Goal: Transaction & Acquisition: Purchase product/service

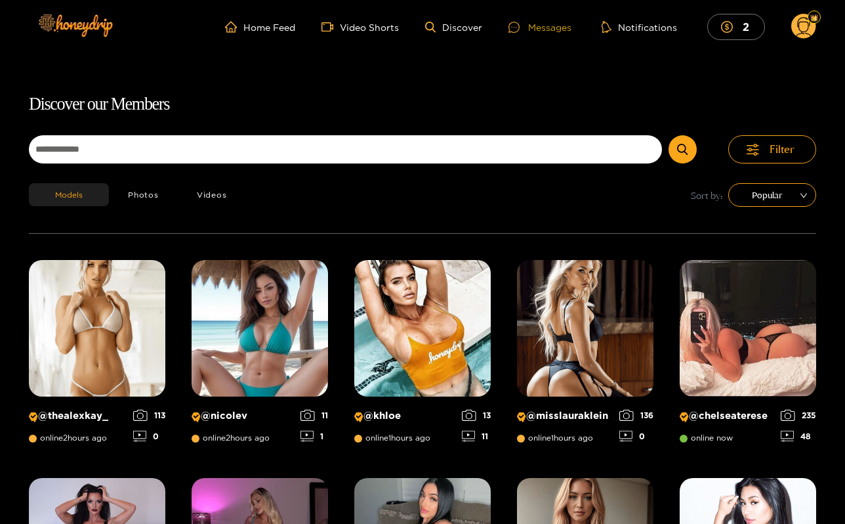
scroll to position [-1, 0]
click at [549, 24] on div "Messages" at bounding box center [540, 27] width 63 height 15
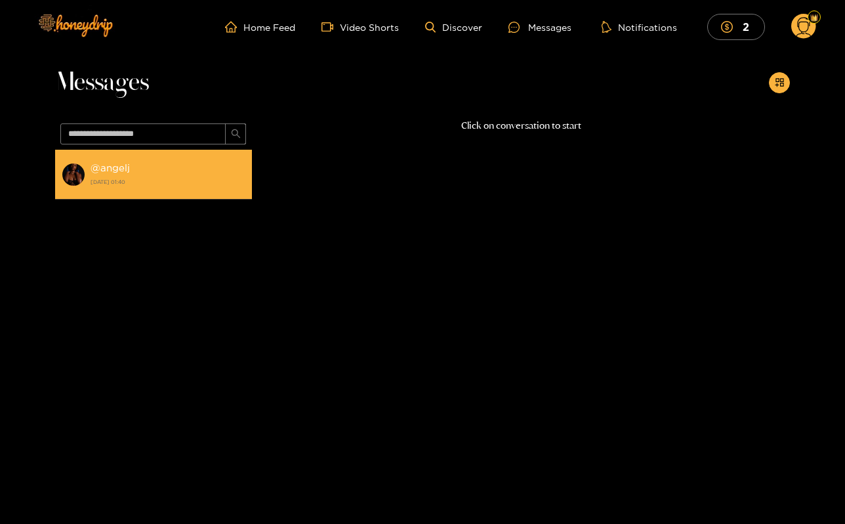
click at [159, 197] on li "@ angelj 23 July 2025 01:40" at bounding box center [153, 175] width 197 height 50
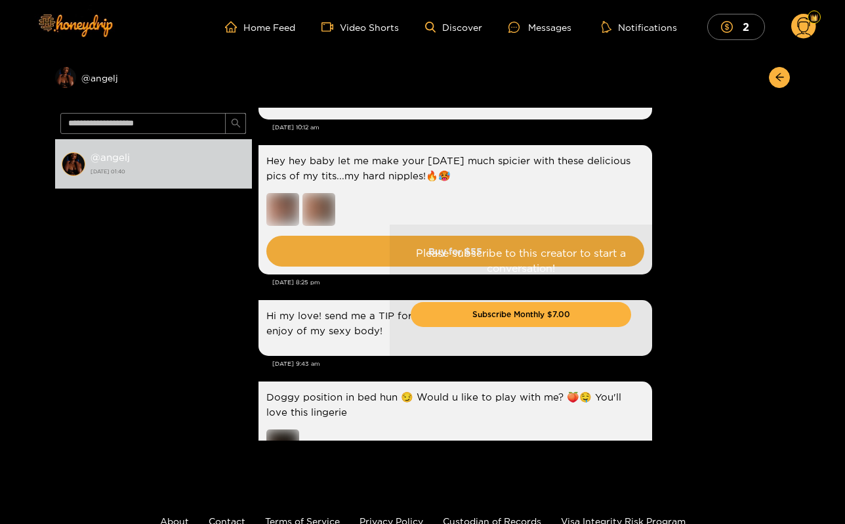
scroll to position [1897, 0]
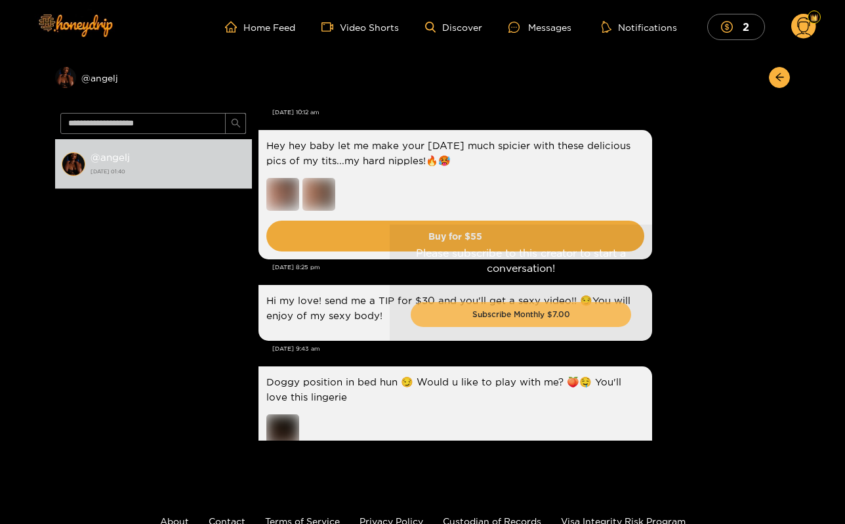
click at [496, 318] on button "Subscribe Monthly $7.00" at bounding box center [521, 314] width 221 height 25
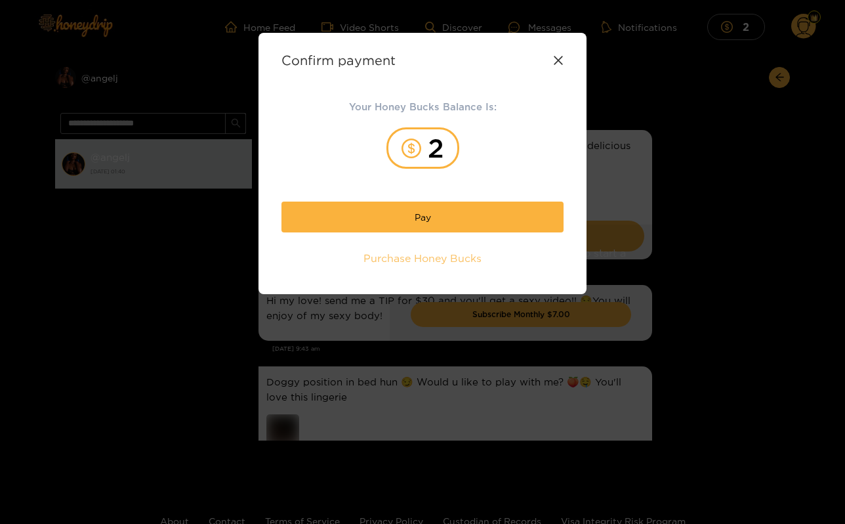
click at [457, 265] on span "Purchase Honey Bucks" at bounding box center [423, 258] width 118 height 15
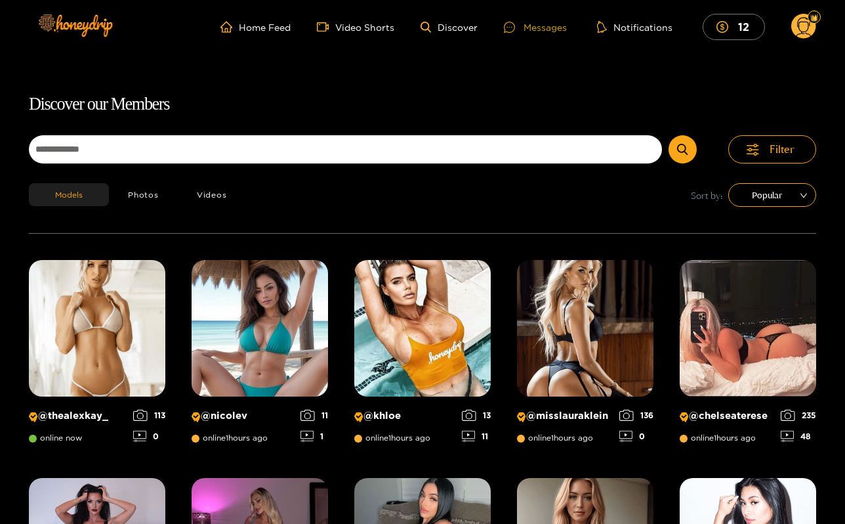
click at [543, 25] on div "Messages" at bounding box center [535, 27] width 63 height 15
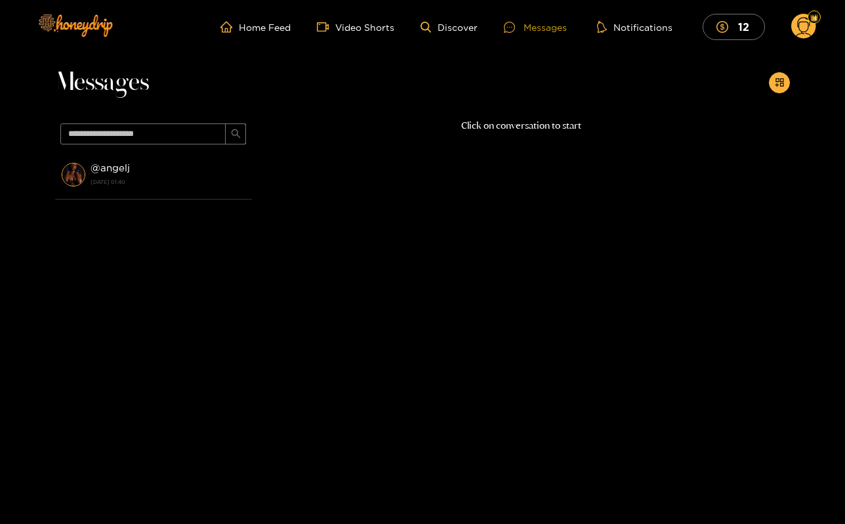
scroll to position [84, 0]
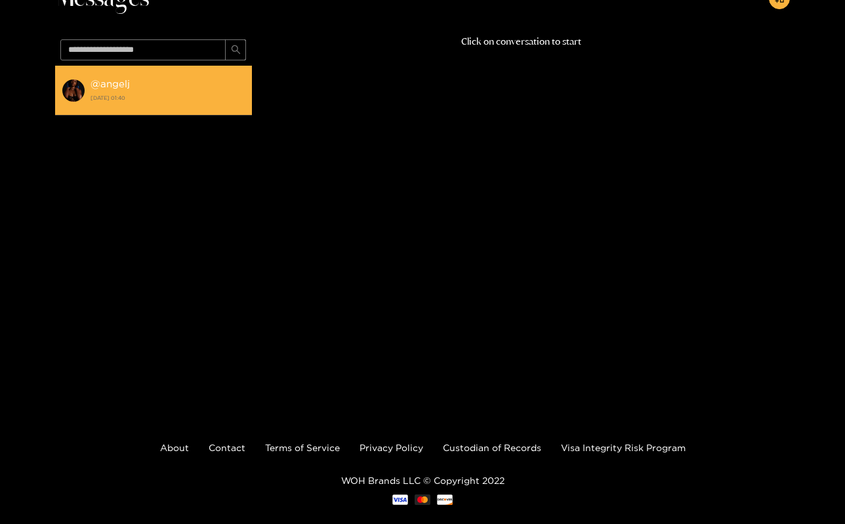
click at [191, 82] on div "@ angelj 23 July 2025 01:40" at bounding box center [168, 90] width 155 height 30
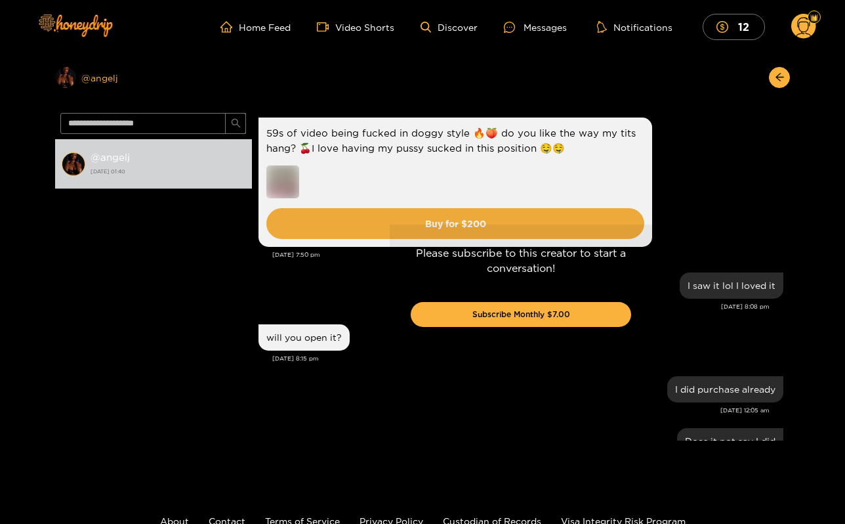
scroll to position [1900, 0]
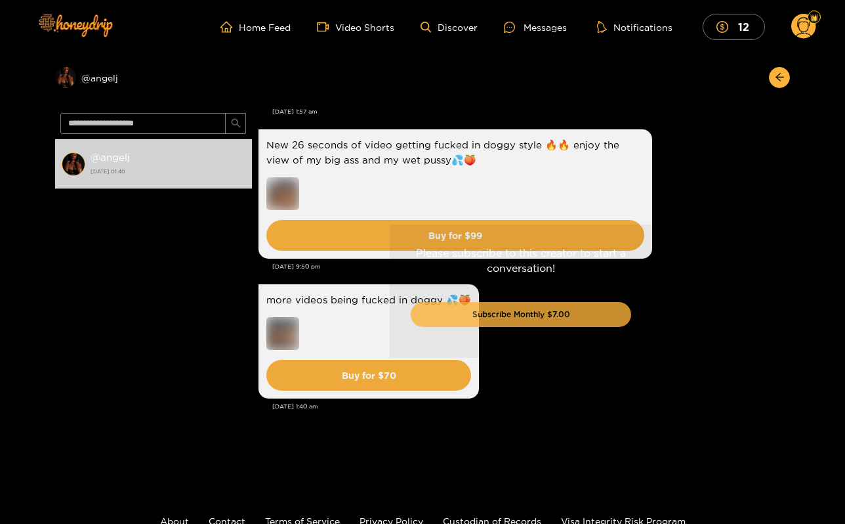
click at [473, 323] on button "Subscribe Monthly $7.00" at bounding box center [521, 314] width 221 height 25
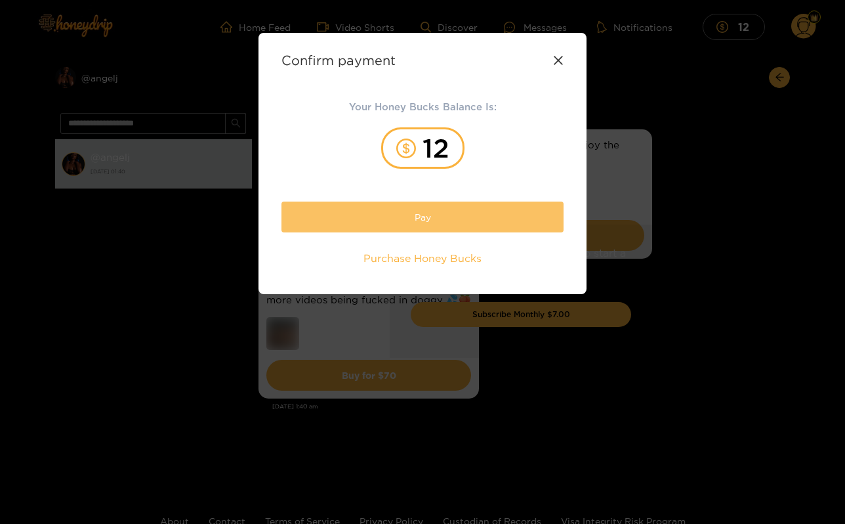
click at [455, 217] on button "Pay" at bounding box center [423, 216] width 282 height 31
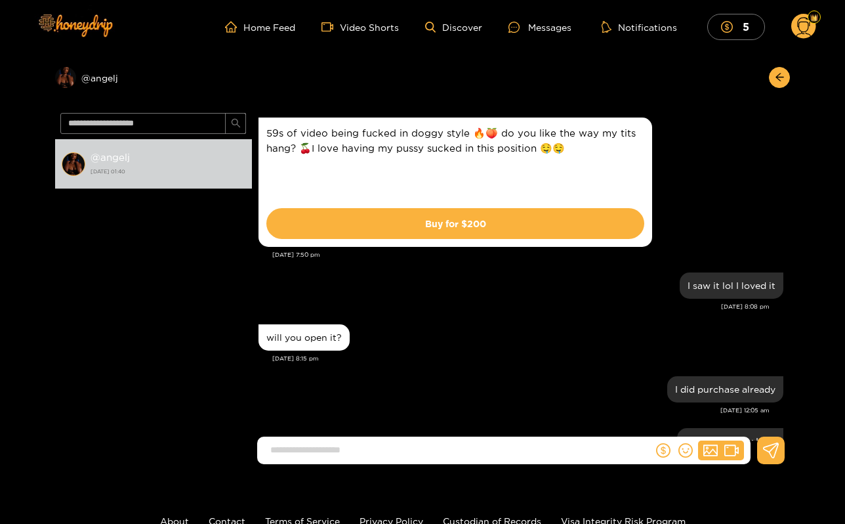
scroll to position [1900, 0]
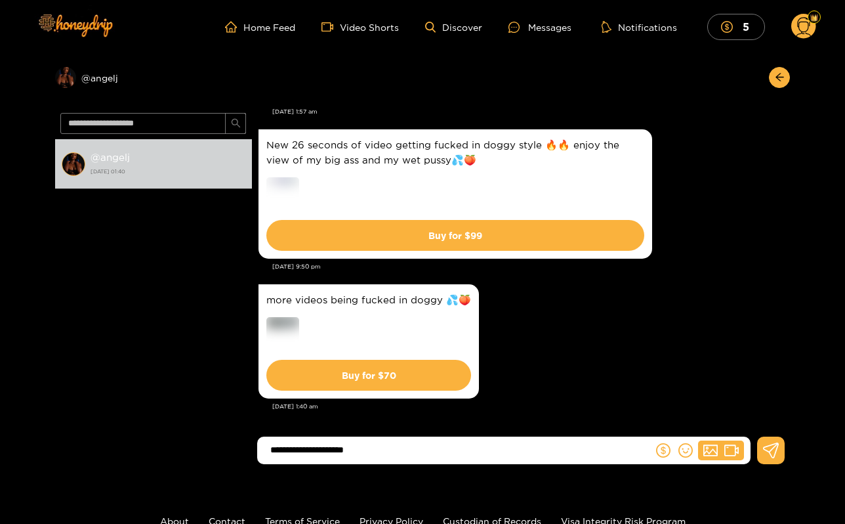
type input "**********"
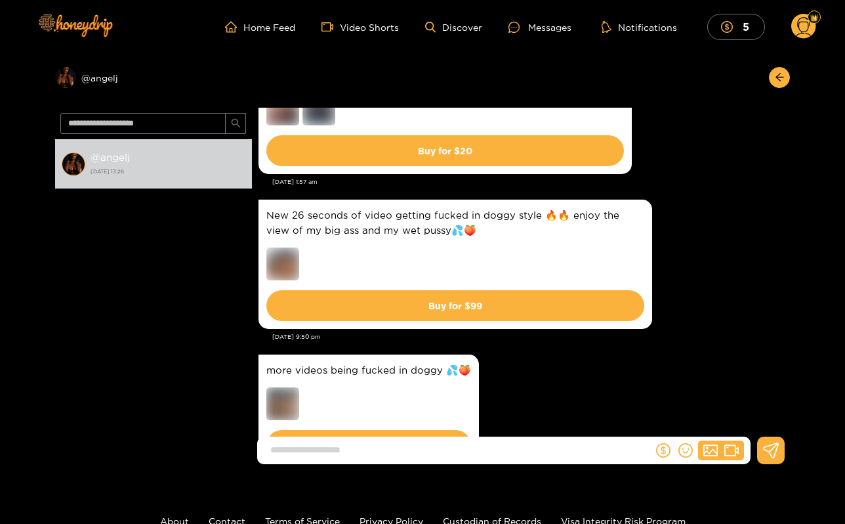
scroll to position [1829, 0]
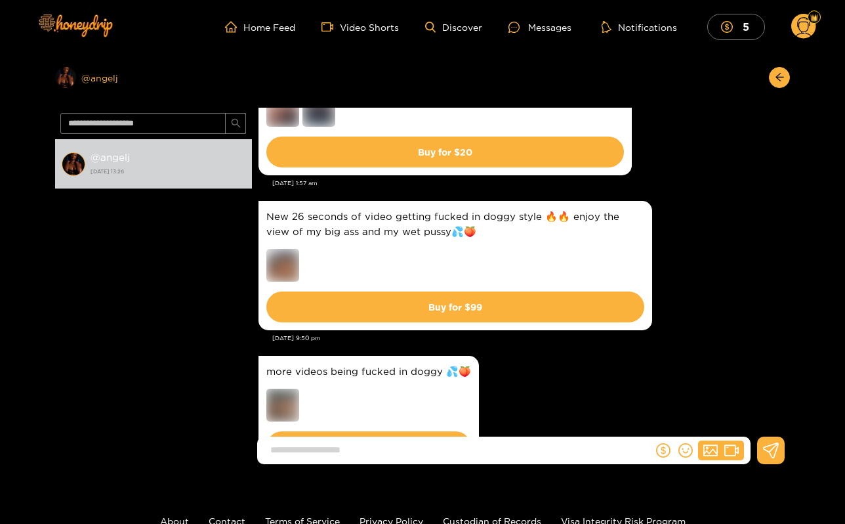
click at [110, 73] on div "Preview @ angelj" at bounding box center [153, 77] width 197 height 21
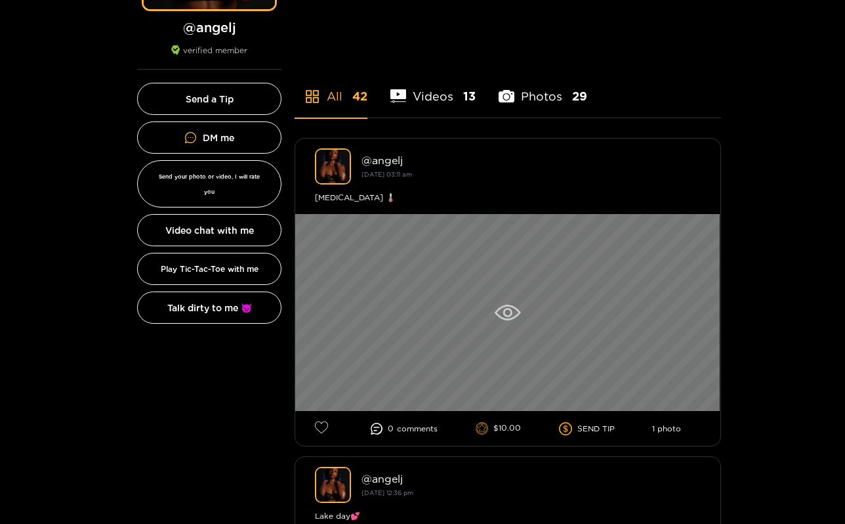
scroll to position [244, 0]
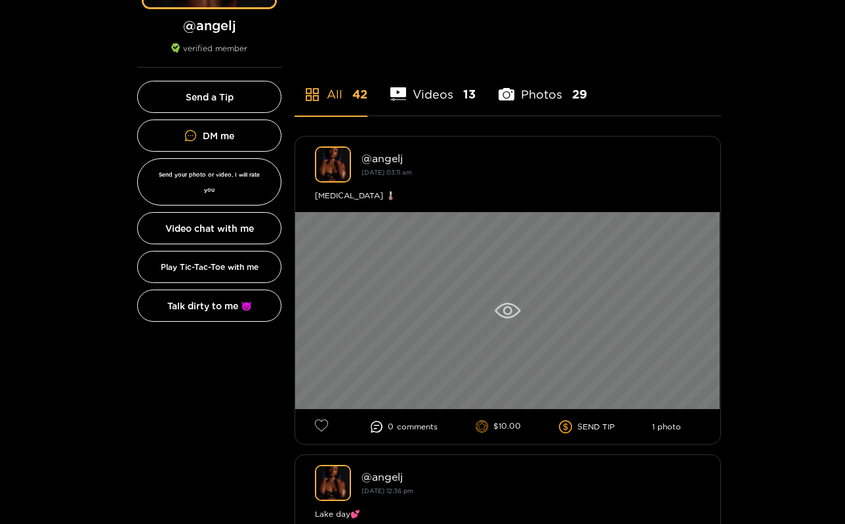
click at [511, 298] on div at bounding box center [507, 310] width 425 height 197
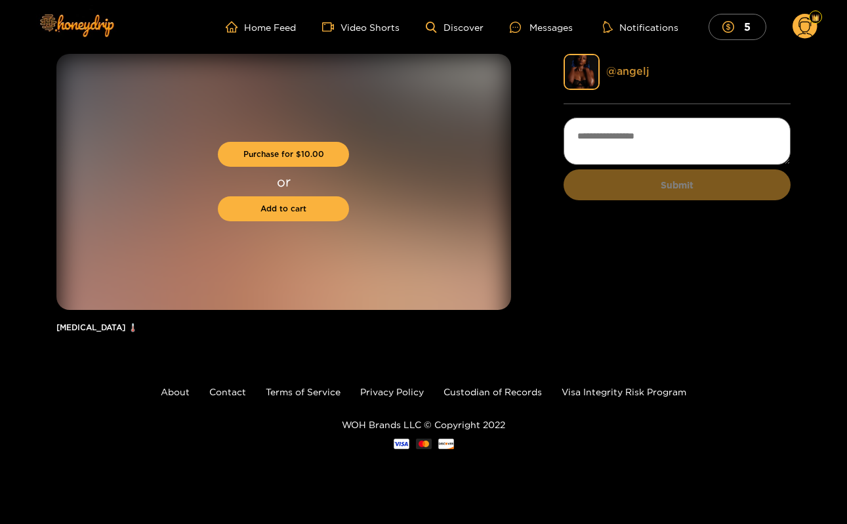
click at [618, 71] on link "@ angelj" at bounding box center [627, 71] width 43 height 12
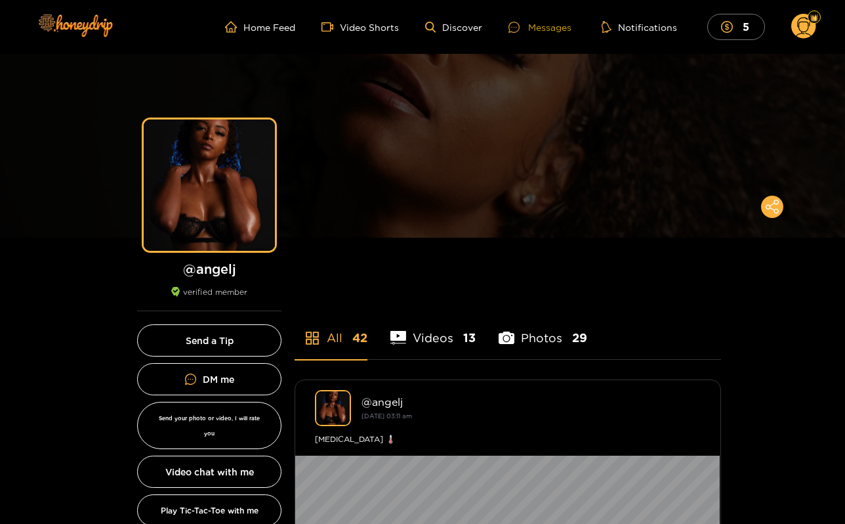
click at [534, 26] on div "Messages" at bounding box center [540, 27] width 63 height 15
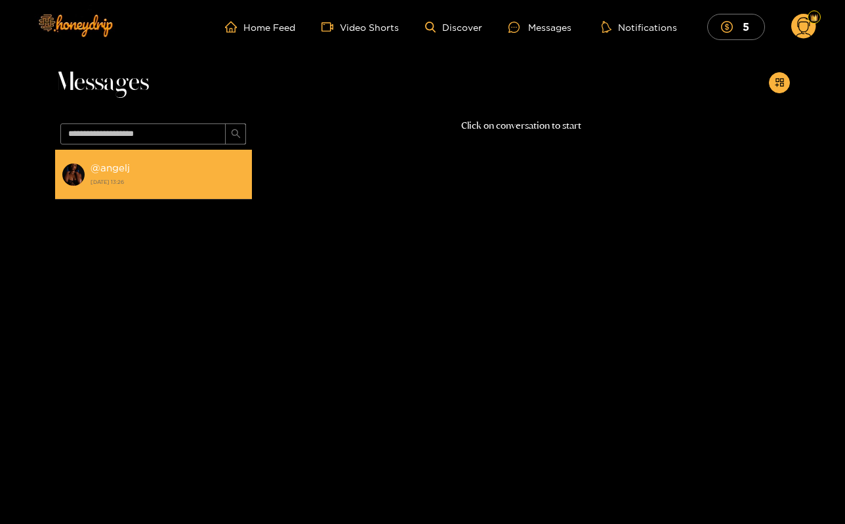
click at [170, 188] on div "@ angelj 24 August 2025 13:26" at bounding box center [168, 174] width 155 height 30
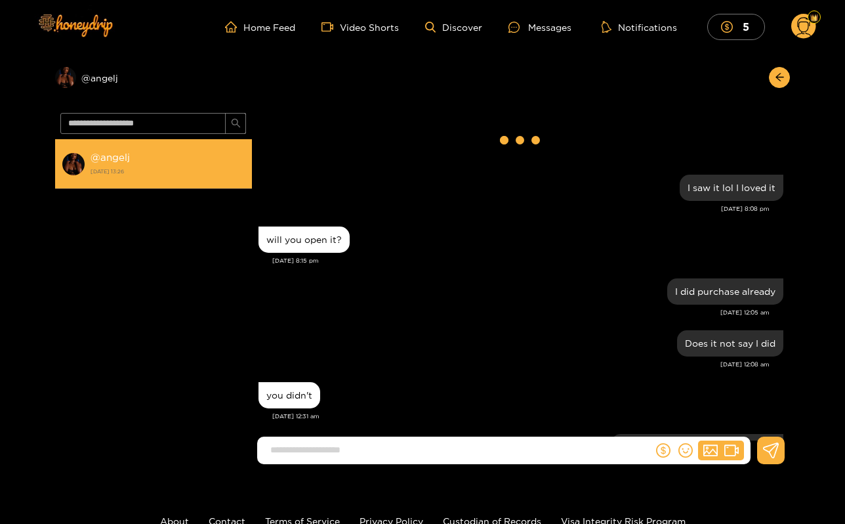
scroll to position [1797, 0]
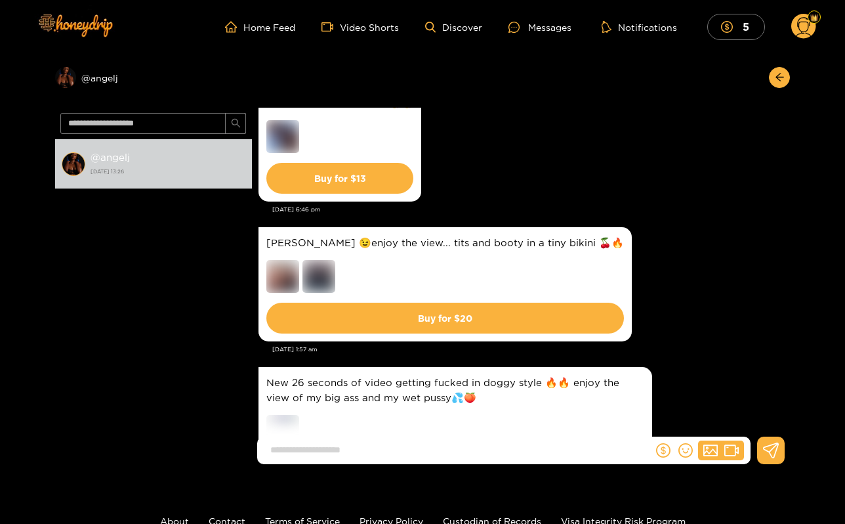
scroll to position [1797, 0]
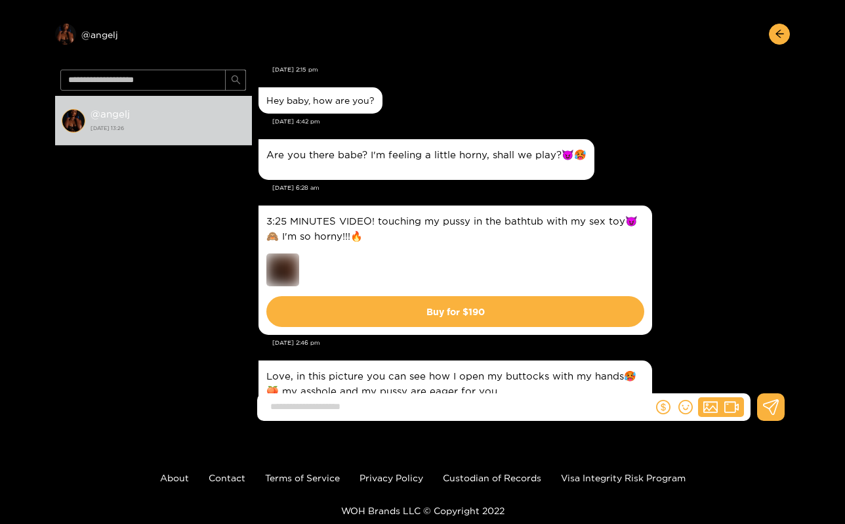
scroll to position [3467, 0]
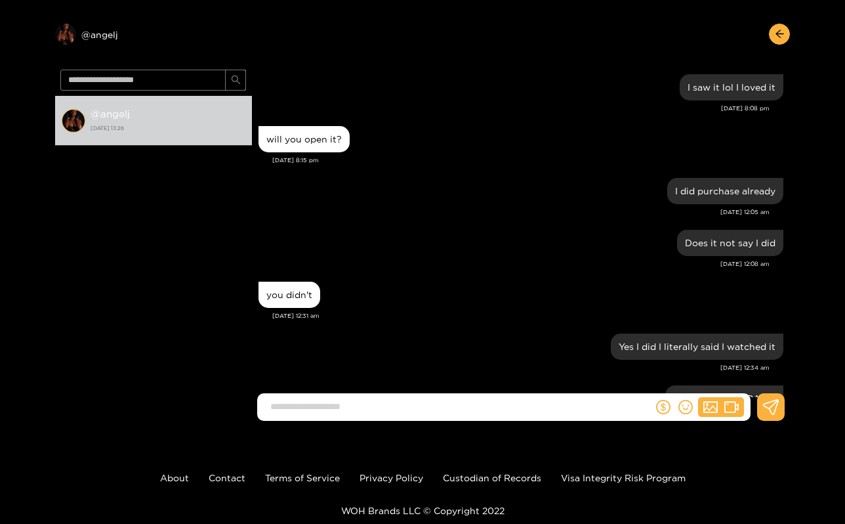
scroll to position [1797, 0]
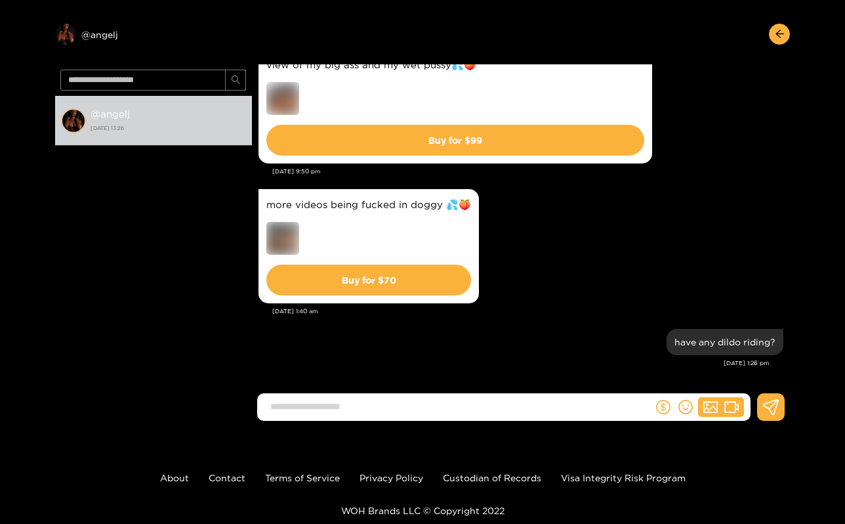
click at [365, 506] on p "WOH Brands LLC © Copyright 2022" at bounding box center [422, 510] width 845 height 10
click at [363, 511] on p "WOH Brands LLC © Copyright 2022" at bounding box center [422, 510] width 845 height 10
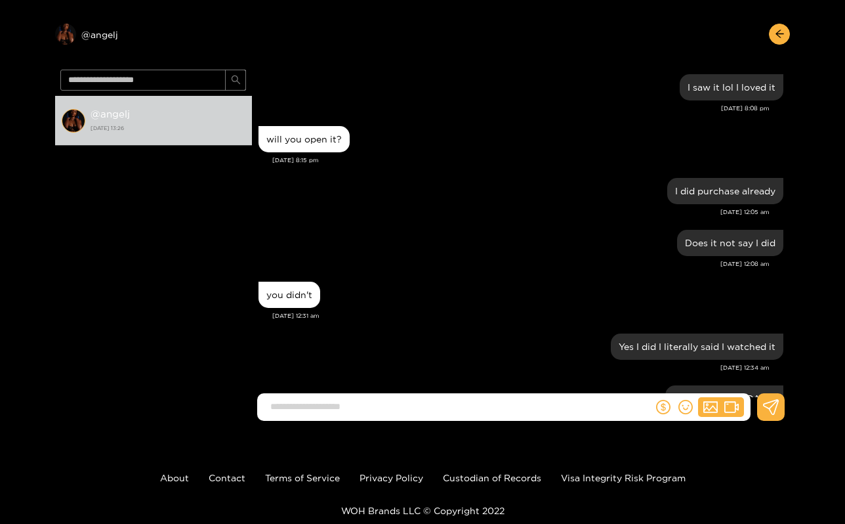
scroll to position [1797, 0]
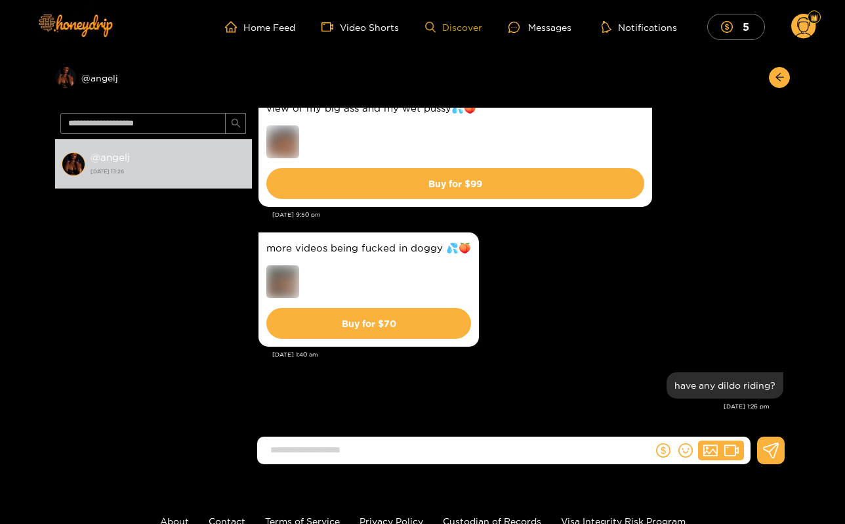
click at [462, 26] on link "Discover" at bounding box center [453, 27] width 57 height 11
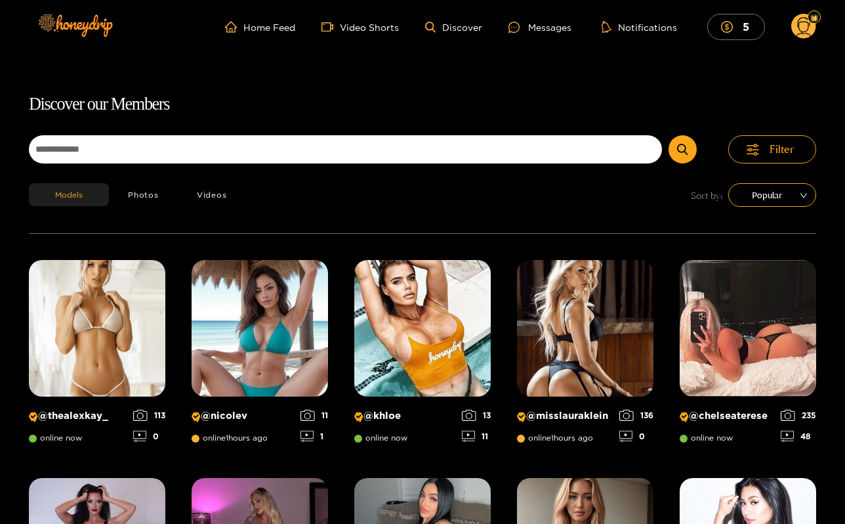
click at [792, 33] on icon at bounding box center [804, 27] width 25 height 26
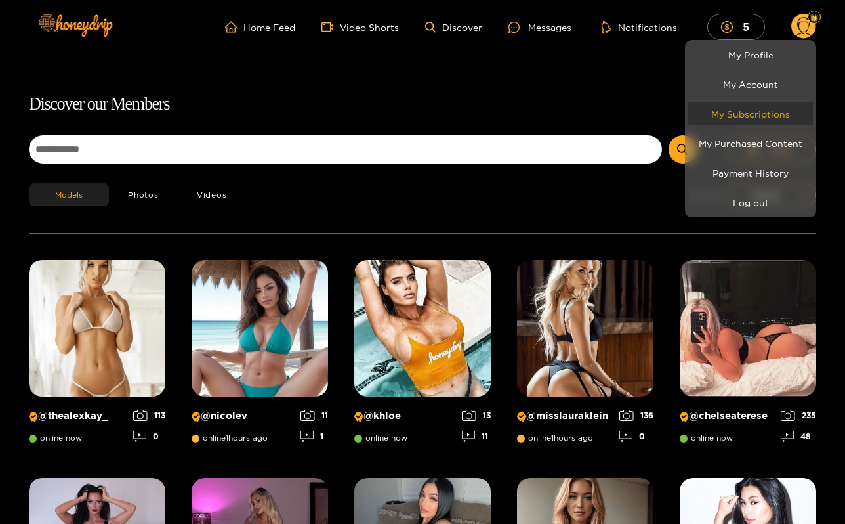
click at [759, 108] on link "My Subscriptions" at bounding box center [750, 113] width 125 height 23
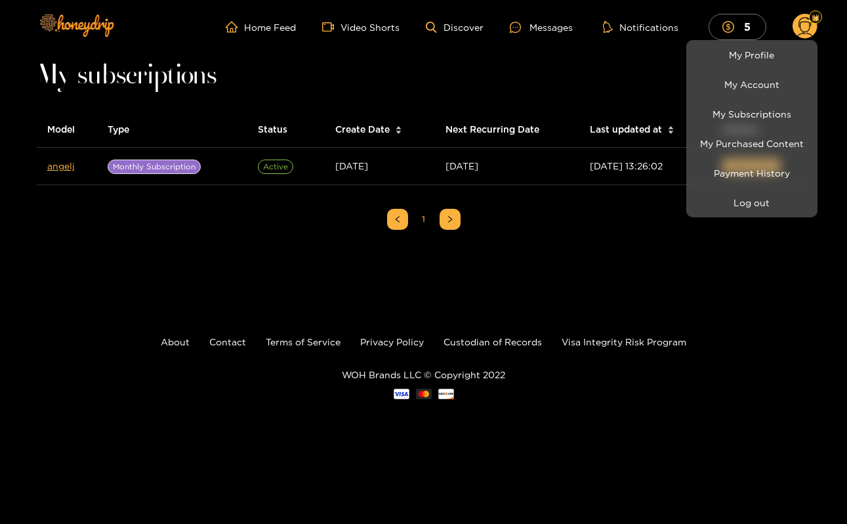
click at [53, 162] on div at bounding box center [423, 262] width 847 height 524
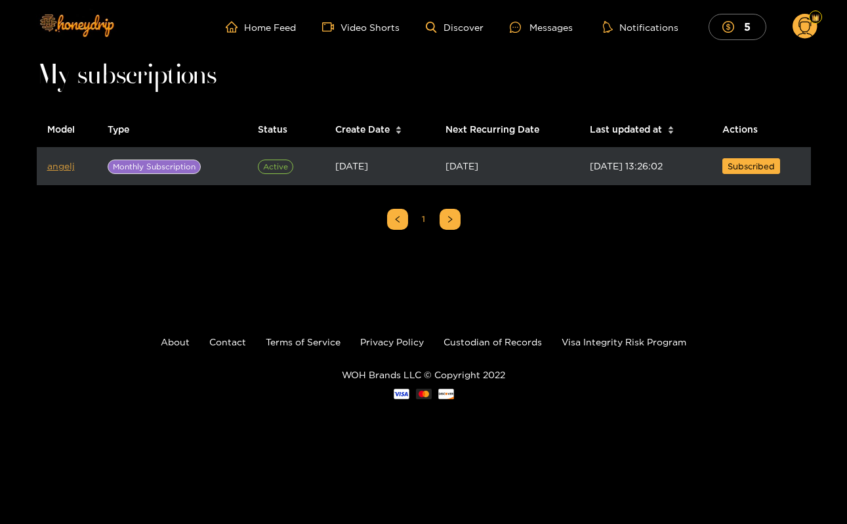
click at [56, 166] on link "angelj" at bounding box center [61, 166] width 28 height 10
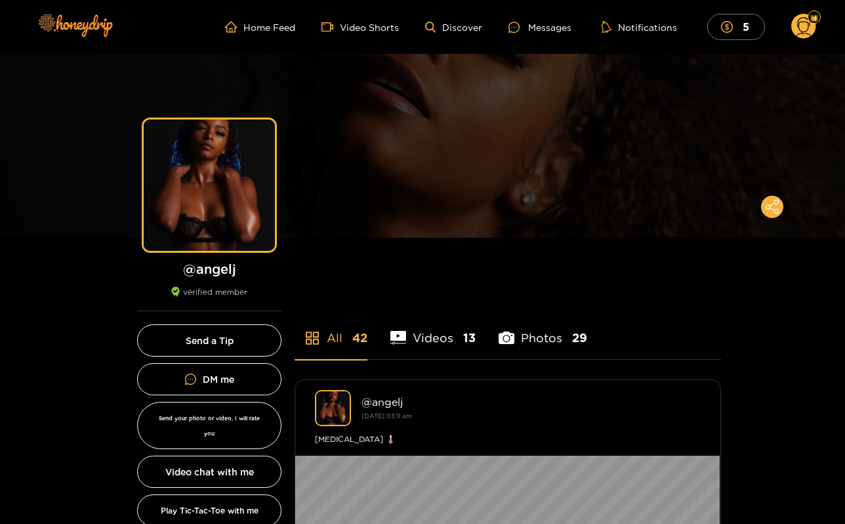
click at [559, 324] on li "Photos 29" at bounding box center [543, 329] width 89 height 59
click at [537, 29] on div "Messages" at bounding box center [540, 27] width 63 height 15
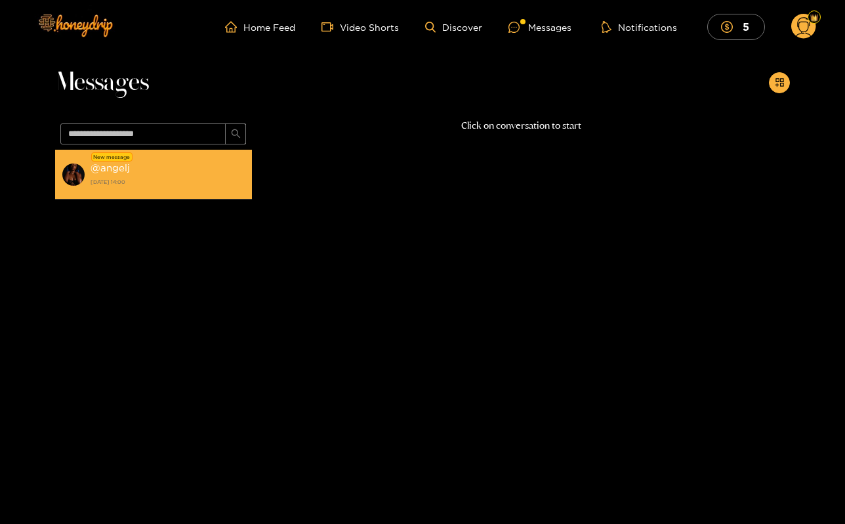
click at [181, 181] on strong "[DATE] 14:00" at bounding box center [168, 182] width 155 height 12
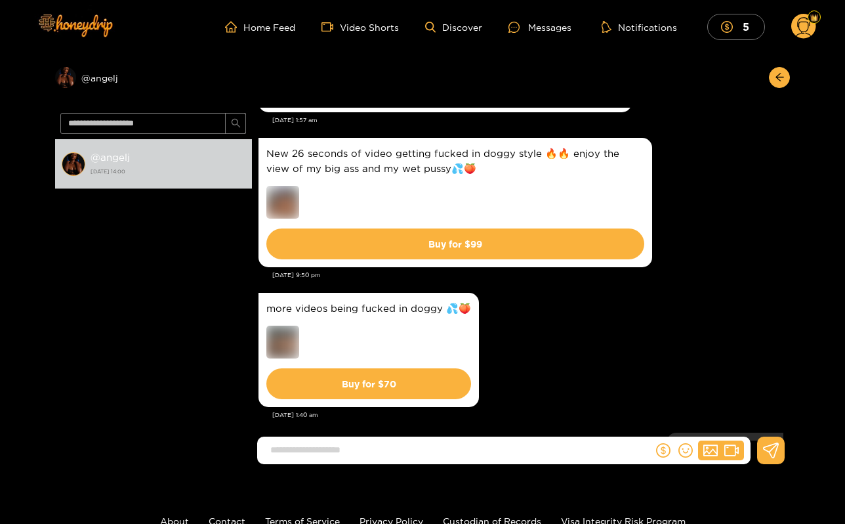
click at [450, 440] on input at bounding box center [458, 450] width 389 height 22
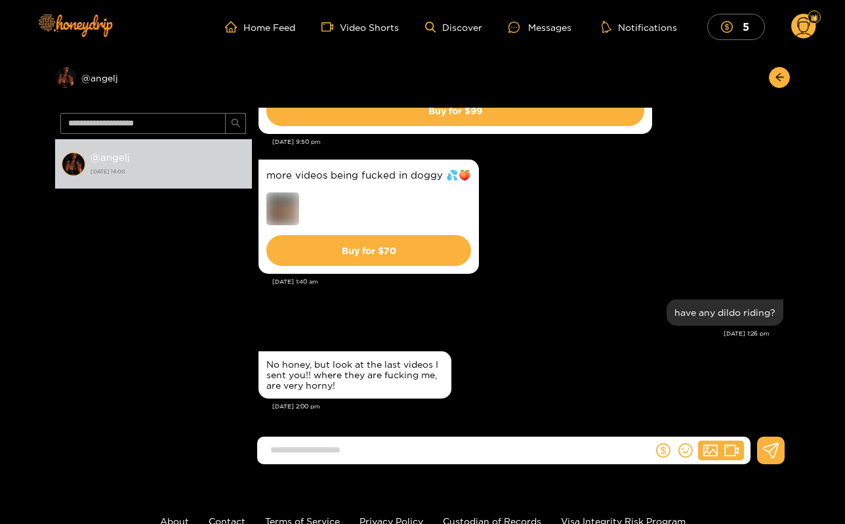
scroll to position [1822, 0]
type input "**********"
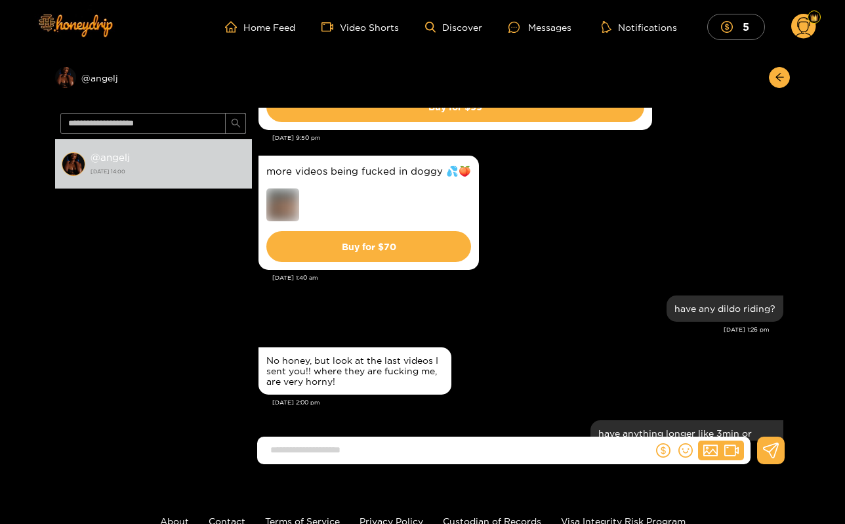
scroll to position [1880, 0]
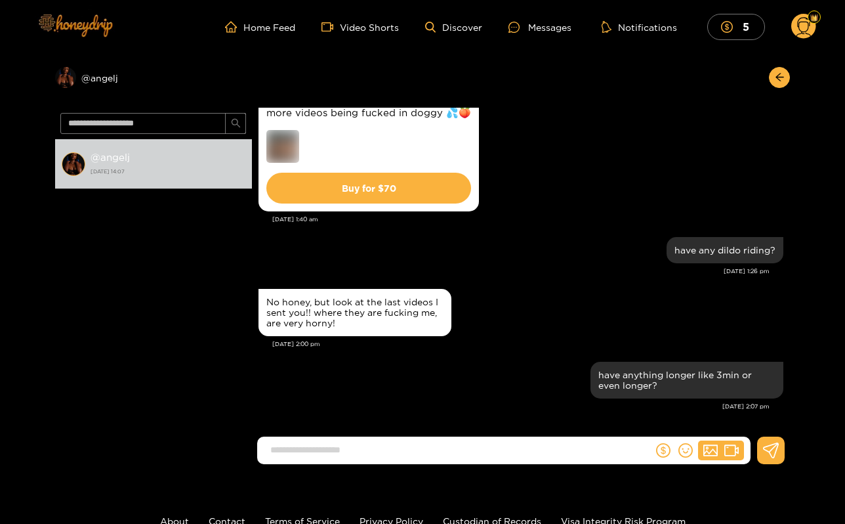
click at [90, 24] on img at bounding box center [75, 24] width 92 height 55
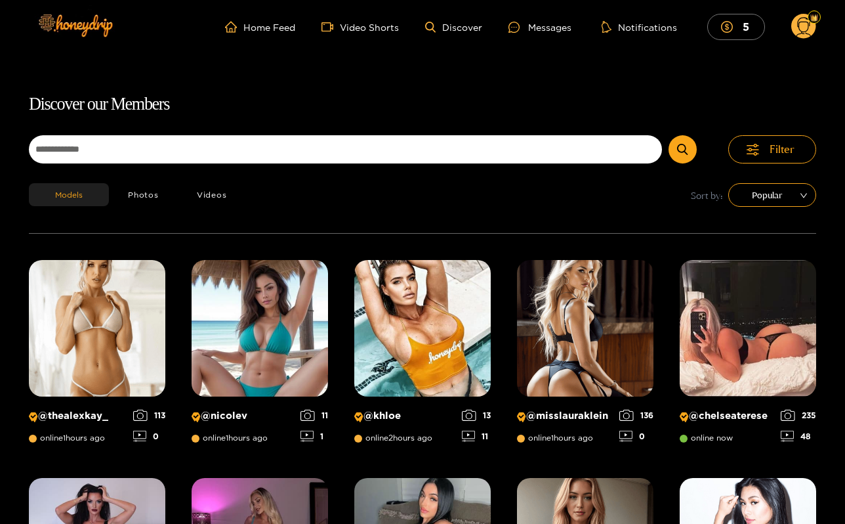
click at [534, 16] on ul "Home Feed Video Shorts Discover Messages Notifications 5" at bounding box center [520, 27] width 591 height 26
click at [534, 21] on div "Messages" at bounding box center [540, 27] width 63 height 15
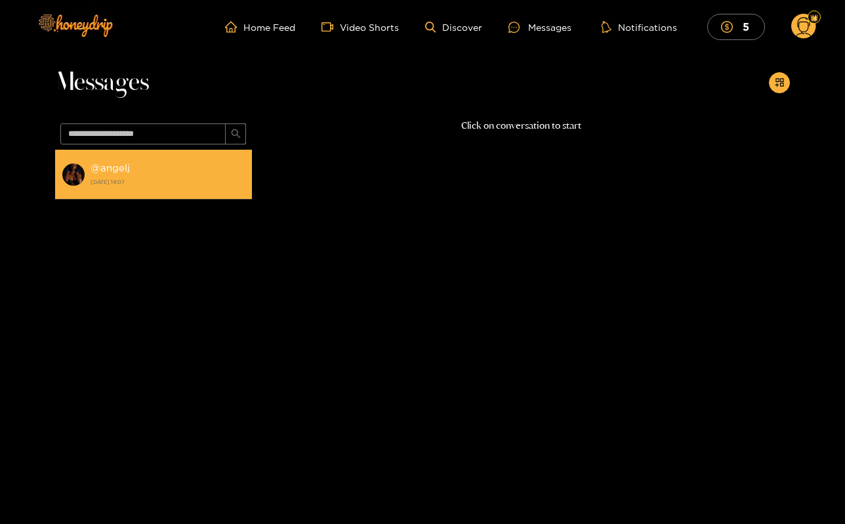
click at [178, 186] on strong "[DATE] 14:07" at bounding box center [168, 182] width 155 height 12
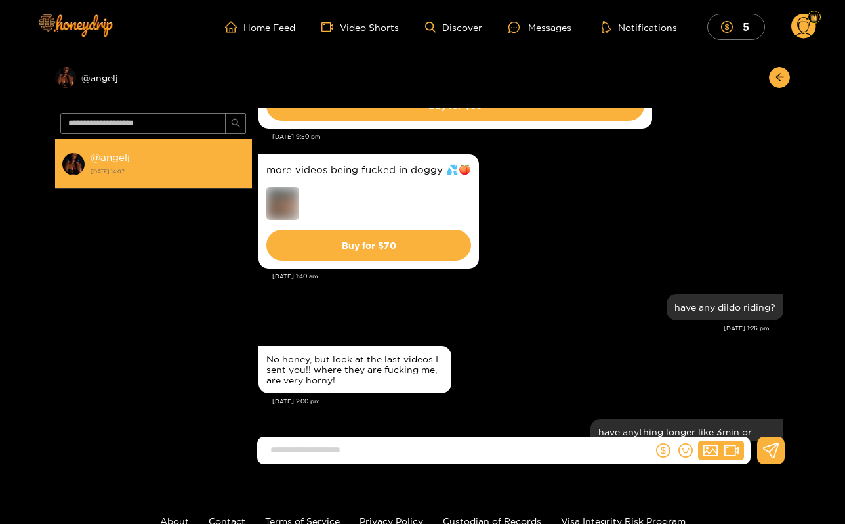
scroll to position [1829, 0]
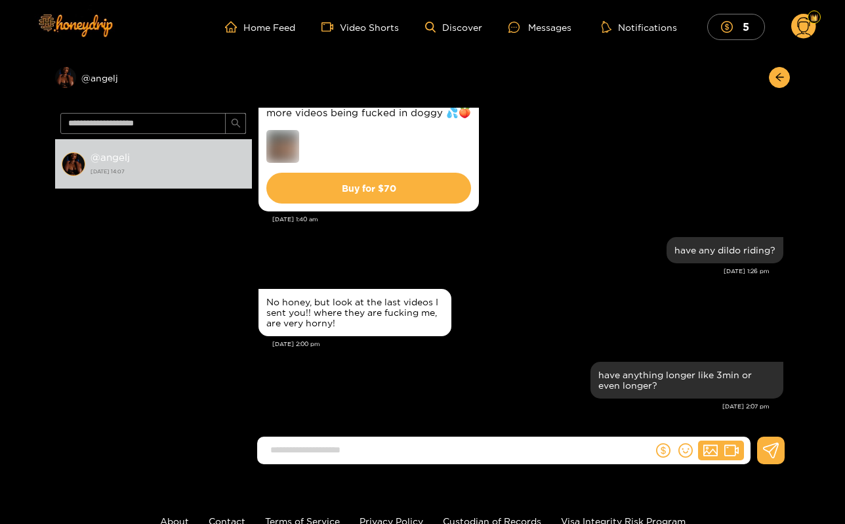
click at [304, 28] on ul "Home Feed Video Shorts Discover Messages Notifications 5" at bounding box center [520, 27] width 591 height 26
click at [287, 31] on link "Home Feed" at bounding box center [260, 27] width 70 height 12
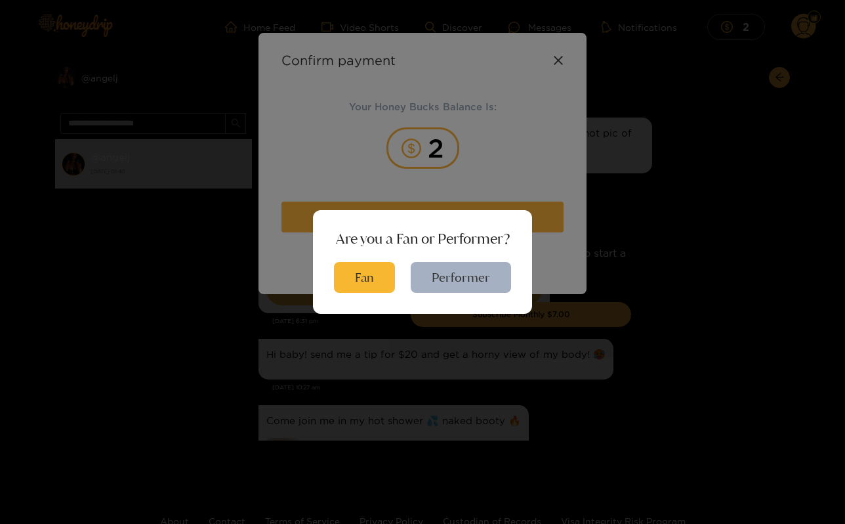
scroll to position [1897, 0]
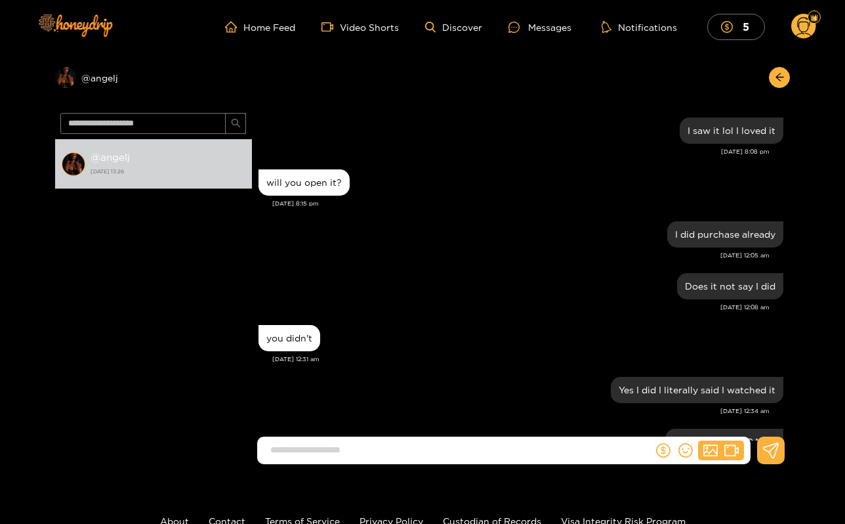
scroll to position [1797, 0]
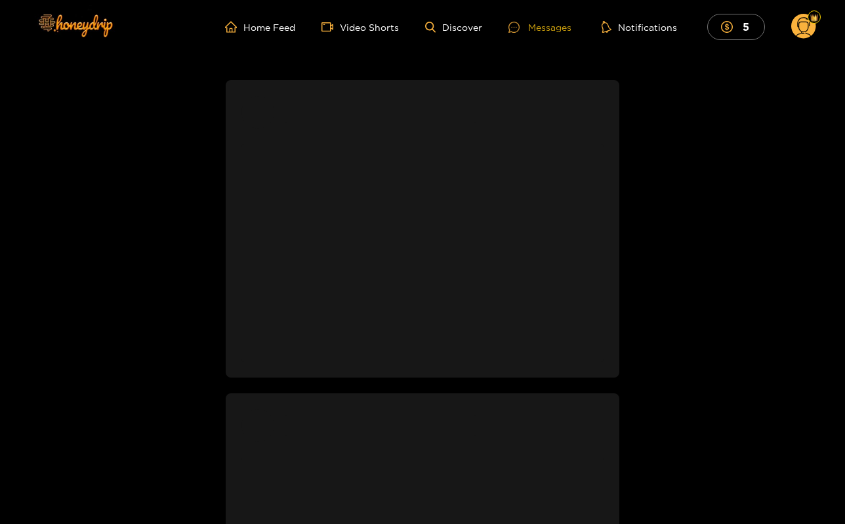
click at [554, 32] on div "Messages" at bounding box center [540, 27] width 63 height 15
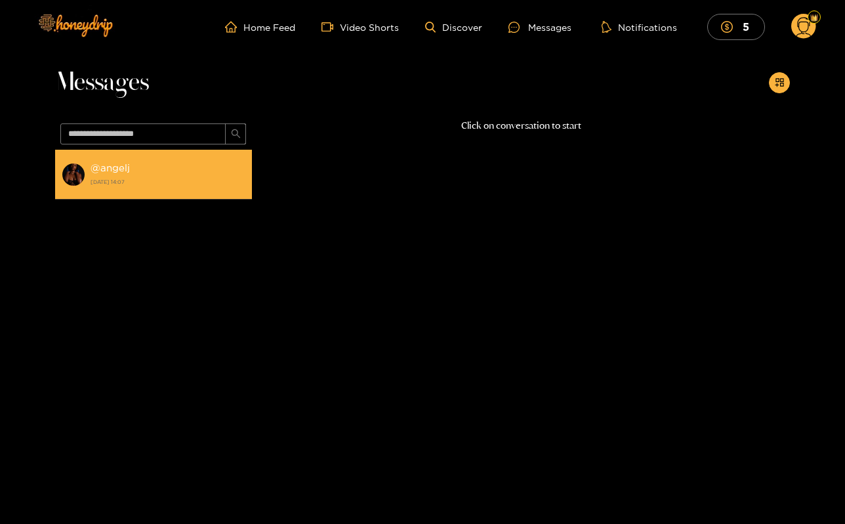
click at [139, 180] on strong "[DATE] 14:07" at bounding box center [168, 182] width 155 height 12
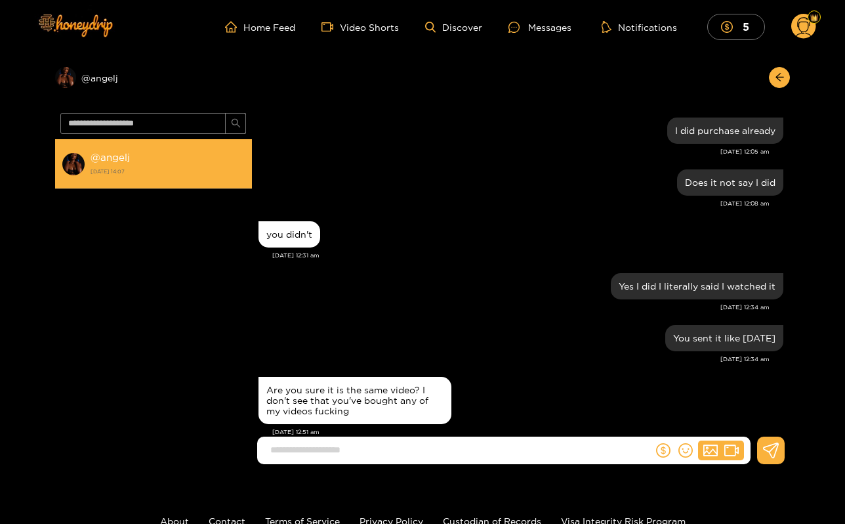
scroll to position [1829, 0]
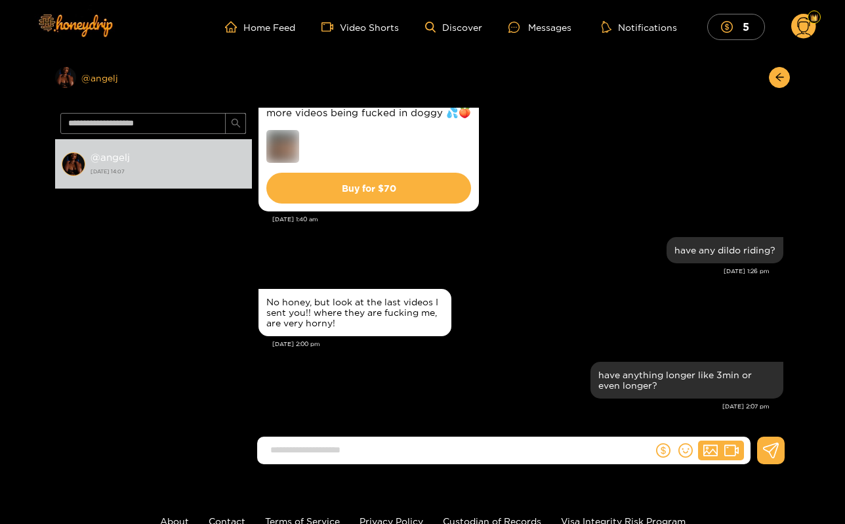
click at [97, 69] on div "Preview @ angelj" at bounding box center [153, 77] width 197 height 21
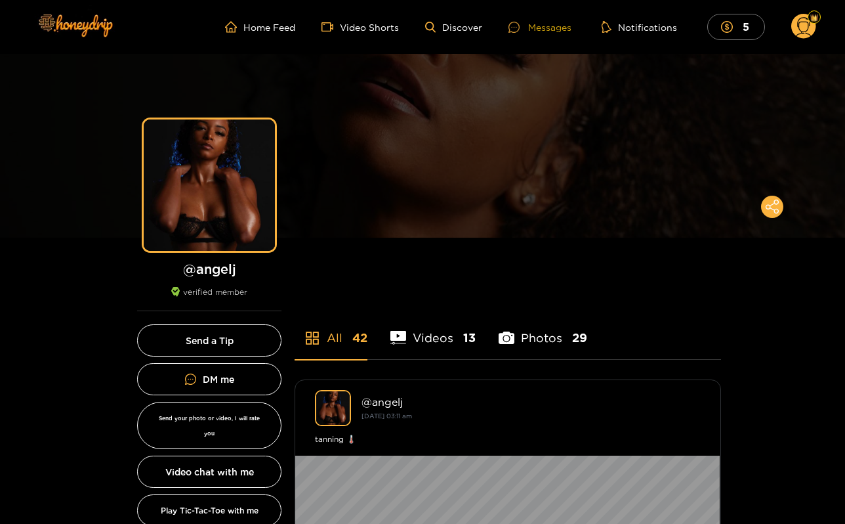
click at [538, 24] on div "Messages" at bounding box center [540, 27] width 63 height 15
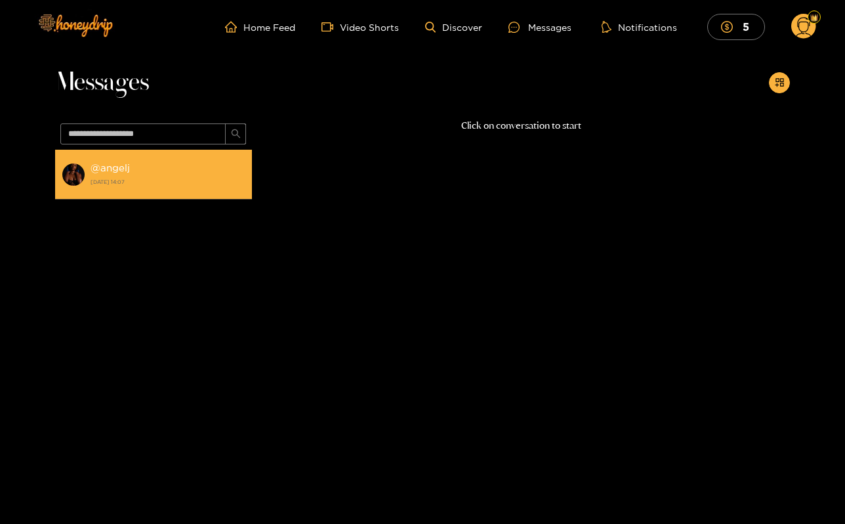
click at [192, 173] on div "@ angelj 24 August 2025 14:07" at bounding box center [168, 174] width 155 height 30
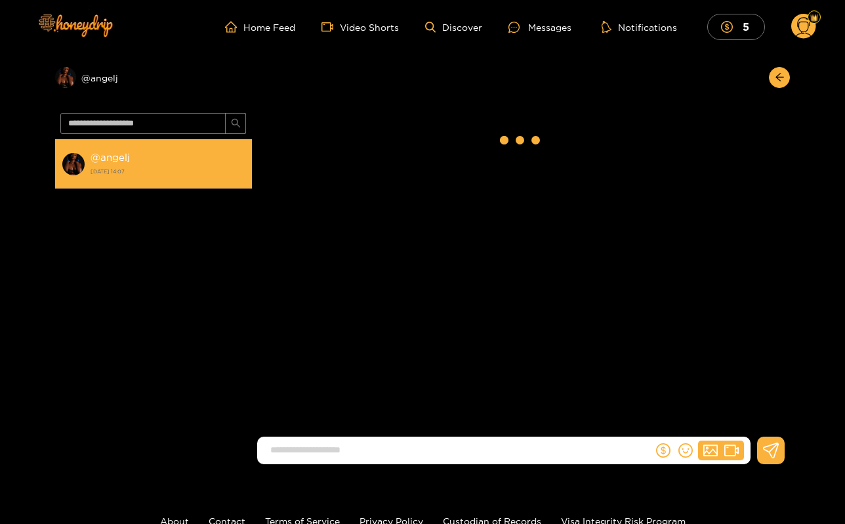
scroll to position [1829, 0]
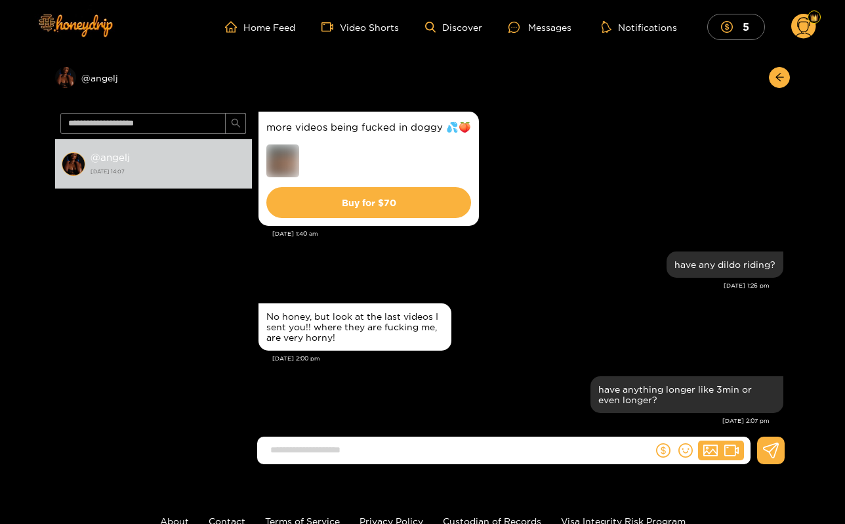
scroll to position [4462, 0]
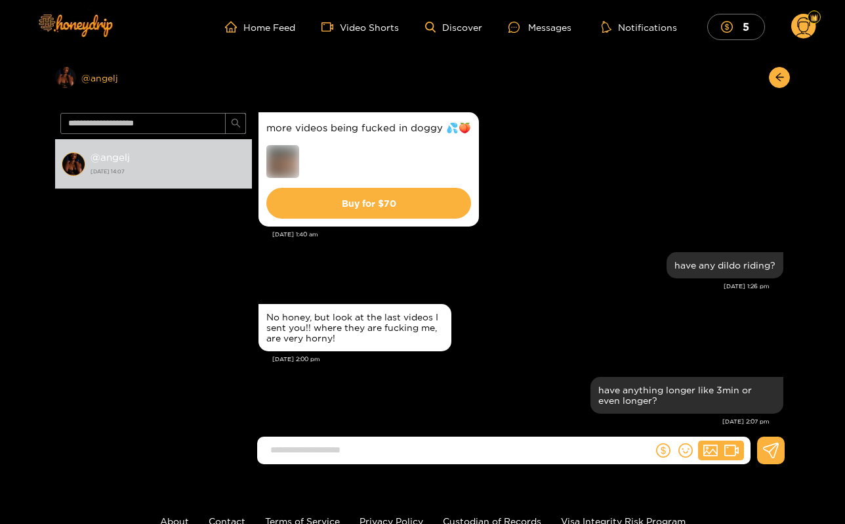
click at [113, 83] on div "Preview @ angelj" at bounding box center [153, 77] width 197 height 21
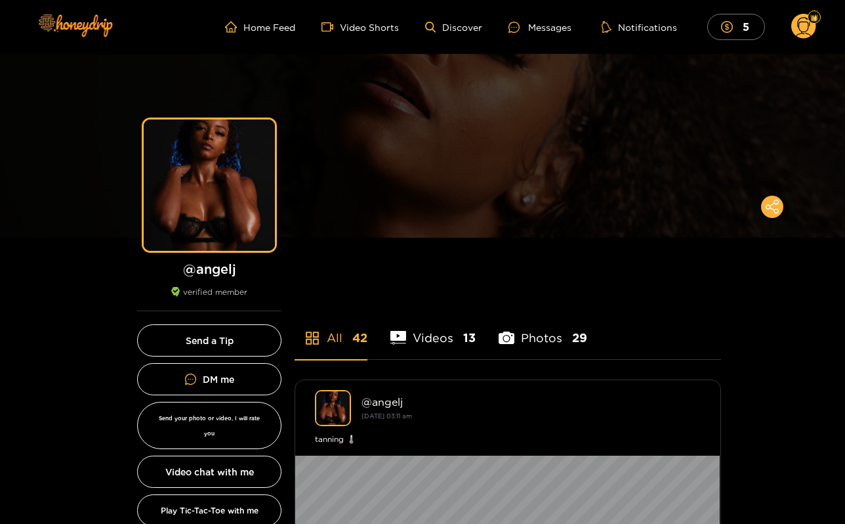
click at [540, 35] on ul "Home Feed Video Shorts Discover Messages Notifications 5" at bounding box center [520, 27] width 591 height 26
click at [540, 28] on div "Messages" at bounding box center [540, 27] width 63 height 15
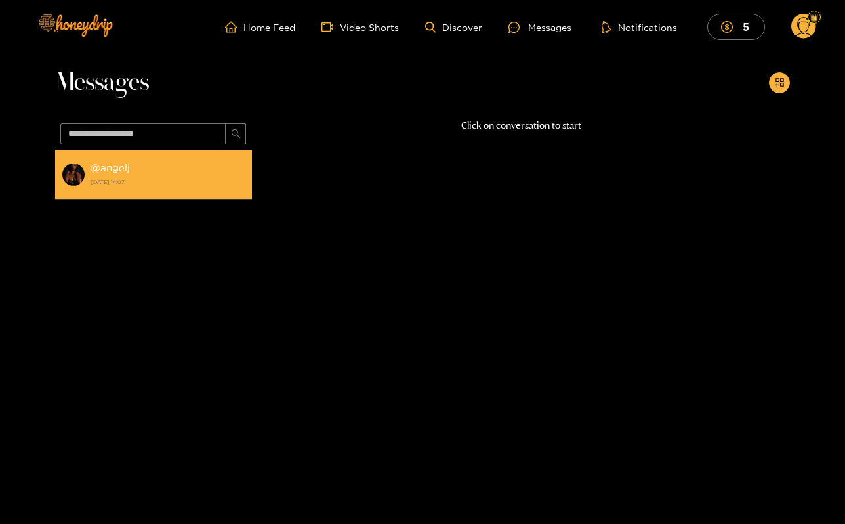
click at [168, 185] on strong "[DATE] 14:07" at bounding box center [168, 182] width 155 height 12
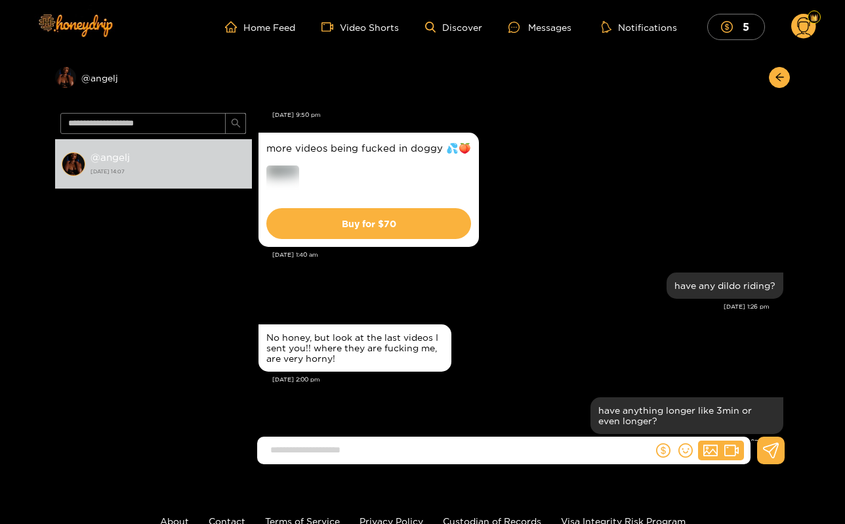
scroll to position [1792, 0]
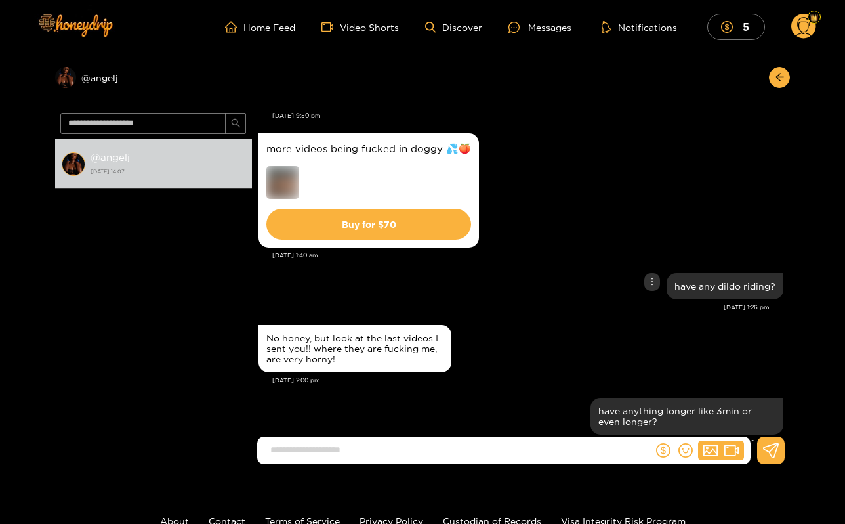
type input "*"
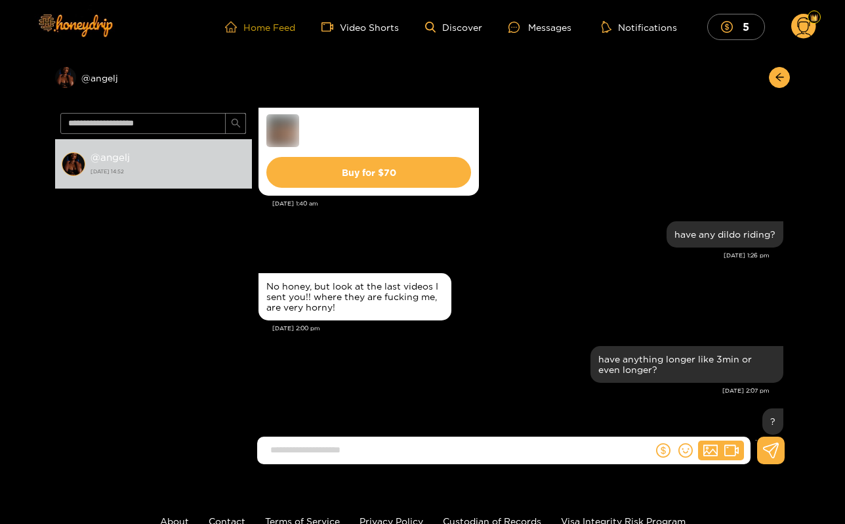
click at [283, 24] on link "Home Feed" at bounding box center [260, 27] width 70 height 12
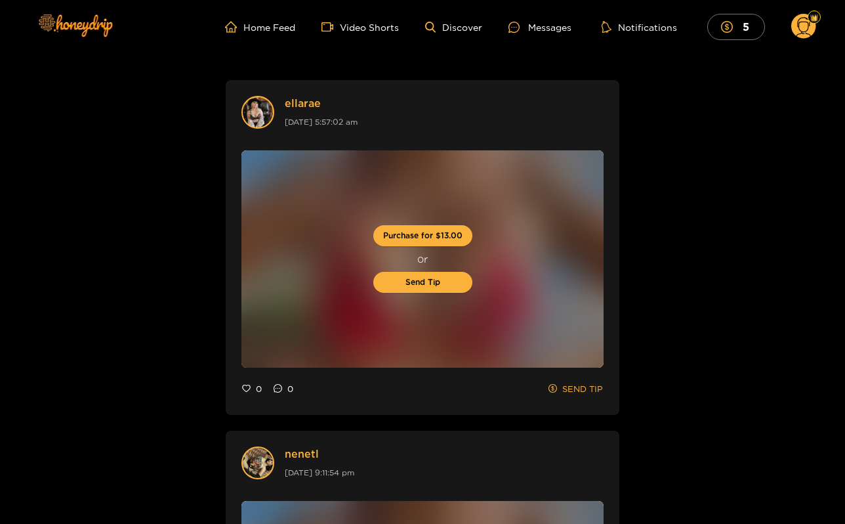
click at [566, 17] on ul "Home Feed Video Shorts Discover Messages Notifications 5" at bounding box center [520, 27] width 591 height 26
click at [566, 28] on div "Messages" at bounding box center [540, 27] width 63 height 15
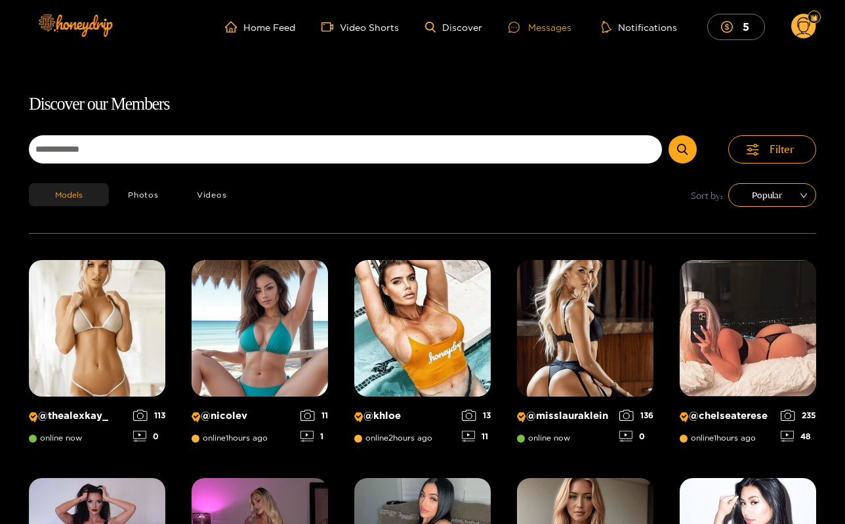
click at [551, 28] on div "Messages" at bounding box center [540, 27] width 63 height 15
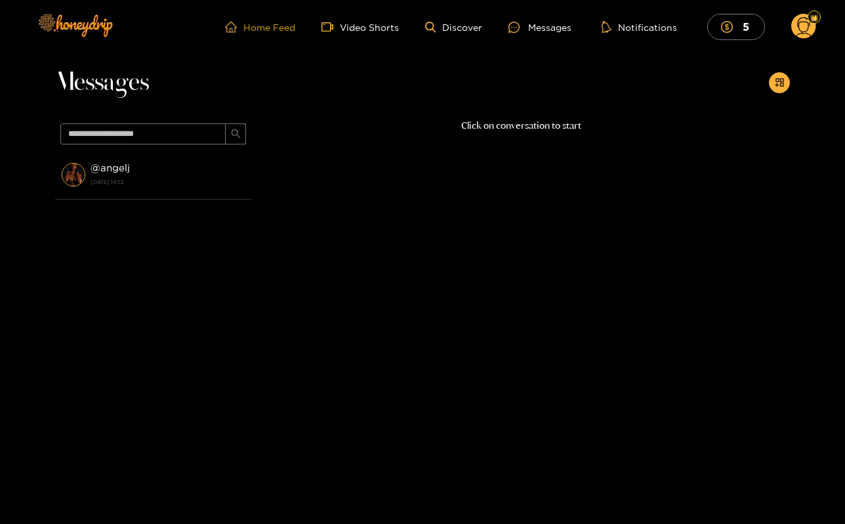
click at [252, 27] on link "Home Feed" at bounding box center [260, 27] width 70 height 12
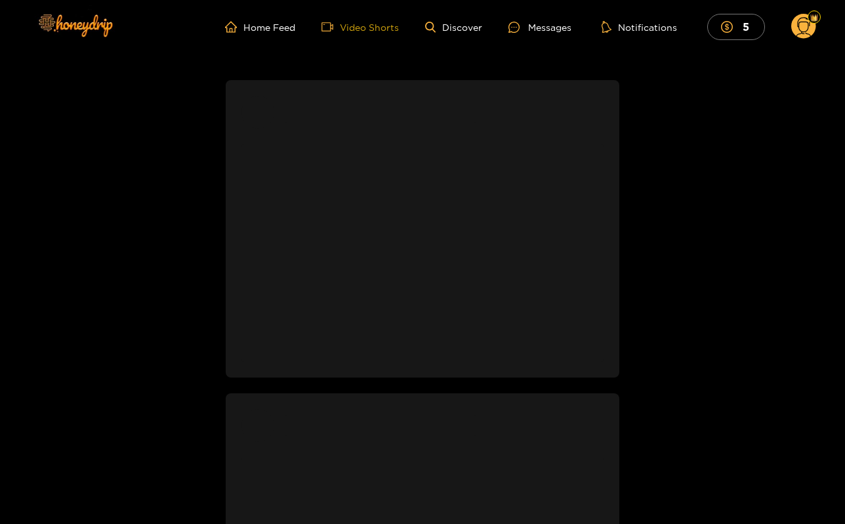
click at [379, 29] on link "Video Shorts" at bounding box center [360, 27] width 77 height 12
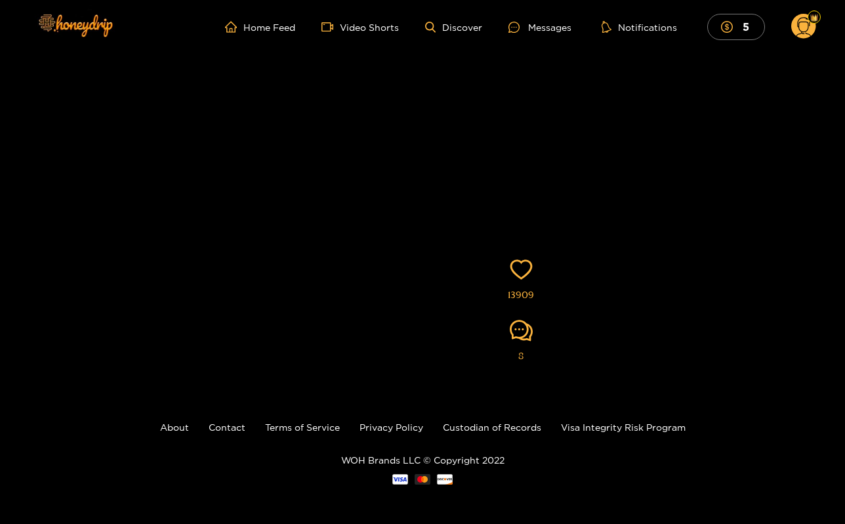
scroll to position [105, 0]
click at [523, 276] on icon "heart" at bounding box center [521, 269] width 23 height 23
click at [524, 336] on icon "comment" at bounding box center [522, 330] width 23 height 21
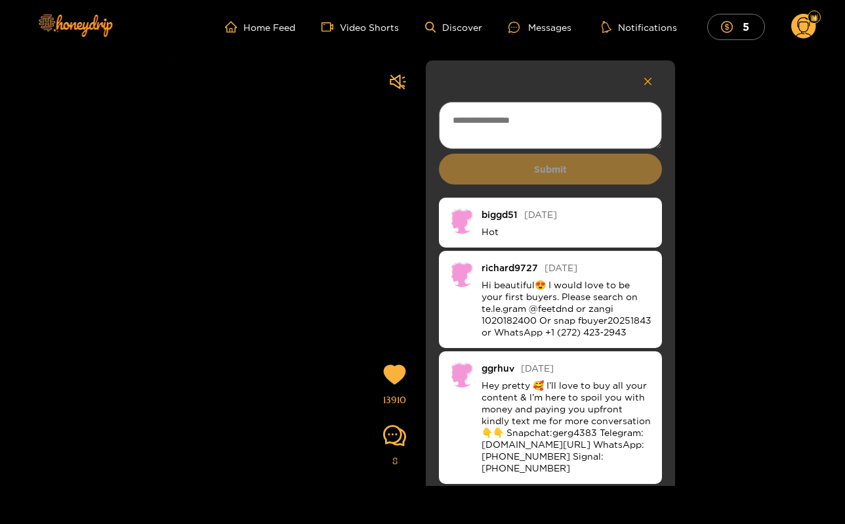
scroll to position [0, 0]
click at [644, 77] on icon "button" at bounding box center [648, 81] width 9 height 11
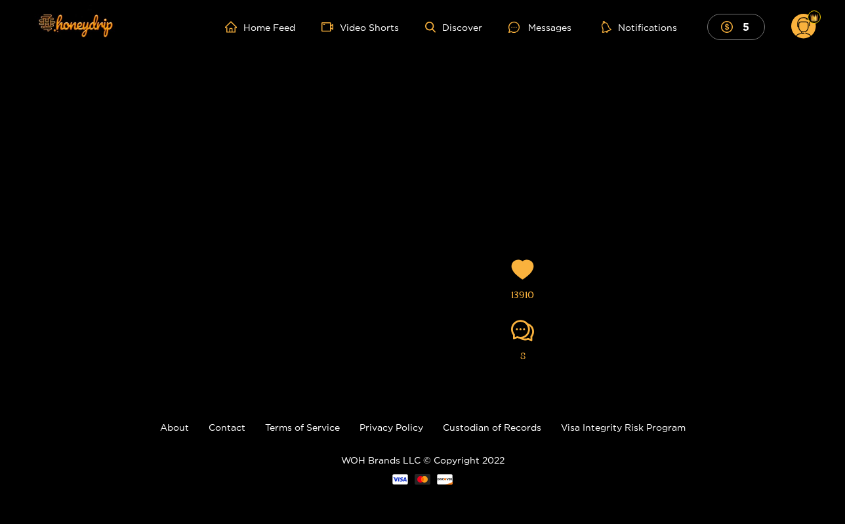
click at [490, 244] on video at bounding box center [422, 210] width 249 height 511
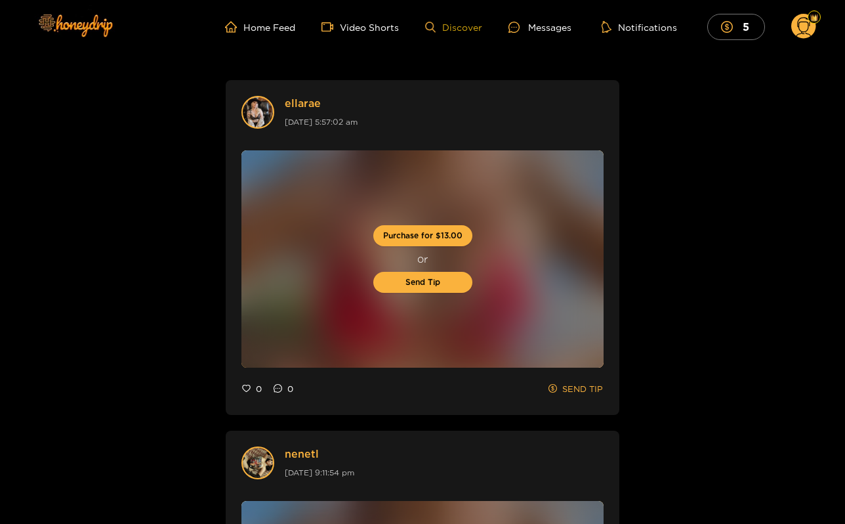
click at [458, 26] on link "Discover" at bounding box center [453, 27] width 57 height 11
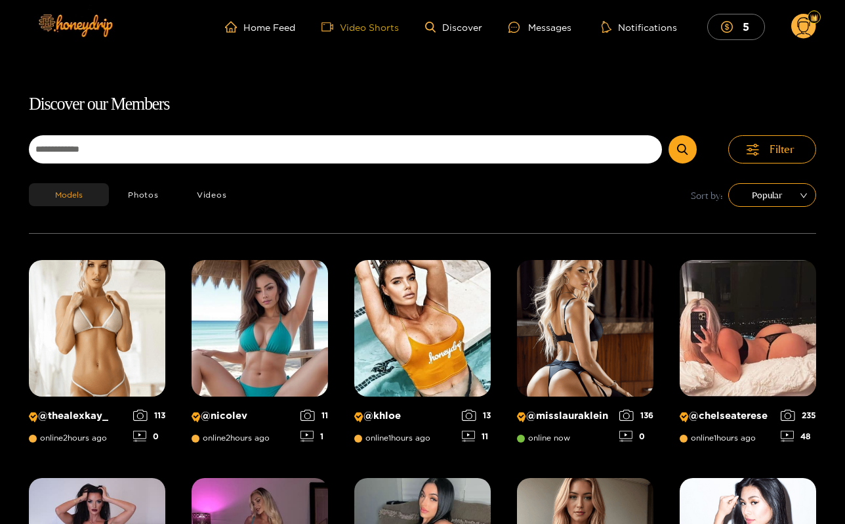
click at [371, 24] on link "Video Shorts" at bounding box center [360, 27] width 77 height 12
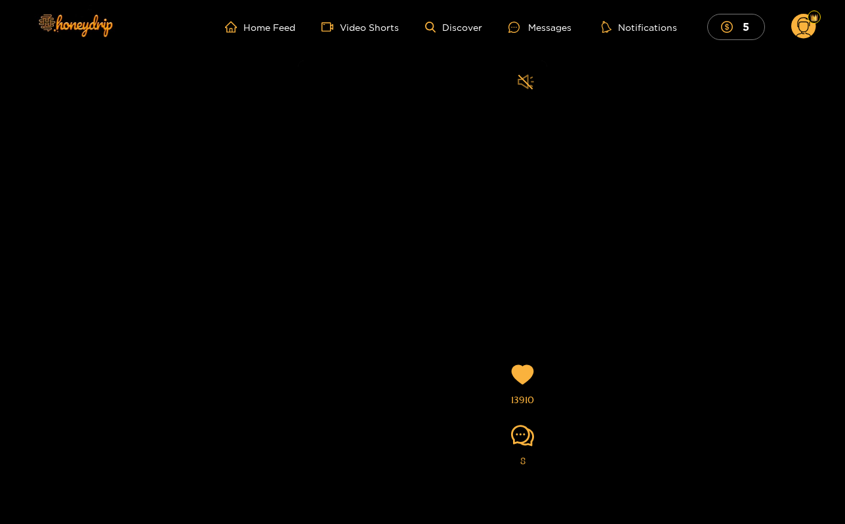
click at [520, 82] on icon "sound" at bounding box center [526, 82] width 16 height 16
click at [522, 422] on div "13910 8" at bounding box center [522, 416] width 23 height 106
click at [524, 433] on icon "comment" at bounding box center [522, 435] width 23 height 23
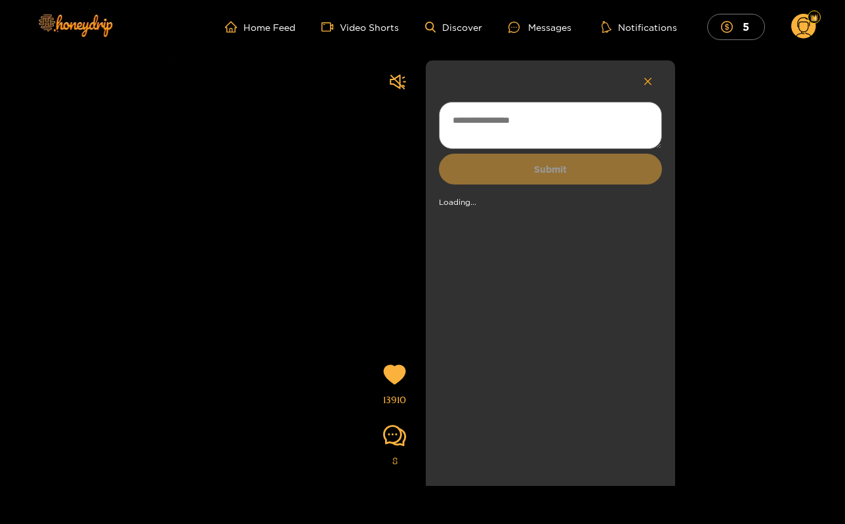
click at [541, 17] on ul "Home Feed Video Shorts Discover Messages Notifications 5" at bounding box center [520, 27] width 591 height 26
click at [544, 30] on div "Messages" at bounding box center [540, 27] width 63 height 15
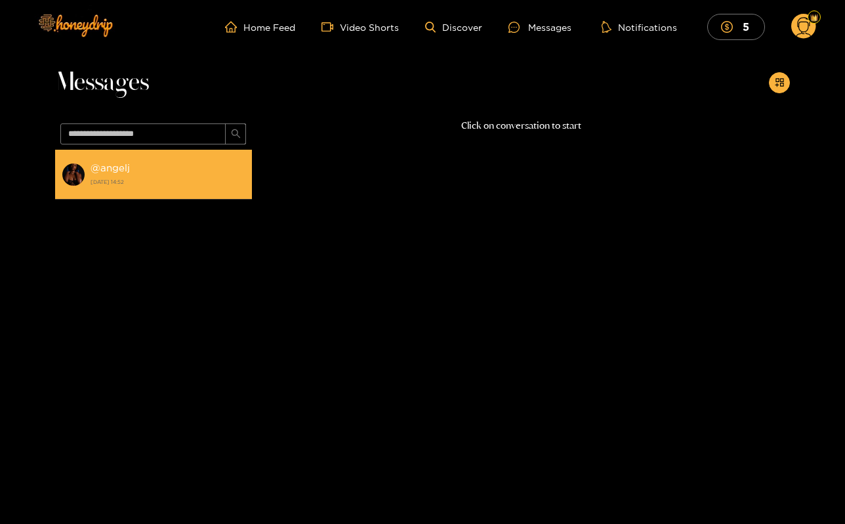
click at [128, 177] on strong "[DATE] 14:52" at bounding box center [168, 182] width 155 height 12
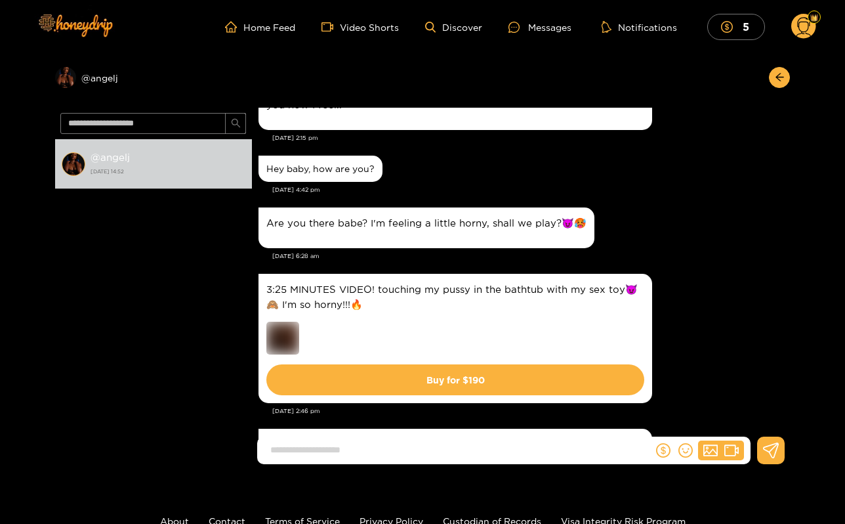
scroll to position [3395, 0]
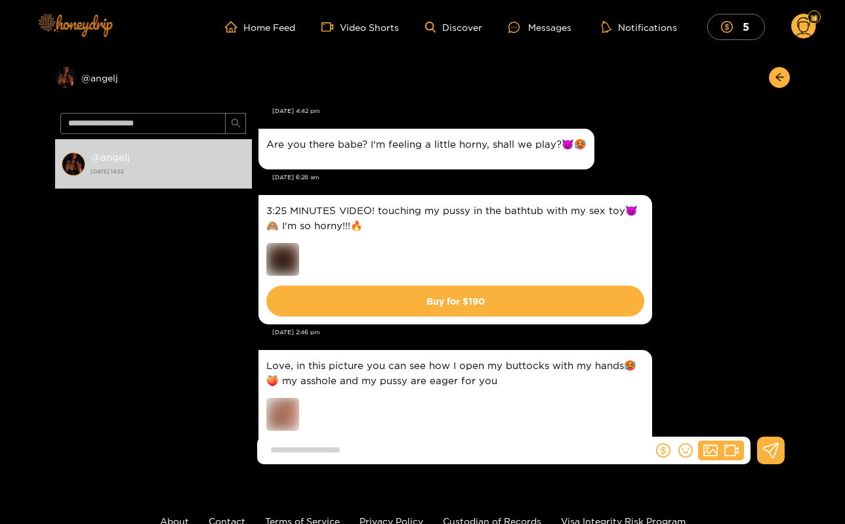
click at [83, 53] on link at bounding box center [75, 27] width 92 height 60
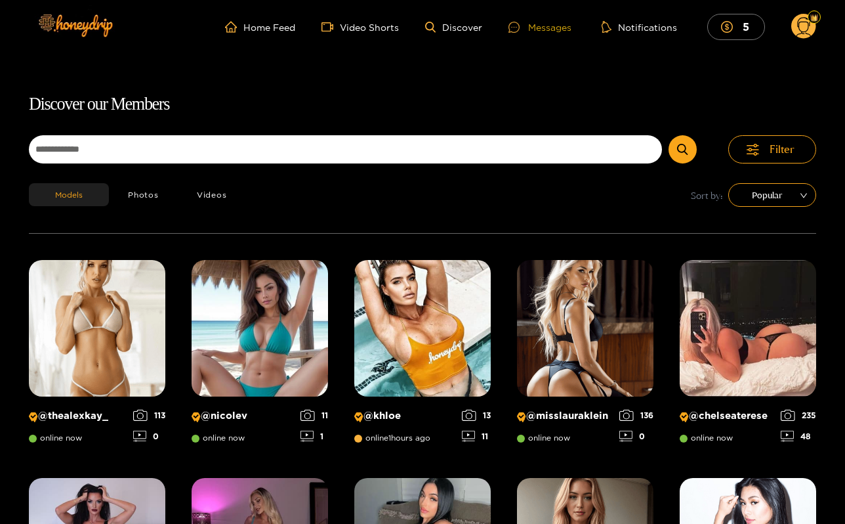
click at [539, 24] on div "Messages" at bounding box center [540, 27] width 63 height 15
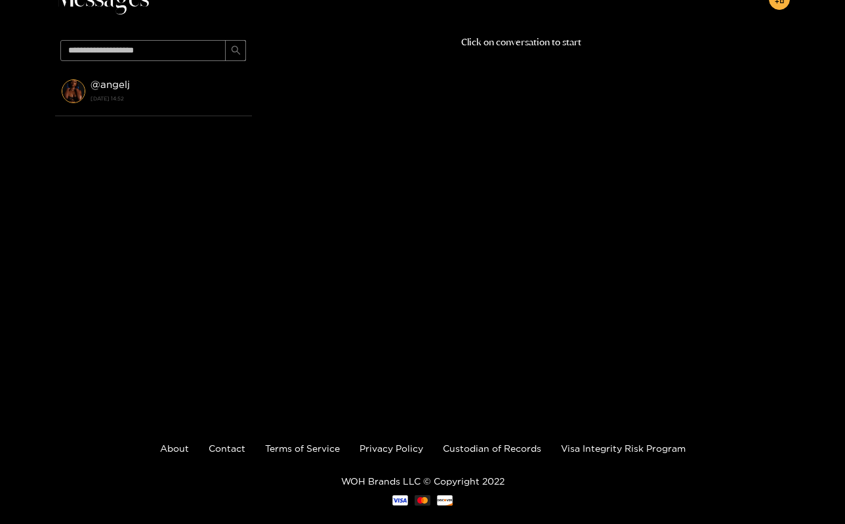
scroll to position [84, 0]
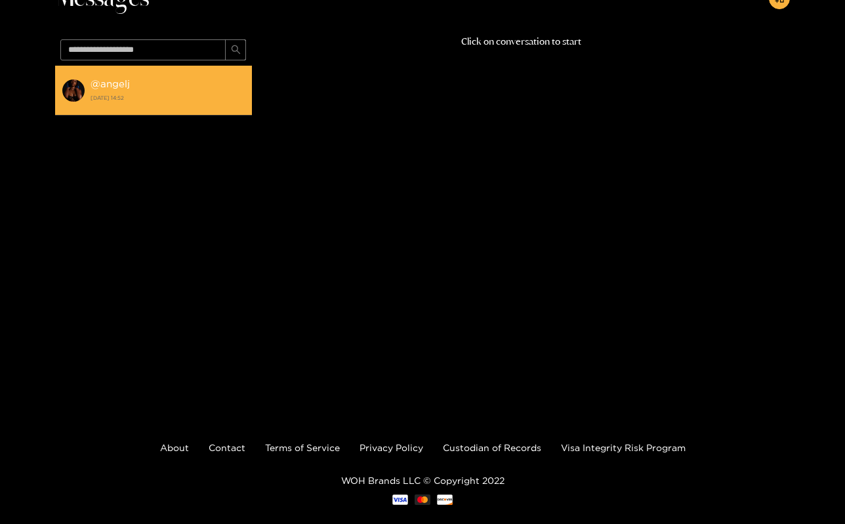
click at [159, 101] on strong "[DATE] 14:52" at bounding box center [168, 98] width 155 height 12
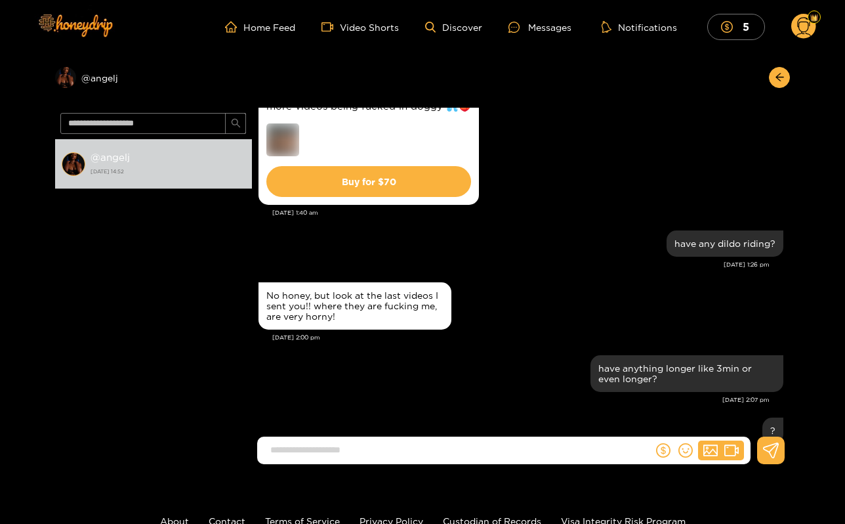
scroll to position [1829, 0]
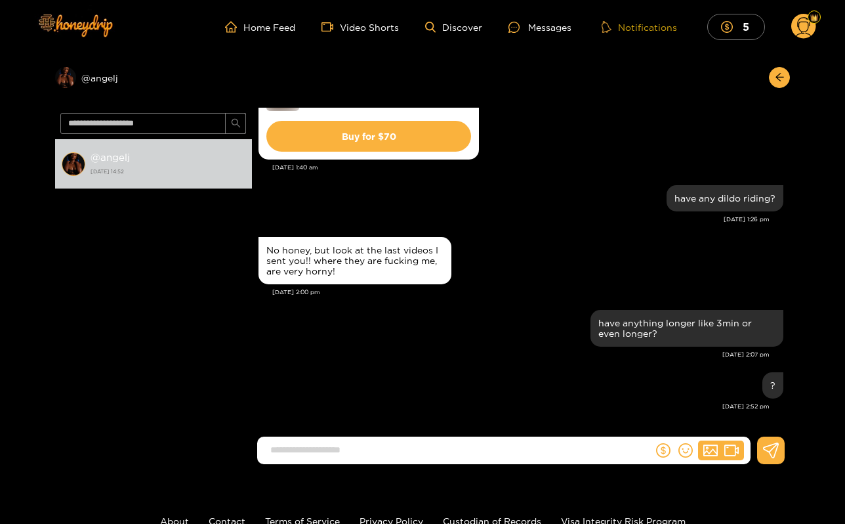
click at [648, 21] on button "Notifications" at bounding box center [639, 26] width 83 height 13
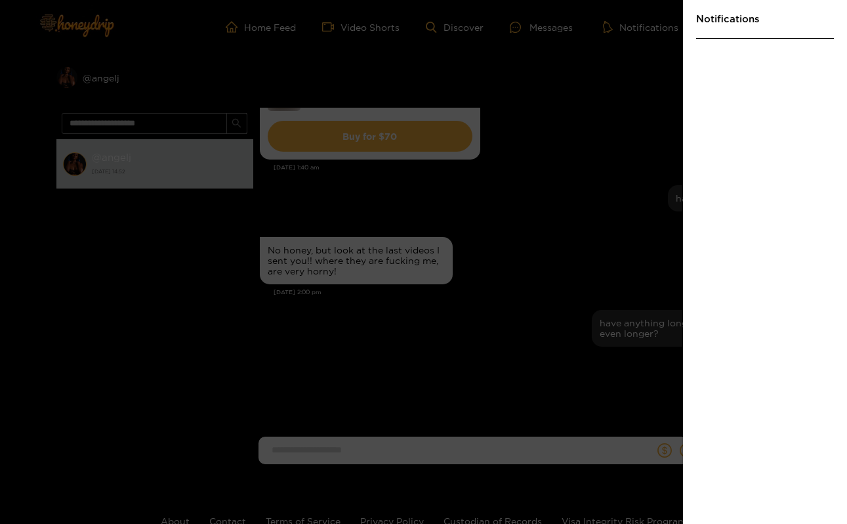
click at [627, 197] on div at bounding box center [423, 262] width 847 height 524
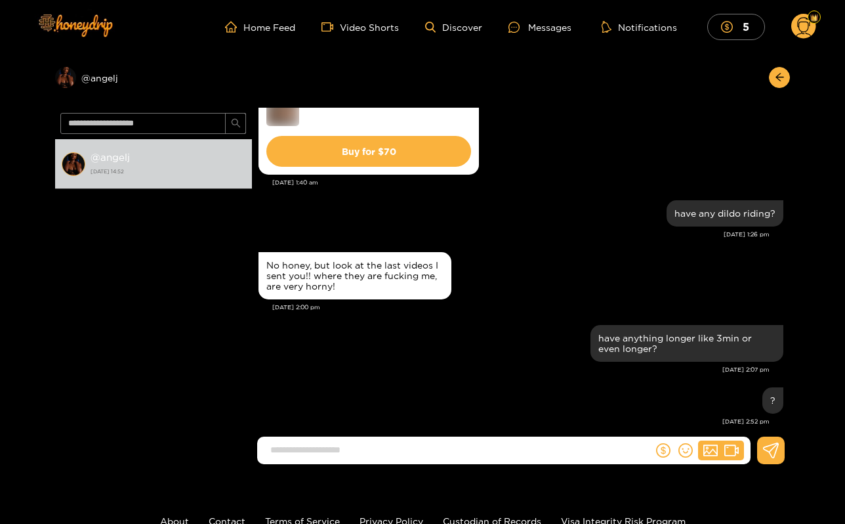
scroll to position [0, 0]
click at [524, 28] on div at bounding box center [519, 27] width 20 height 11
click at [540, 25] on div "Messages" at bounding box center [540, 27] width 63 height 15
click at [452, 28] on link "Discover" at bounding box center [453, 27] width 57 height 11
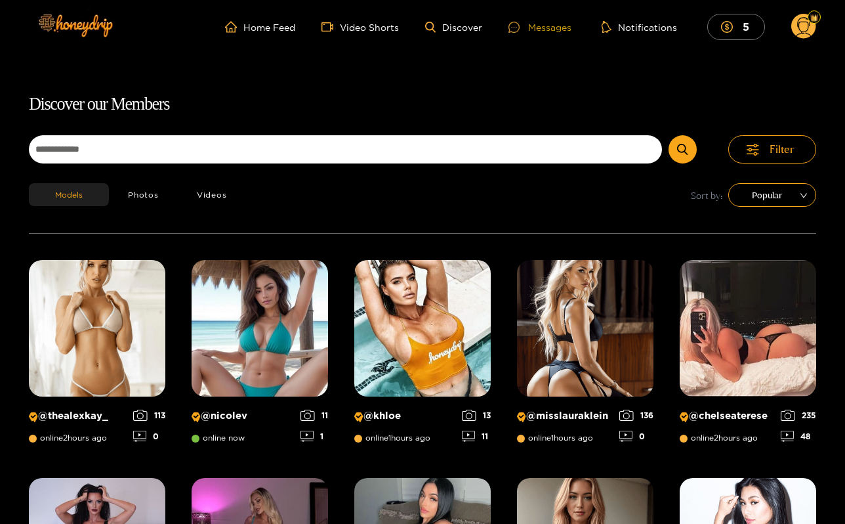
click at [543, 28] on div "Messages" at bounding box center [540, 27] width 63 height 15
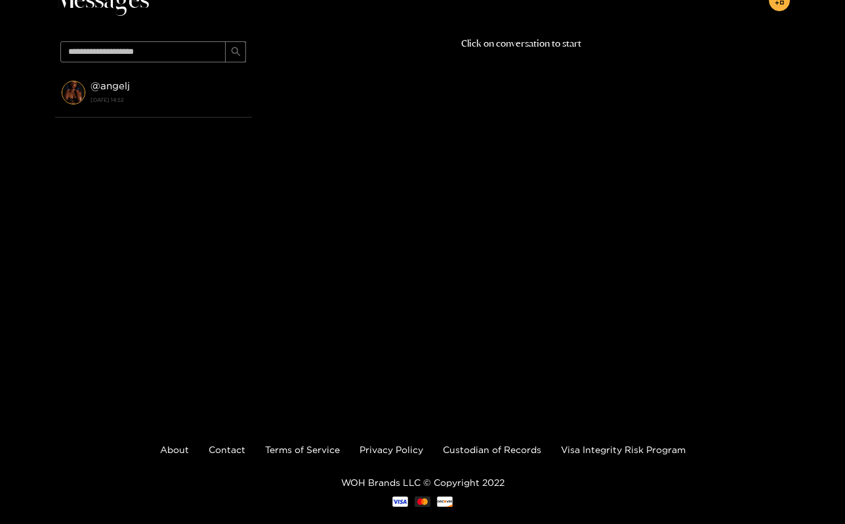
scroll to position [84, 0]
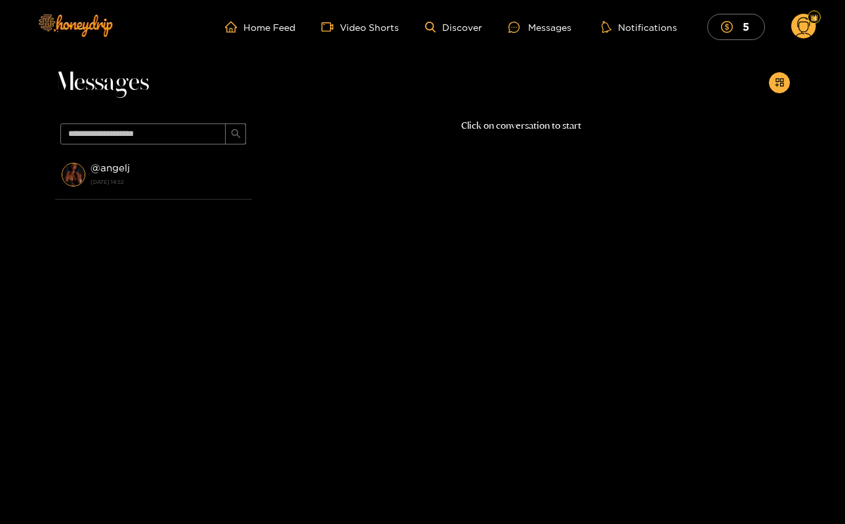
click at [797, 30] on circle at bounding box center [804, 26] width 25 height 25
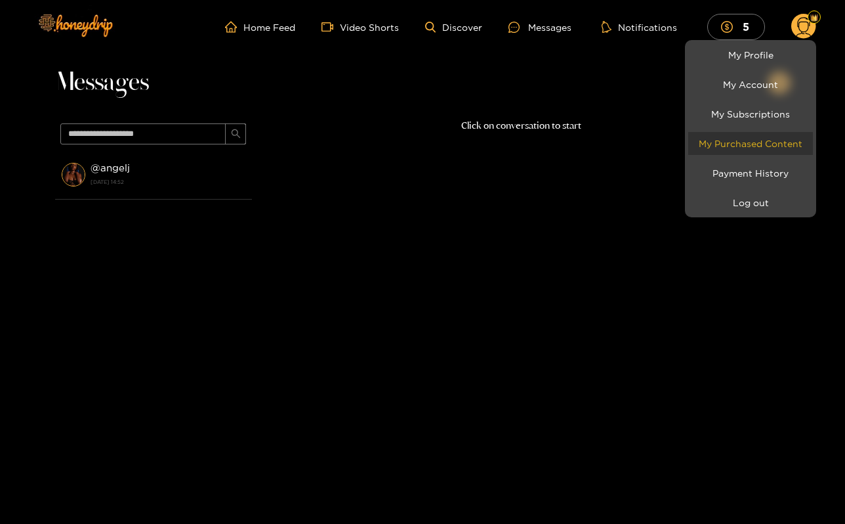
click at [773, 140] on link "My Purchased Content" at bounding box center [750, 143] width 125 height 23
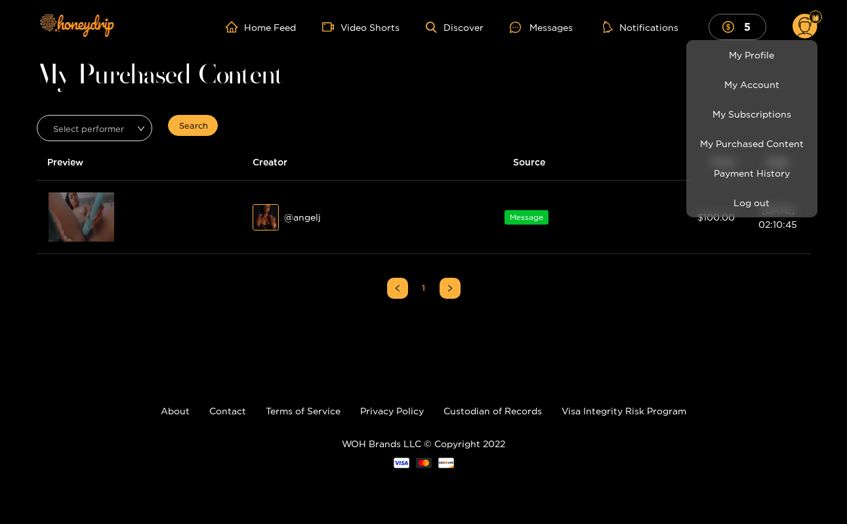
click at [659, 137] on div at bounding box center [423, 262] width 847 height 524
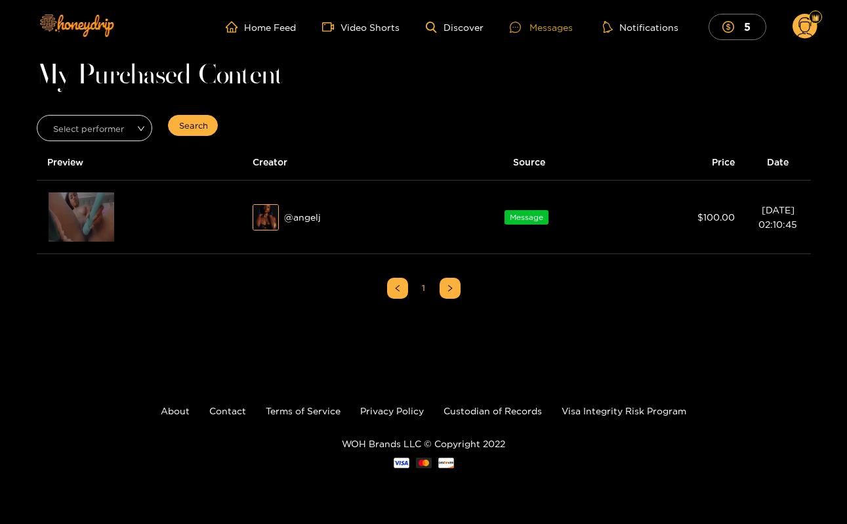
click at [549, 23] on div "Messages" at bounding box center [541, 27] width 63 height 15
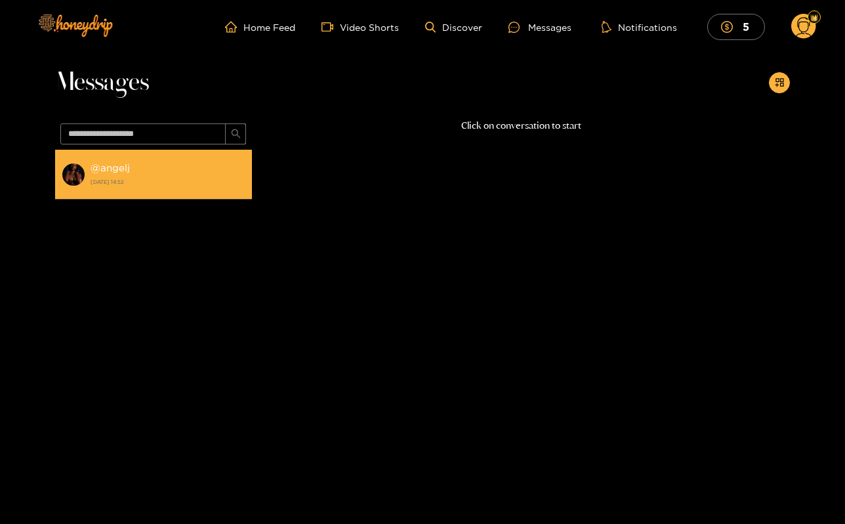
click at [177, 200] on li "@ angelj [DATE] 14:52" at bounding box center [153, 175] width 197 height 50
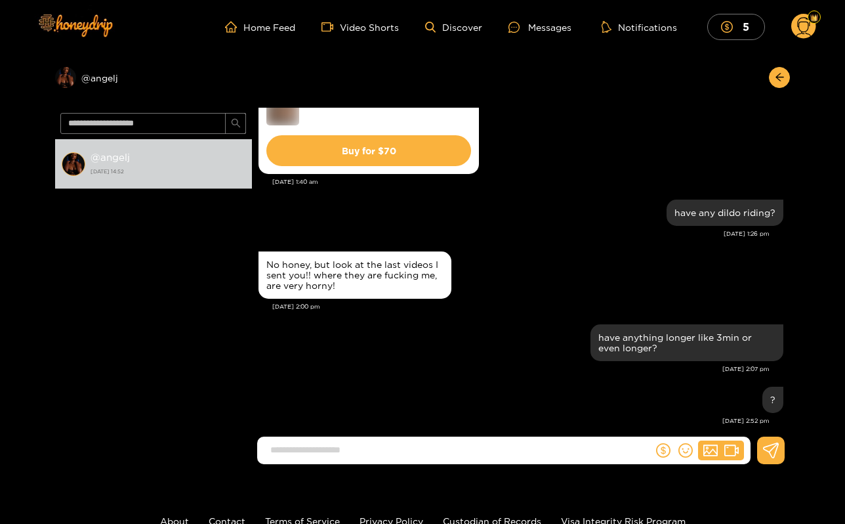
scroll to position [7535, 0]
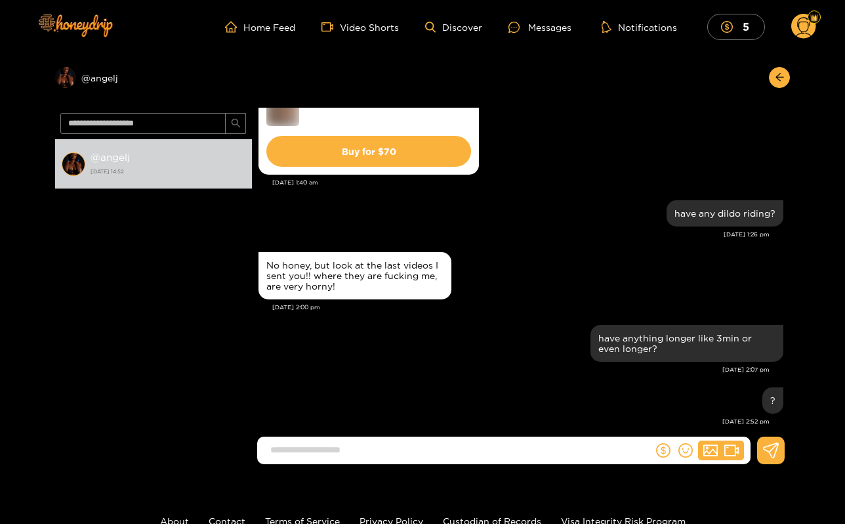
click at [339, 17] on ul "Home Feed Video Shorts Discover Messages Notifications 5" at bounding box center [520, 27] width 591 height 26
click at [343, 28] on link "Video Shorts" at bounding box center [360, 27] width 77 height 12
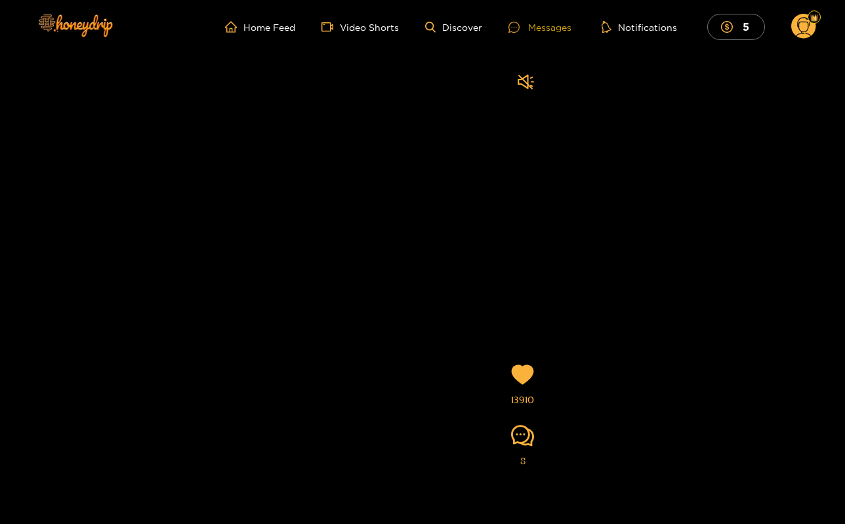
click at [550, 20] on div "Messages" at bounding box center [540, 27] width 63 height 15
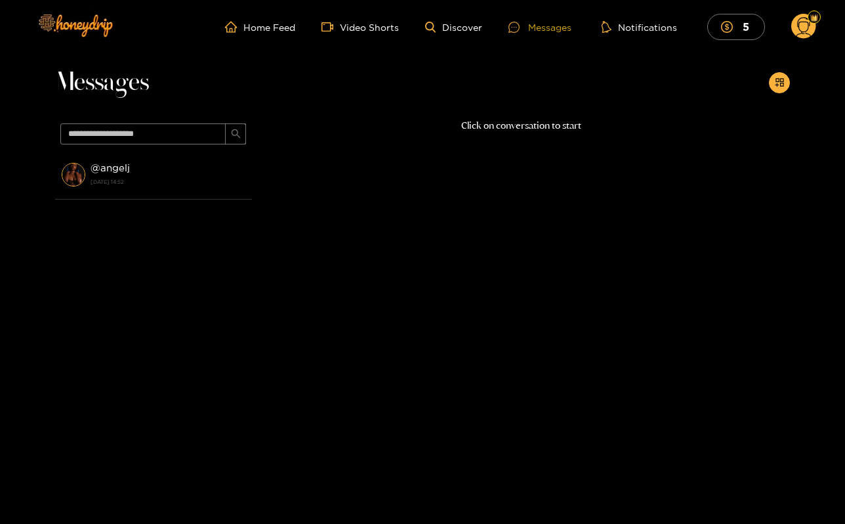
click at [554, 28] on div "Messages" at bounding box center [540, 27] width 63 height 15
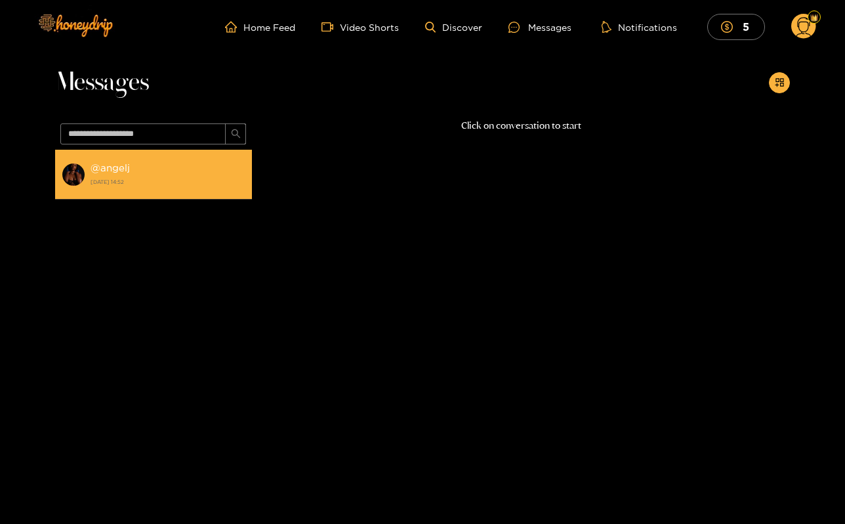
click at [211, 188] on div "@ angelj [DATE] 14:52" at bounding box center [168, 174] width 155 height 30
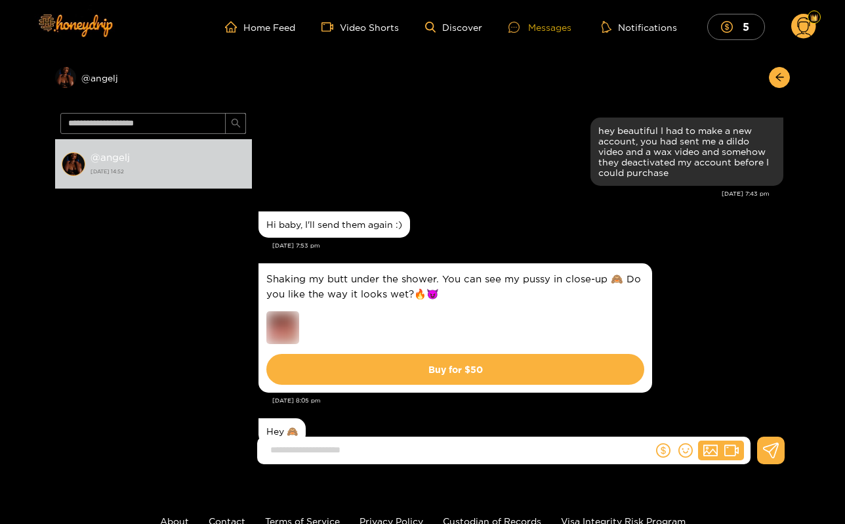
click at [528, 27] on div at bounding box center [519, 27] width 20 height 11
click at [534, 28] on div "Messages" at bounding box center [540, 27] width 63 height 15
click at [535, 28] on div "Messages" at bounding box center [540, 27] width 63 height 15
click at [96, 13] on img at bounding box center [75, 24] width 92 height 55
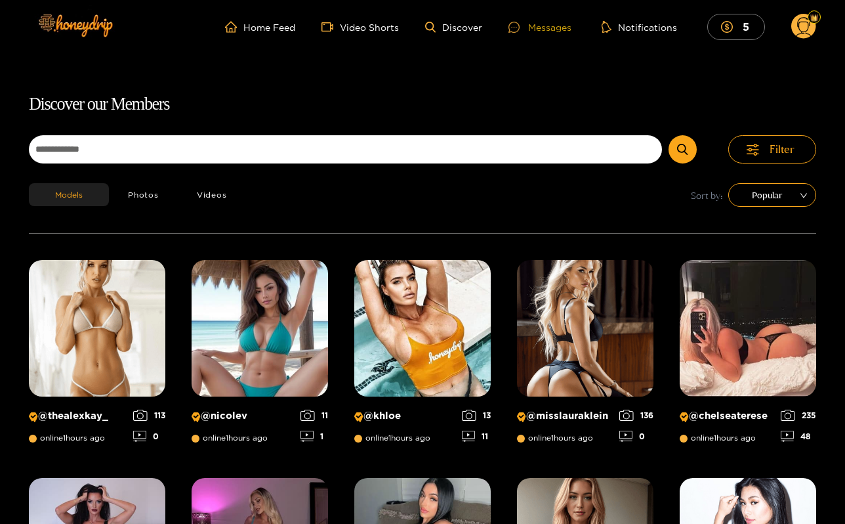
click at [560, 33] on div "Messages" at bounding box center [540, 27] width 63 height 15
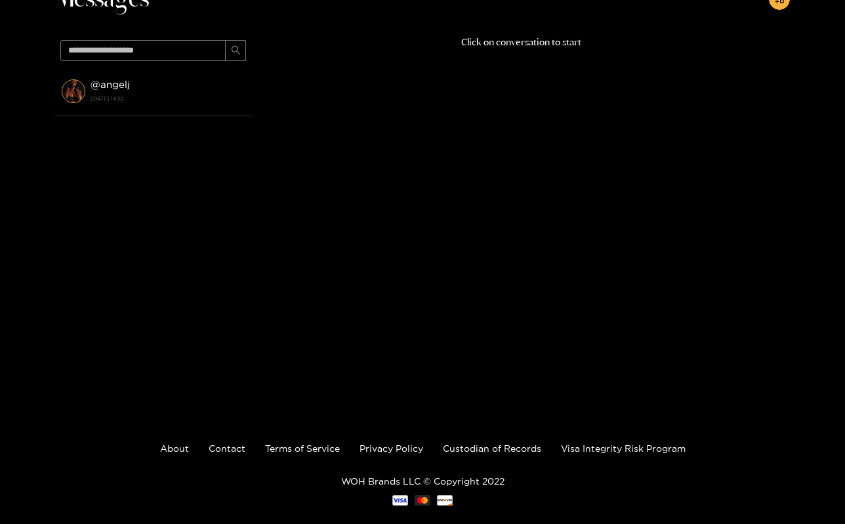
scroll to position [84, 0]
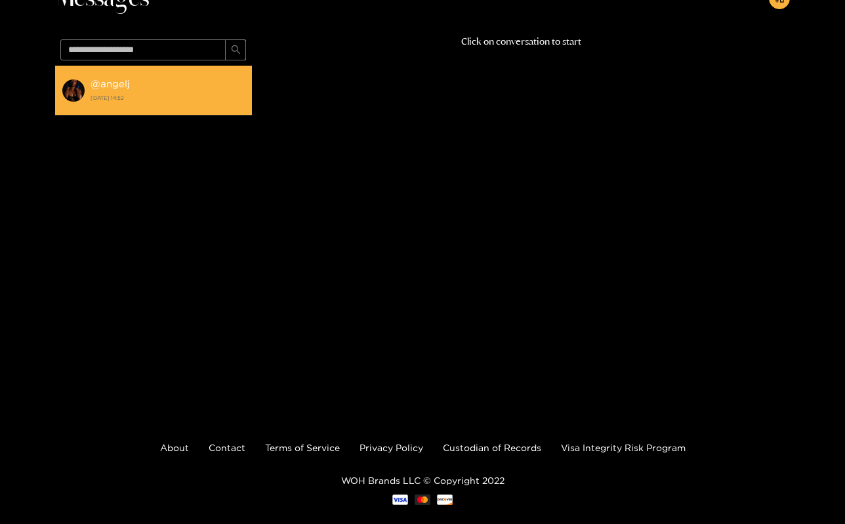
click at [184, 89] on div "@ angelj [DATE] 14:52" at bounding box center [168, 90] width 155 height 30
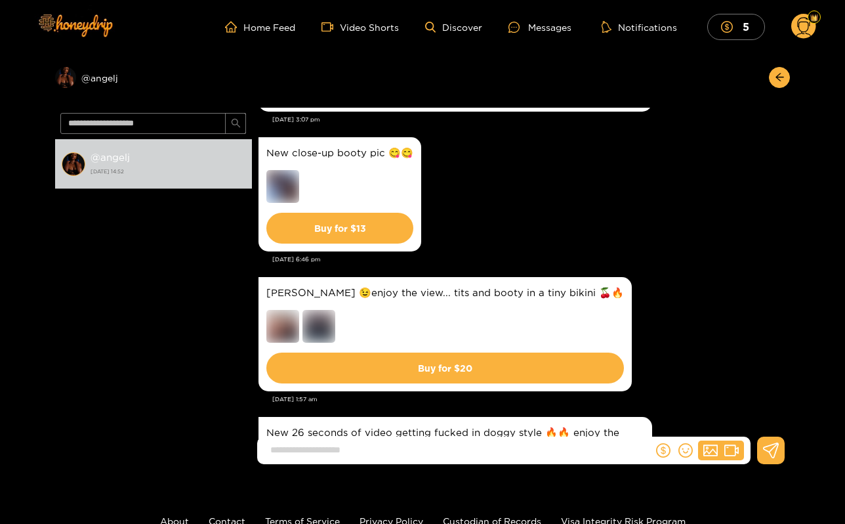
scroll to position [1374, 0]
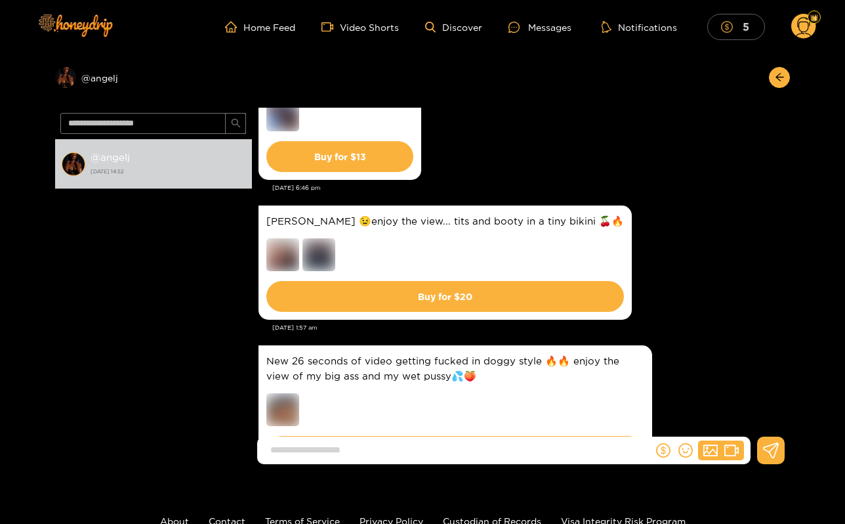
click at [737, 20] on button "5" at bounding box center [737, 27] width 58 height 26
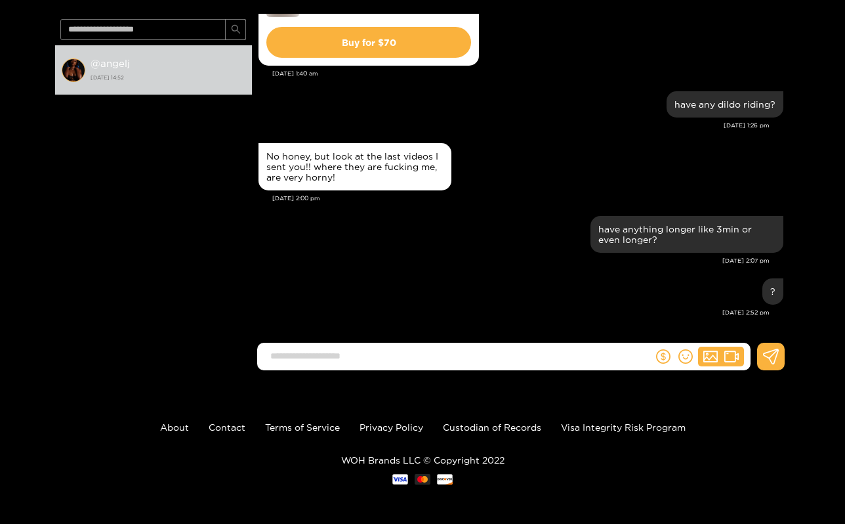
scroll to position [94, 0]
click at [663, 425] on link "Visa Integrity Risk Program" at bounding box center [623, 427] width 125 height 10
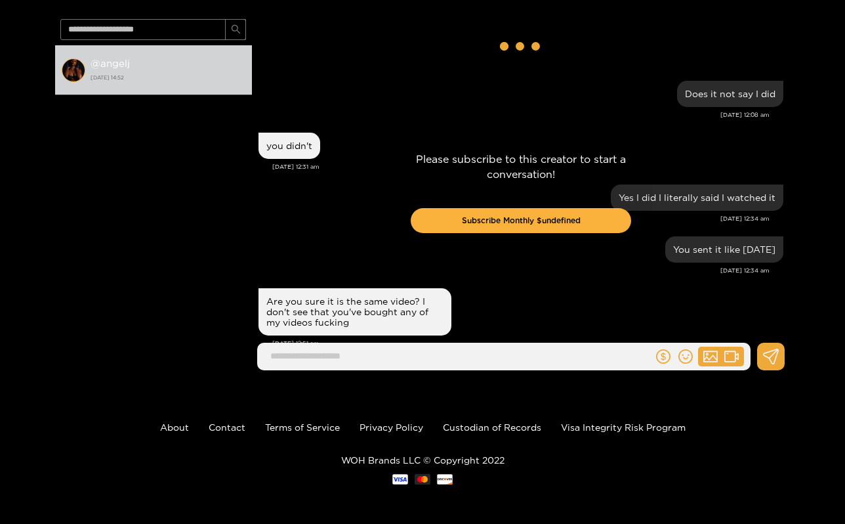
scroll to position [1829, 0]
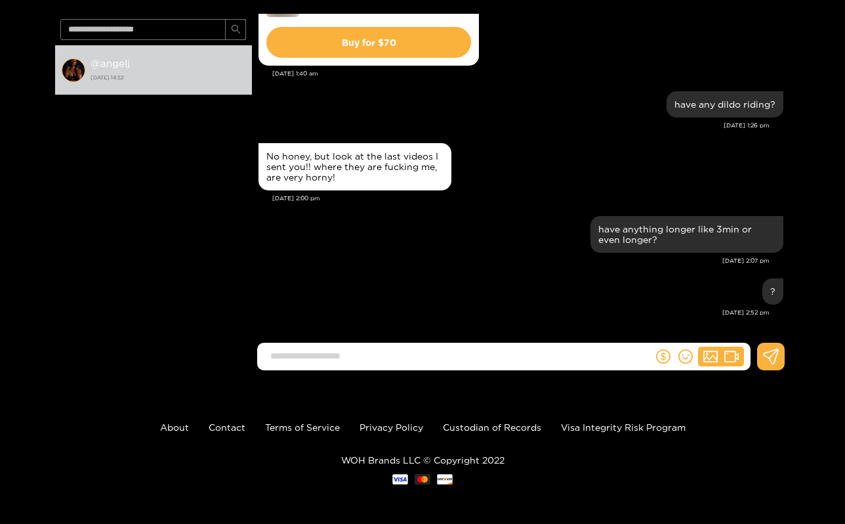
click at [331, 417] on footer "About Contact Terms of Service Privacy Policy Custodian of Records Visa Integri…" at bounding box center [422, 452] width 845 height 143
click at [331, 425] on link "Terms of Service" at bounding box center [302, 427] width 75 height 10
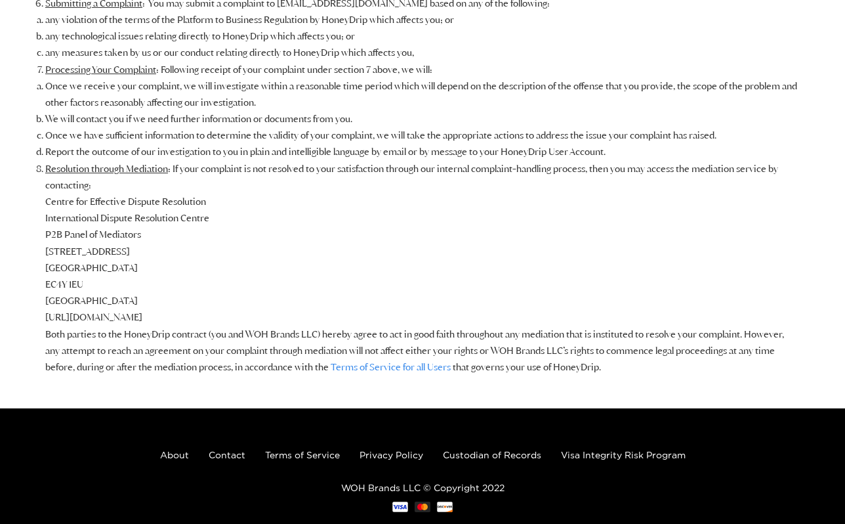
scroll to position [7925, 0]
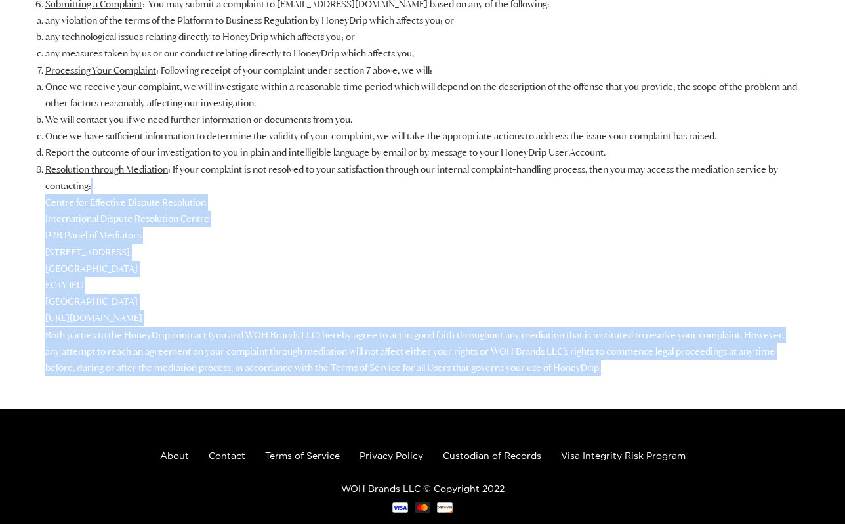
drag, startPoint x: 614, startPoint y: 343, endPoint x: 282, endPoint y: 175, distance: 372.5
click at [278, 169] on li "Resolution through Mediation : If your complaint is not resolved to your satisf…" at bounding box center [422, 268] width 755 height 215
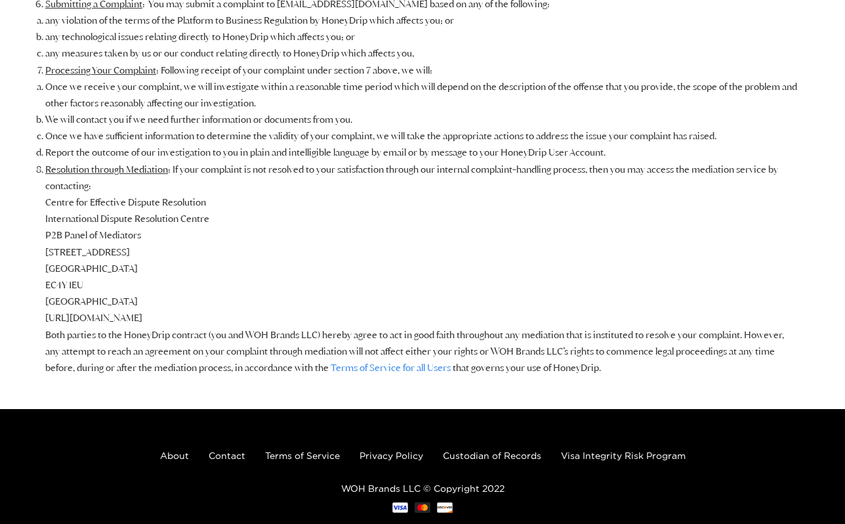
click at [401, 161] on li "Resolution through Mediation : If your complaint is not resolved to your satisf…" at bounding box center [422, 268] width 755 height 215
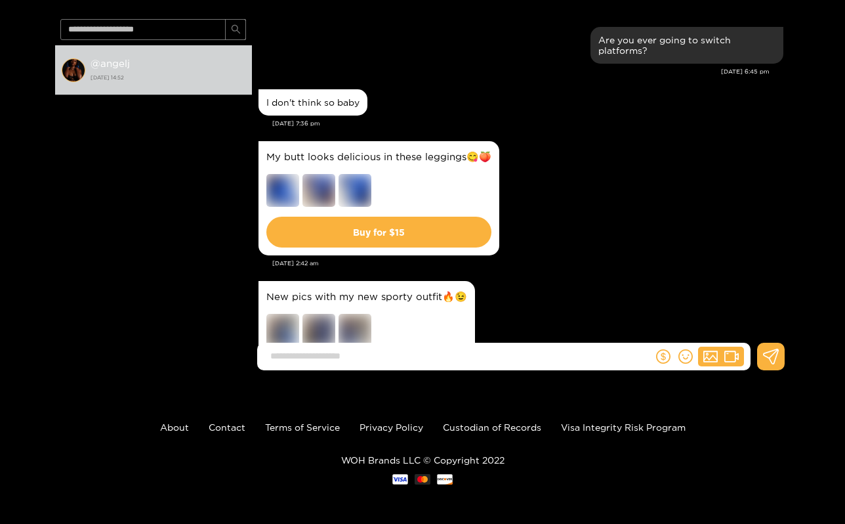
scroll to position [705, 0]
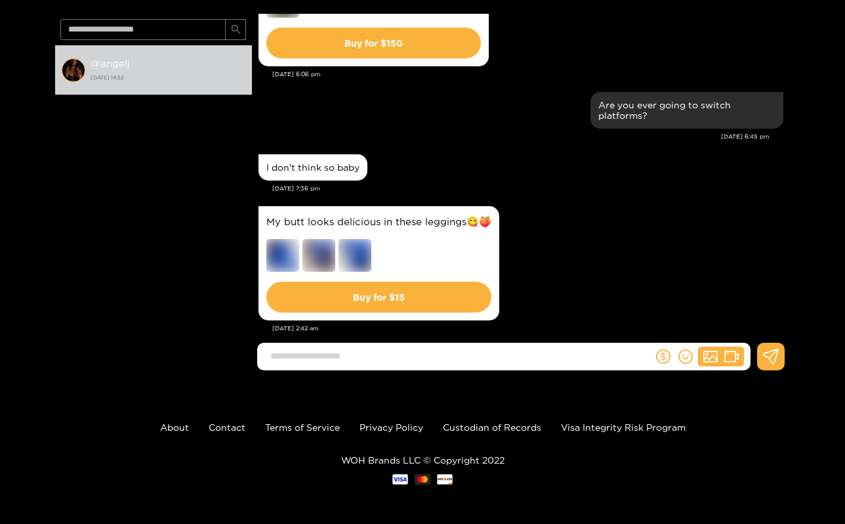
scroll to position [84, 0]
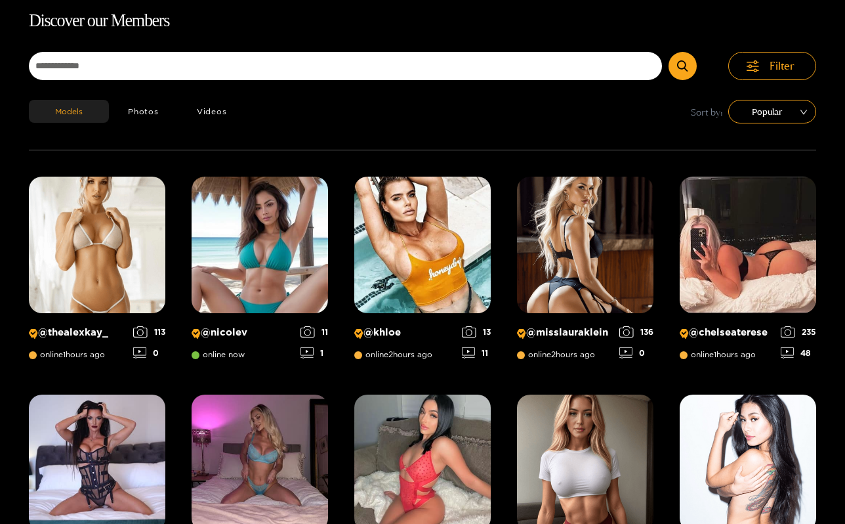
scroll to position [84, 0]
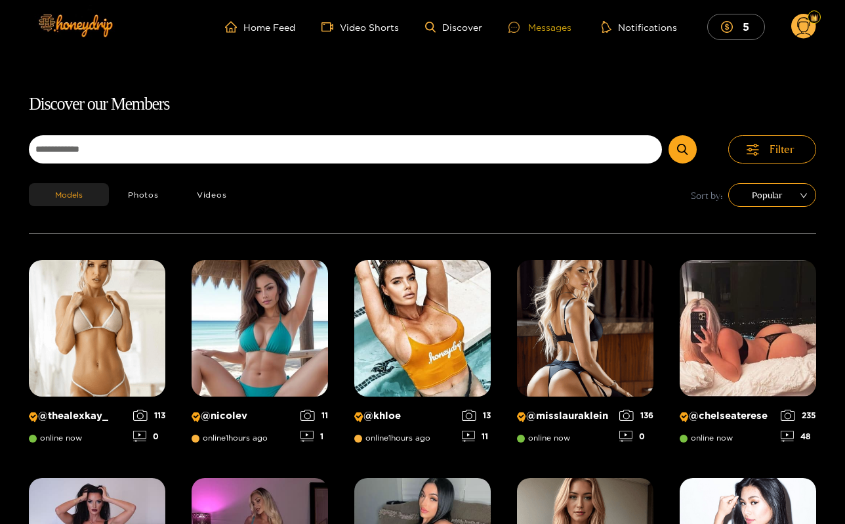
click at [534, 33] on div "Messages" at bounding box center [540, 27] width 63 height 15
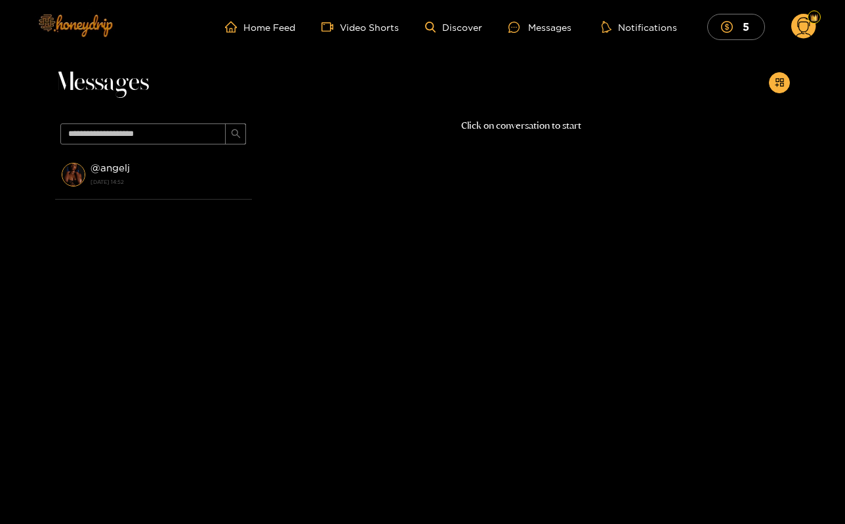
click at [108, 7] on img at bounding box center [75, 24] width 92 height 55
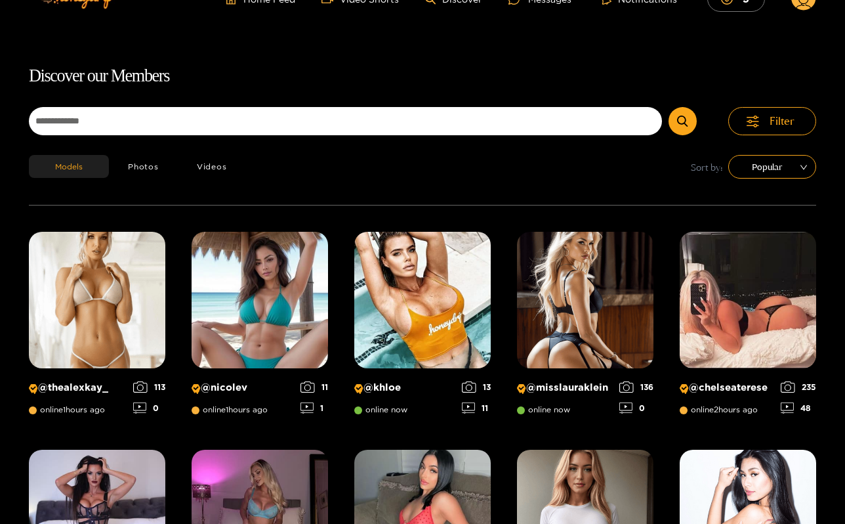
scroll to position [27, 0]
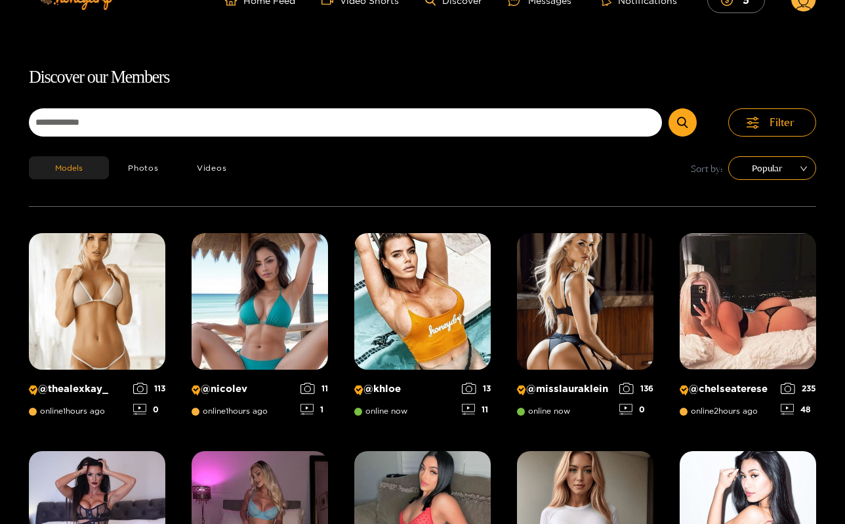
click at [276, 10] on ul "Home Feed Video Shorts Discover Messages Notifications 5" at bounding box center [520, 0] width 591 height 26
click at [276, 6] on link "Home Feed" at bounding box center [260, 0] width 70 height 12
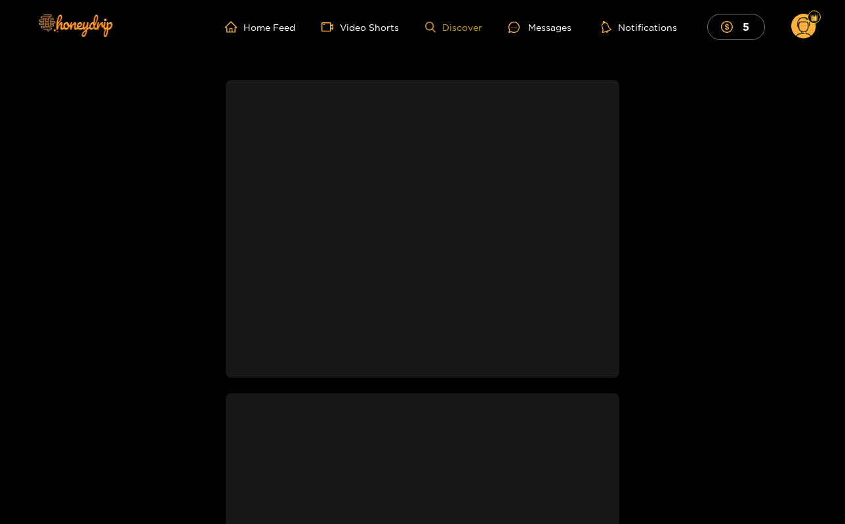
click at [451, 26] on link "Discover" at bounding box center [453, 27] width 57 height 11
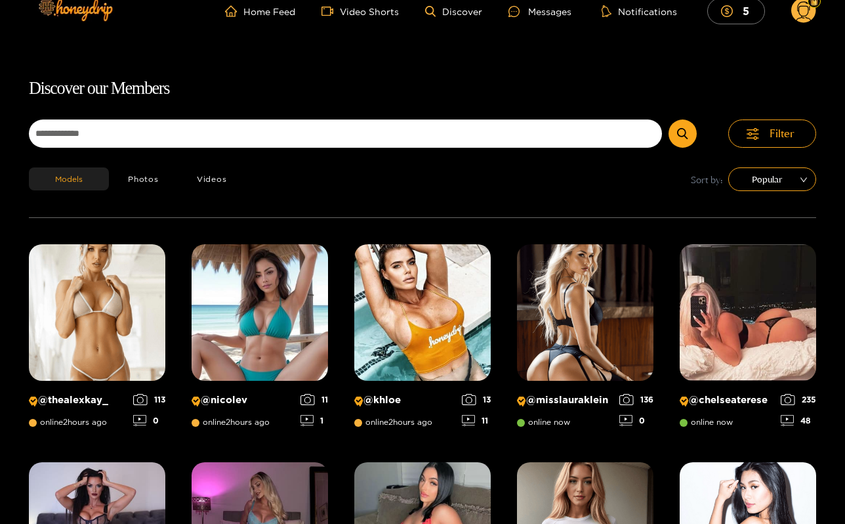
scroll to position [84, 0]
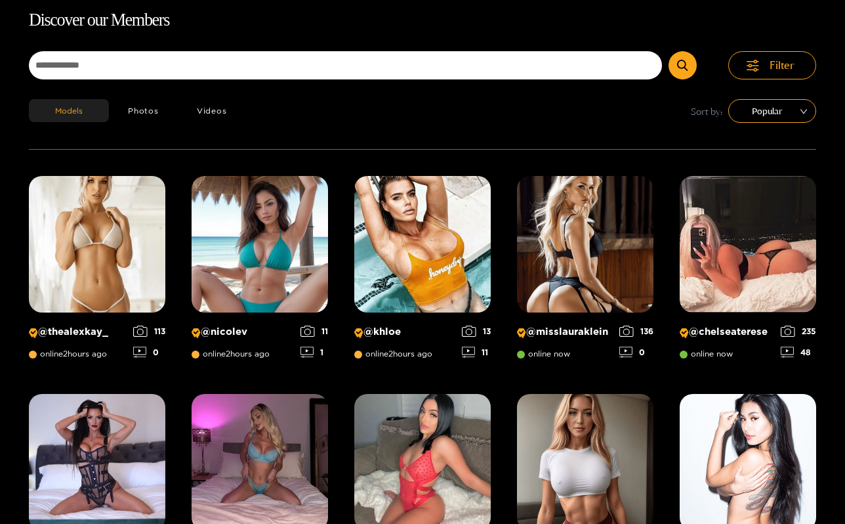
click at [761, 123] on div "Models Photos Videos Sort by: Popular" at bounding box center [423, 124] width 788 height 50
click at [765, 111] on span "Popular" at bounding box center [772, 111] width 68 height 20
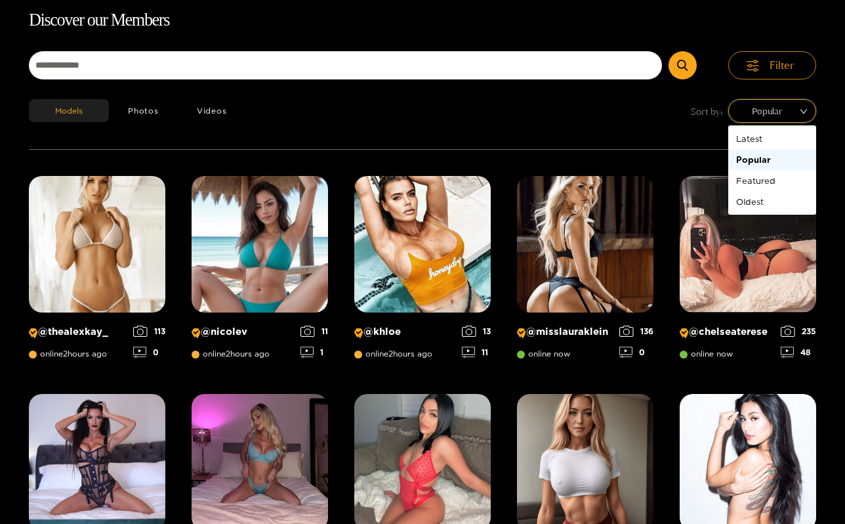
click at [767, 72] on button "Filter" at bounding box center [773, 65] width 88 height 28
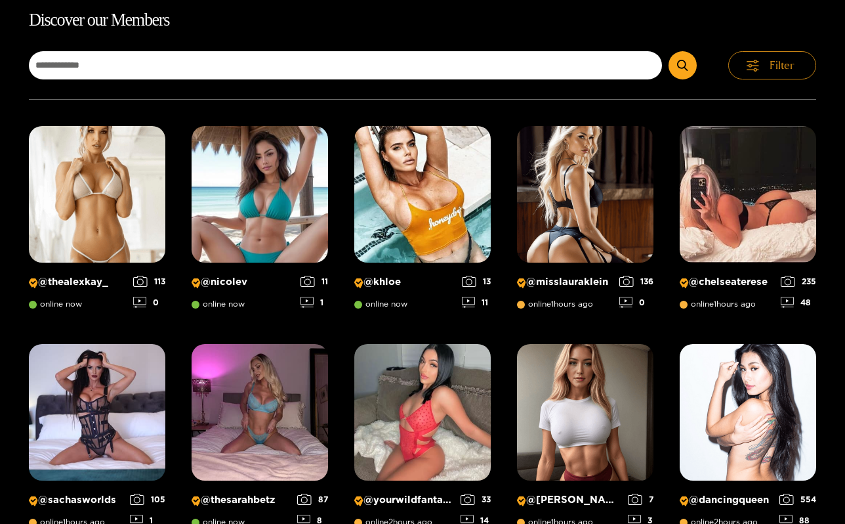
click at [767, 72] on button "Filter" at bounding box center [773, 65] width 88 height 28
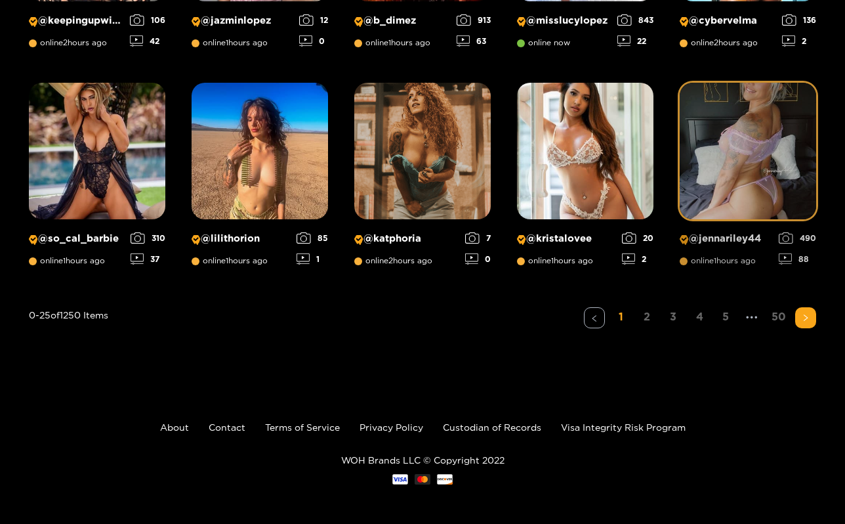
scroll to position [1049, 0]
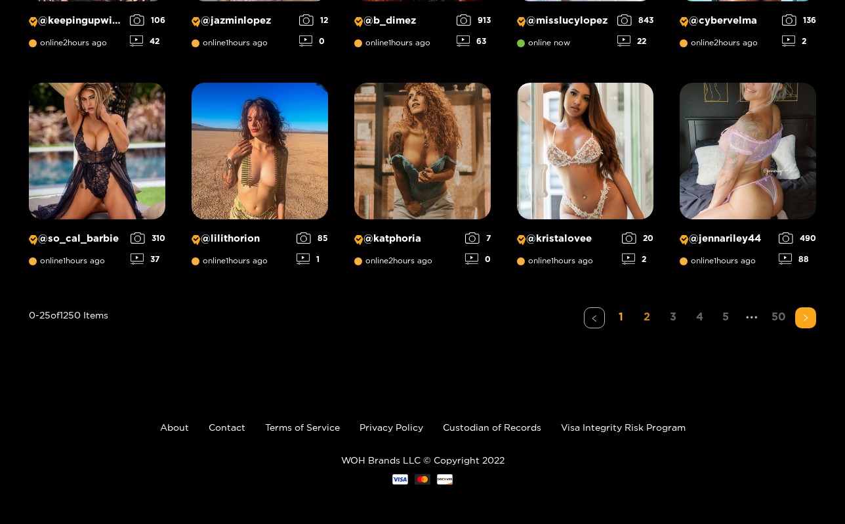
click at [647, 316] on link "2" at bounding box center [647, 316] width 21 height 19
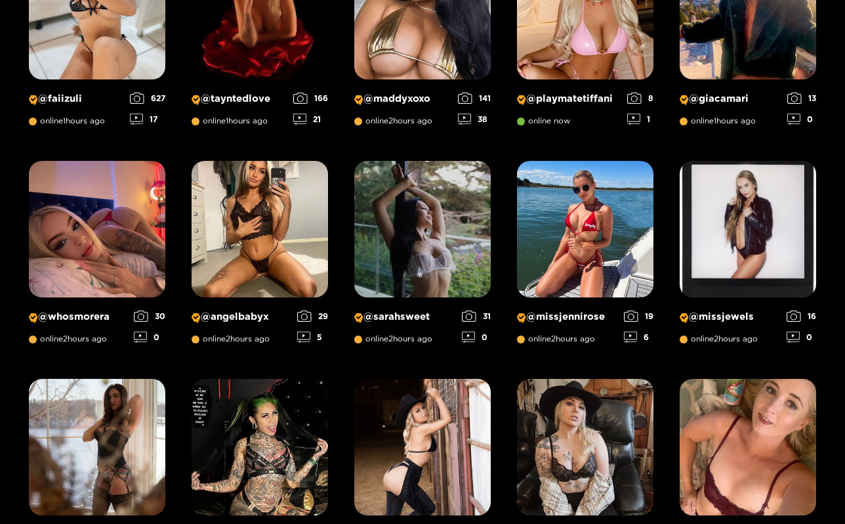
scroll to position [944, 0]
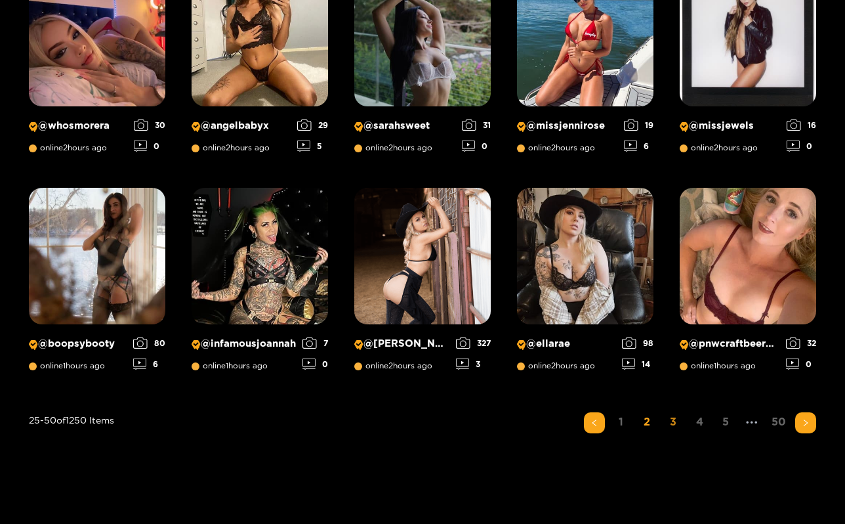
click at [681, 423] on link "3" at bounding box center [673, 421] width 21 height 19
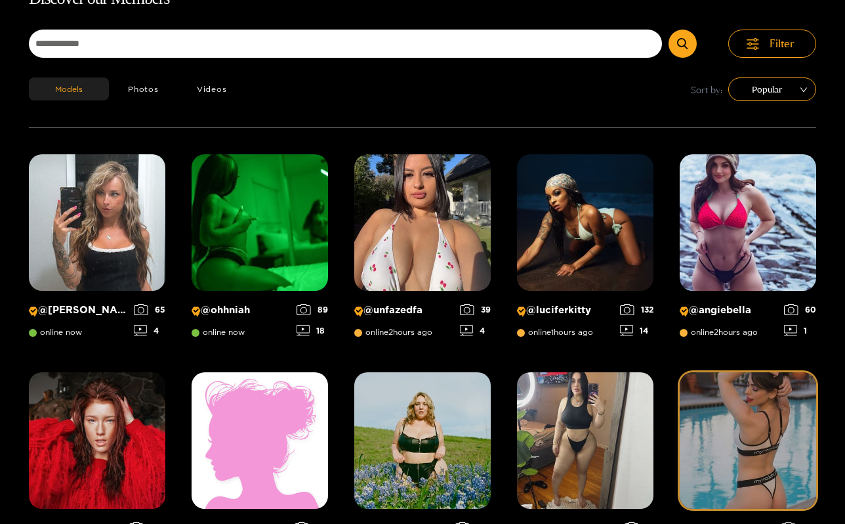
scroll to position [106, 0]
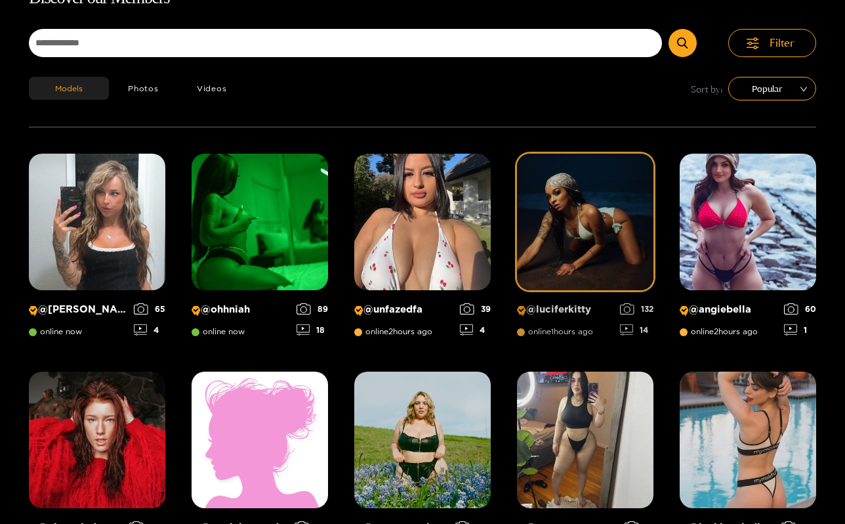
click at [585, 234] on img at bounding box center [585, 222] width 137 height 137
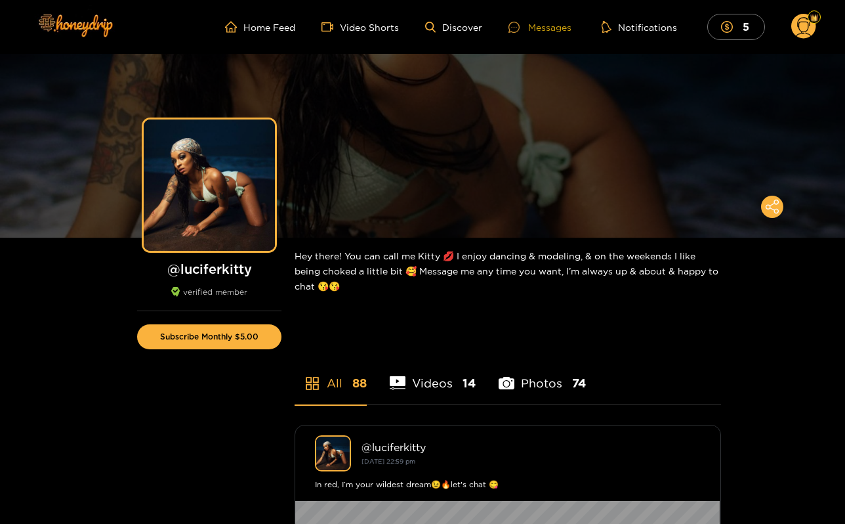
click at [543, 24] on div "Messages" at bounding box center [540, 27] width 63 height 15
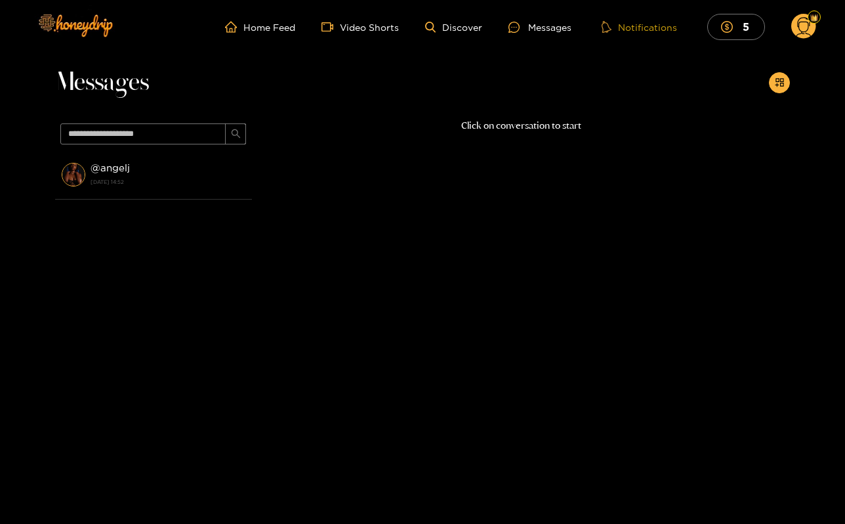
click at [654, 21] on button "Notifications" at bounding box center [639, 26] width 83 height 13
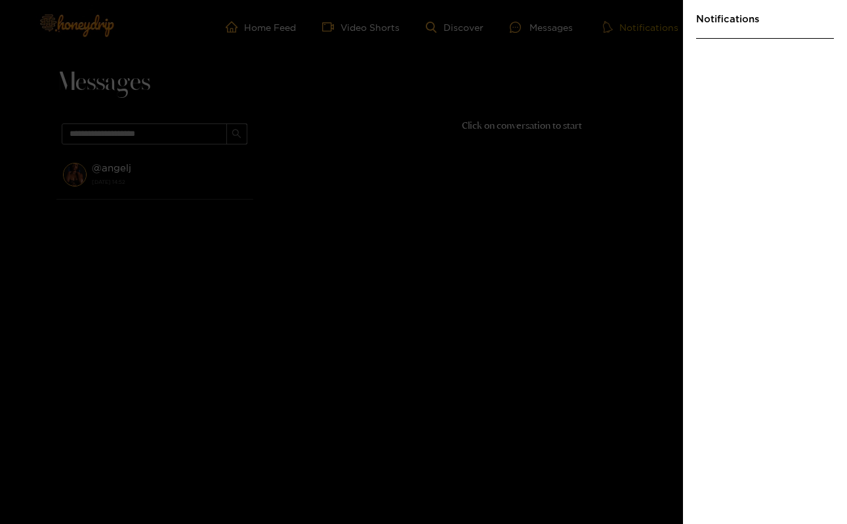
click at [654, 21] on div at bounding box center [423, 262] width 847 height 524
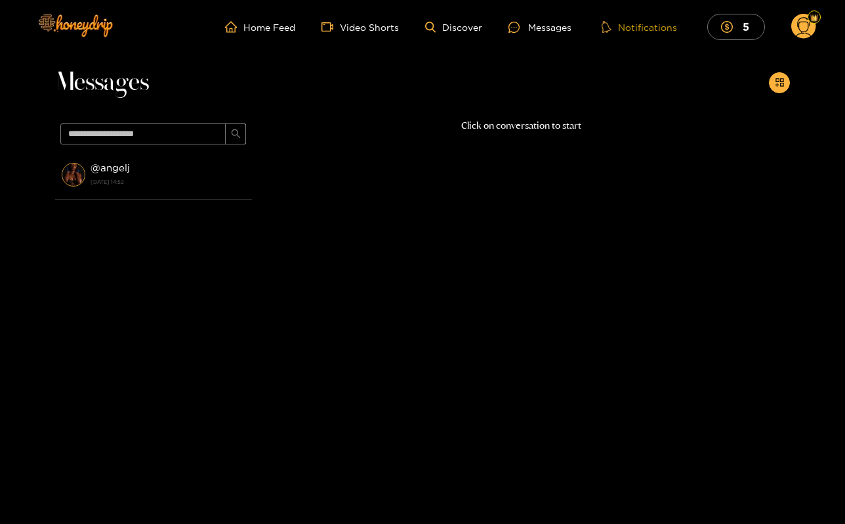
click at [654, 21] on div at bounding box center [422, 262] width 845 height 524
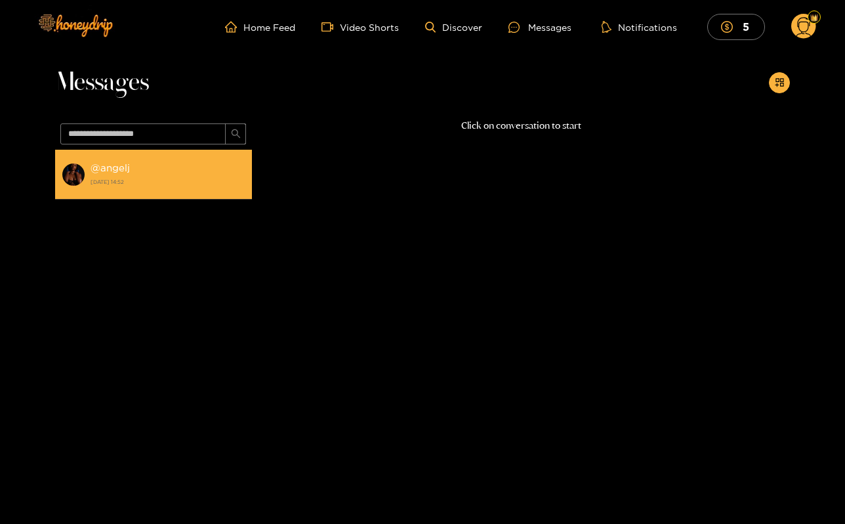
click at [198, 176] on strong "[DATE] 14:52" at bounding box center [168, 182] width 155 height 12
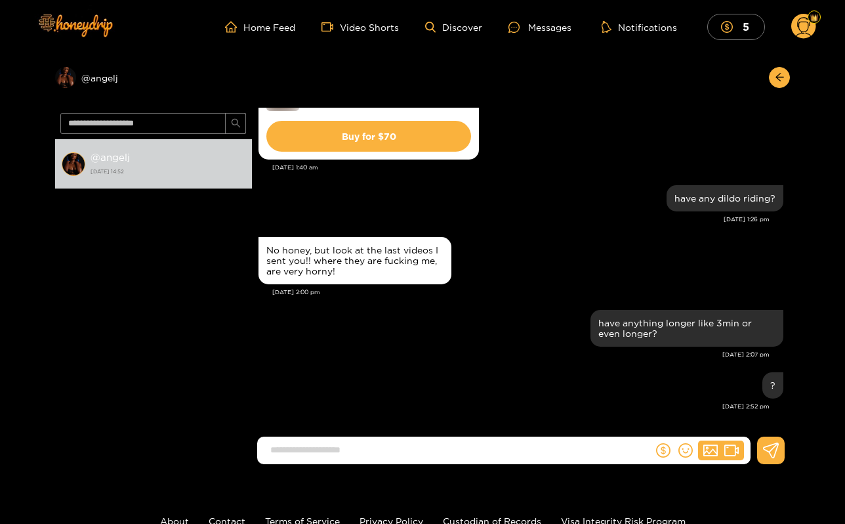
scroll to position [1829, 0]
click at [538, 38] on ul "Home Feed Video Shorts Discover Messages Notifications 5" at bounding box center [520, 27] width 591 height 26
click at [543, 26] on div "Messages" at bounding box center [540, 27] width 63 height 15
click at [565, 28] on div "Messages" at bounding box center [540, 27] width 63 height 15
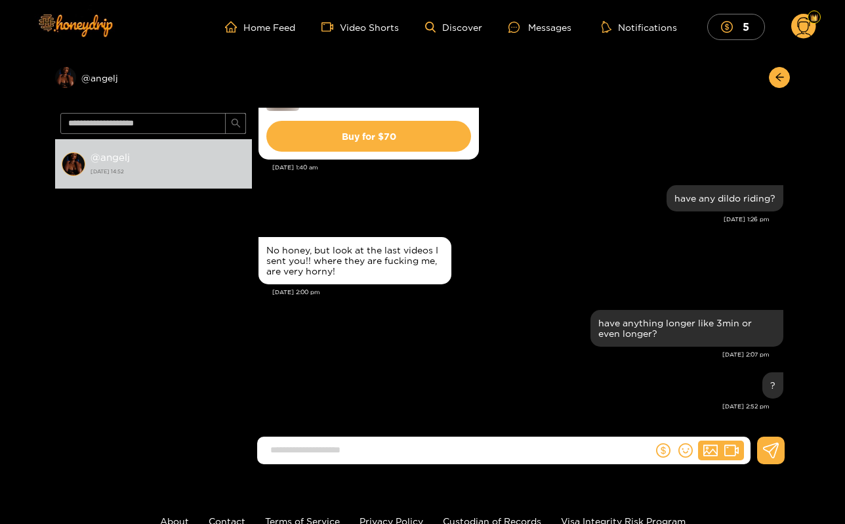
click at [289, 33] on ul "Home Feed Video Shorts Discover Messages Notifications 5" at bounding box center [520, 27] width 591 height 26
click at [289, 30] on link "Home Feed" at bounding box center [260, 27] width 70 height 12
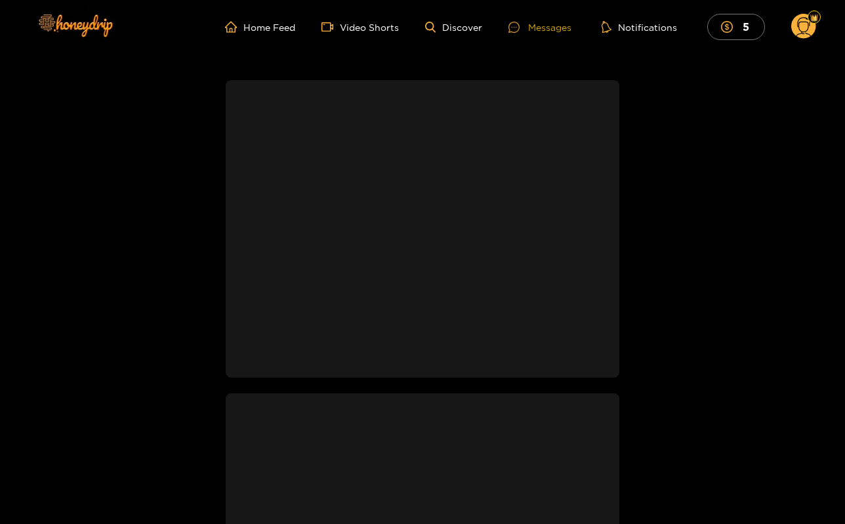
click at [563, 33] on div "Messages" at bounding box center [540, 27] width 63 height 15
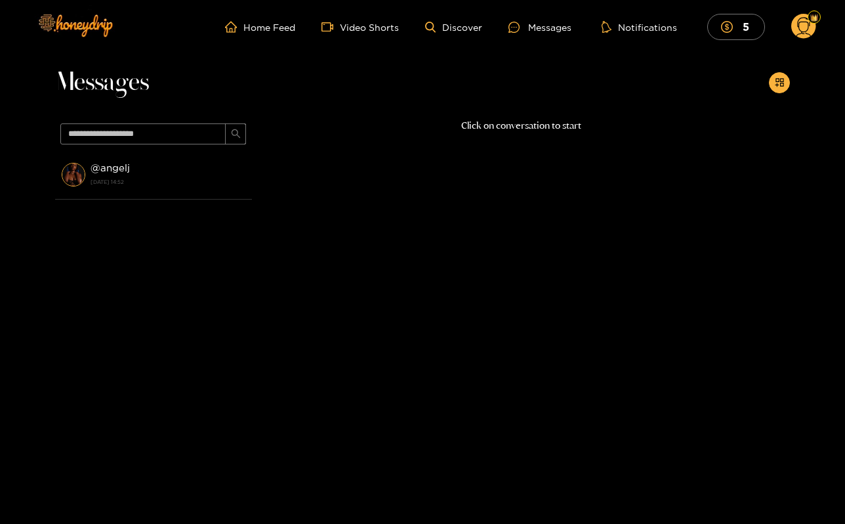
click at [538, 36] on ul "Home Feed Video Shorts Discover Messages Notifications 5" at bounding box center [520, 27] width 591 height 26
click at [539, 30] on div "Messages" at bounding box center [540, 27] width 63 height 15
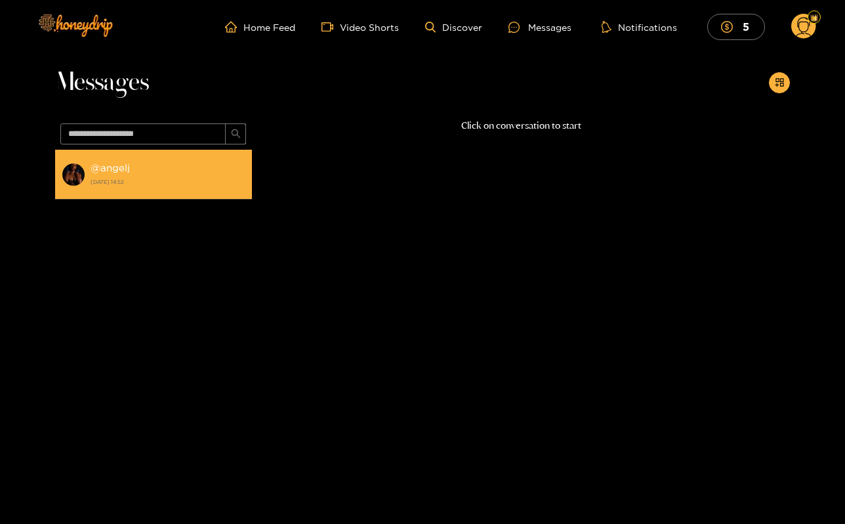
click at [173, 196] on li "@ angelj [DATE] 14:52" at bounding box center [153, 175] width 197 height 50
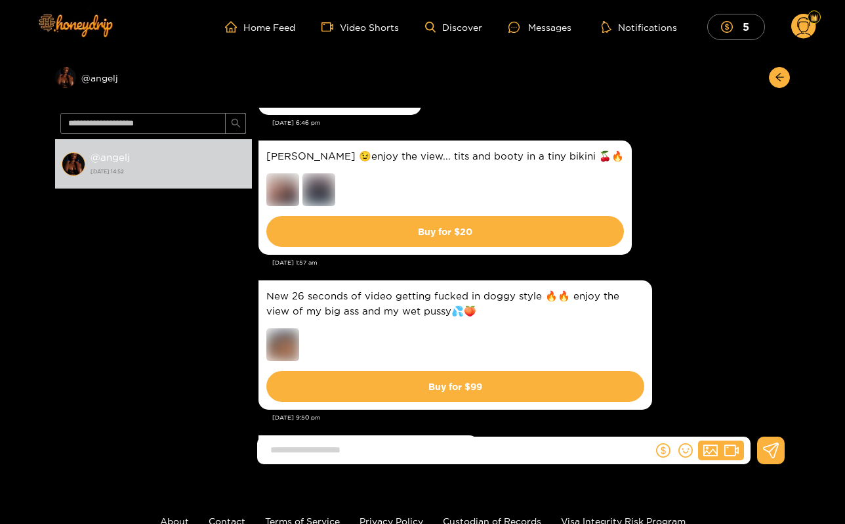
scroll to position [1829, 0]
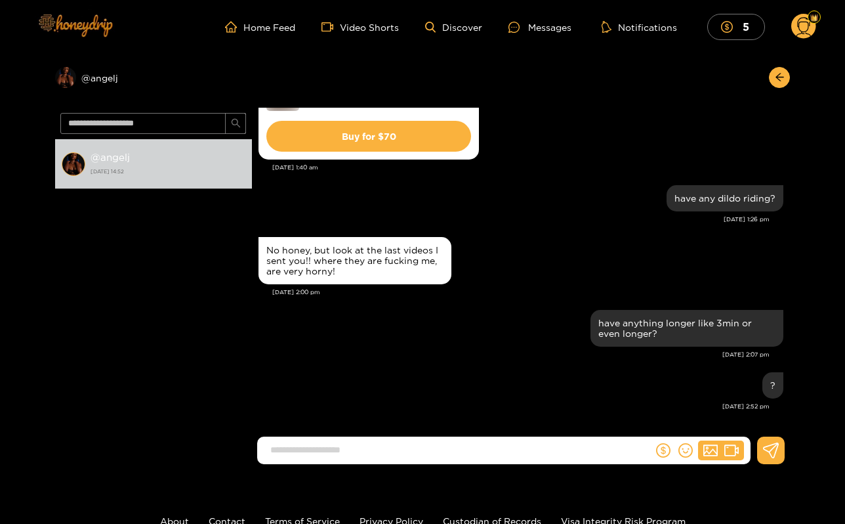
click at [63, 15] on img at bounding box center [75, 24] width 92 height 55
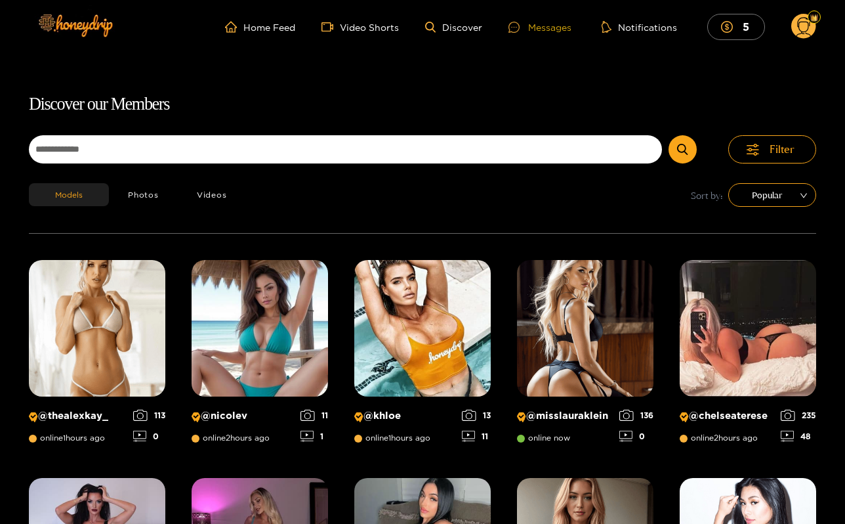
click at [522, 20] on div "Messages" at bounding box center [540, 27] width 63 height 15
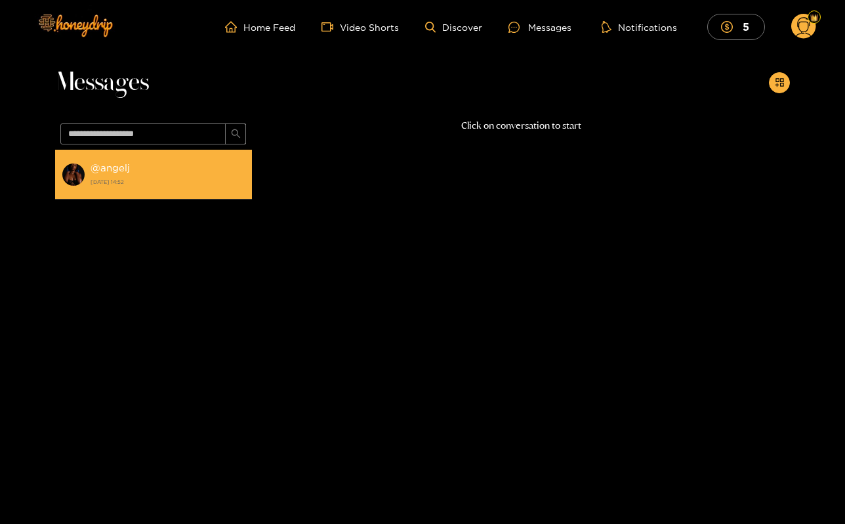
click at [175, 163] on div "@ angelj [DATE] 14:52" at bounding box center [168, 174] width 155 height 30
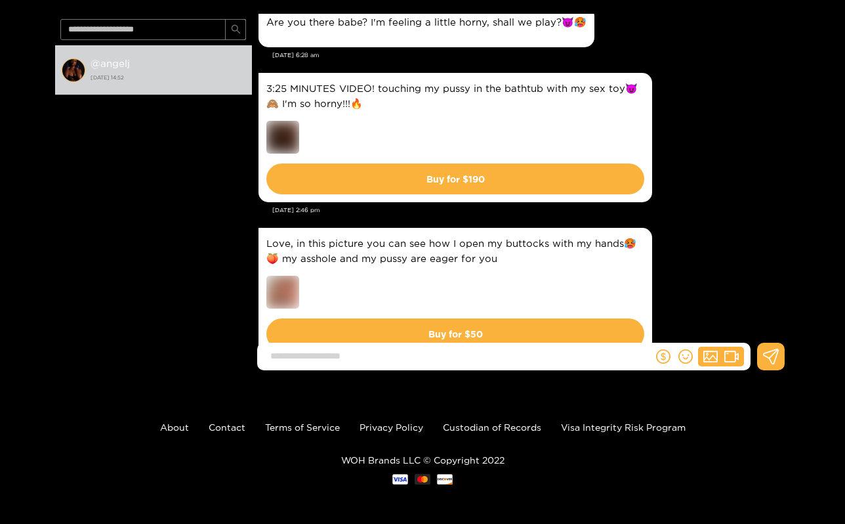
scroll to position [216, 0]
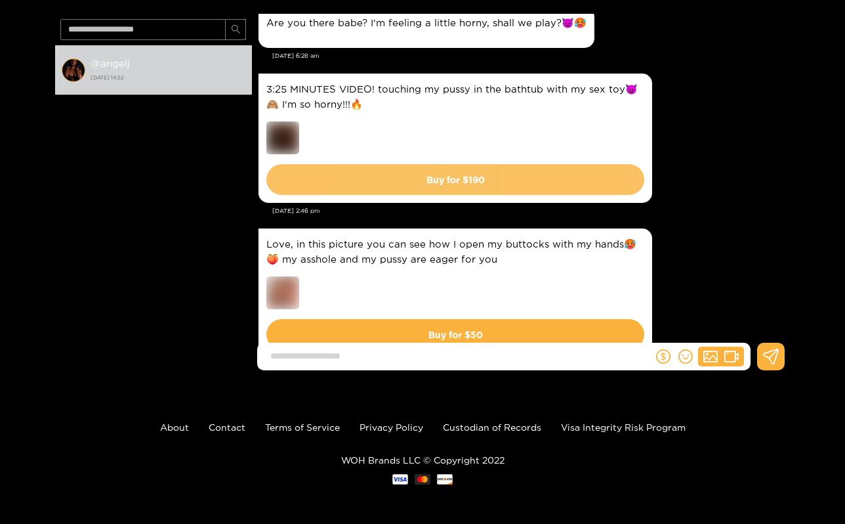
click at [318, 179] on button "Buy for $ 190" at bounding box center [455, 179] width 378 height 31
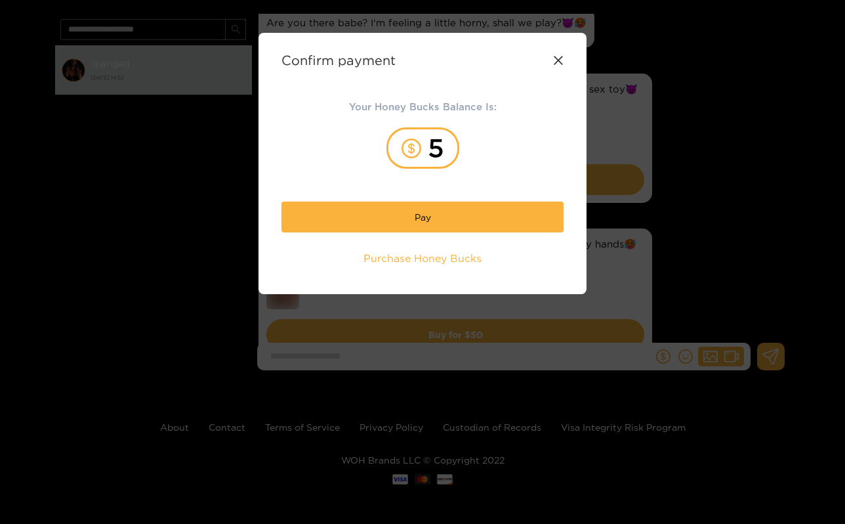
click at [562, 64] on icon at bounding box center [558, 60] width 11 height 11
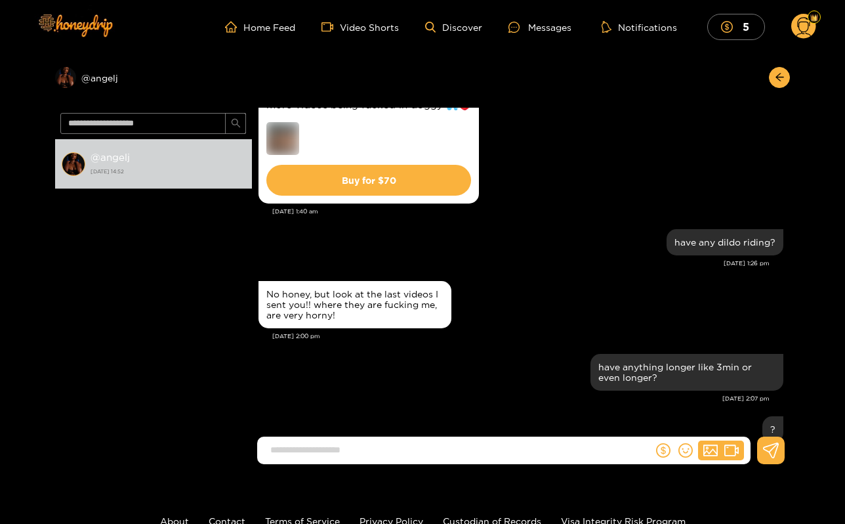
scroll to position [13668, 0]
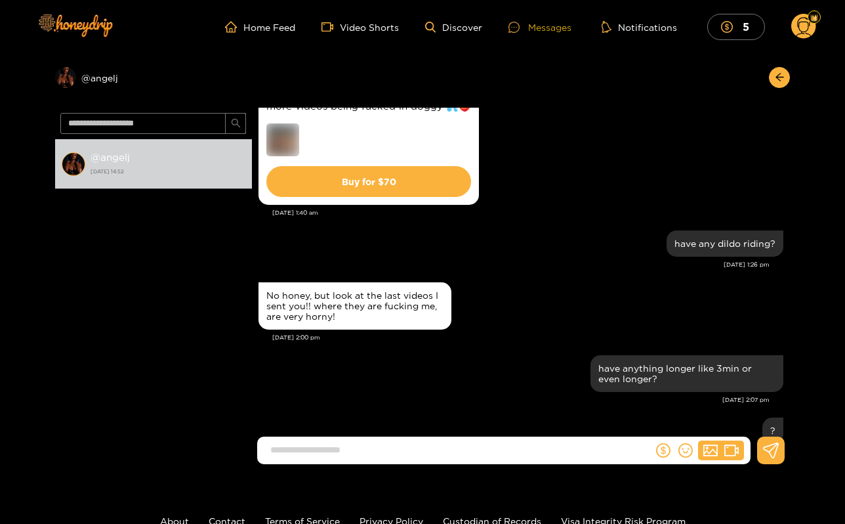
click at [561, 27] on div "Messages" at bounding box center [540, 27] width 63 height 15
click at [98, 31] on img at bounding box center [75, 24] width 92 height 55
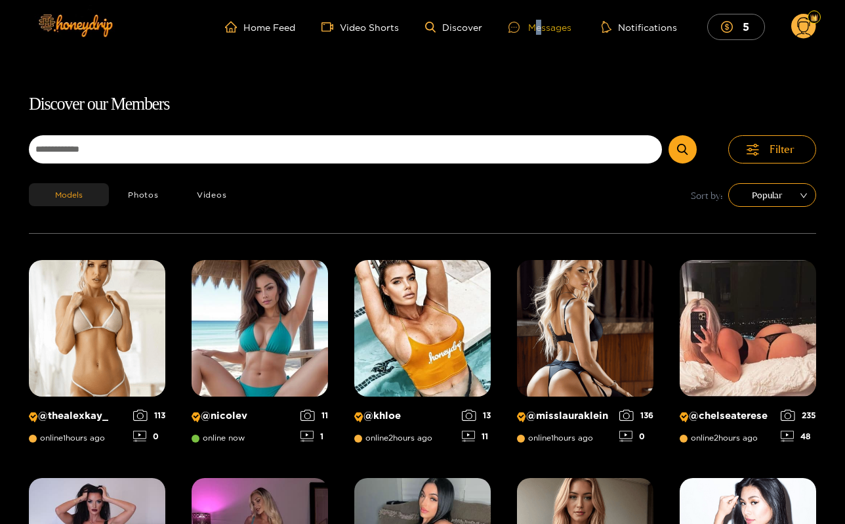
click at [540, 27] on div "Messages" at bounding box center [540, 27] width 63 height 15
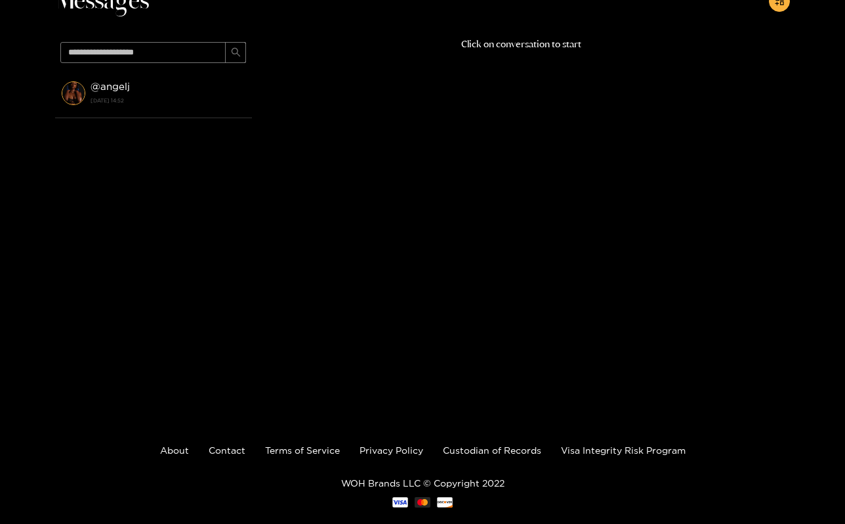
scroll to position [84, 0]
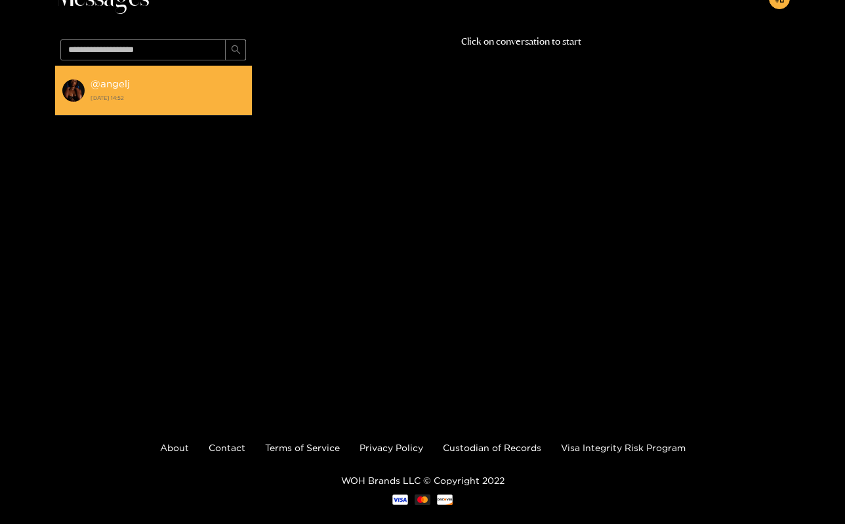
click at [198, 101] on strong "[DATE] 14:52" at bounding box center [168, 98] width 155 height 12
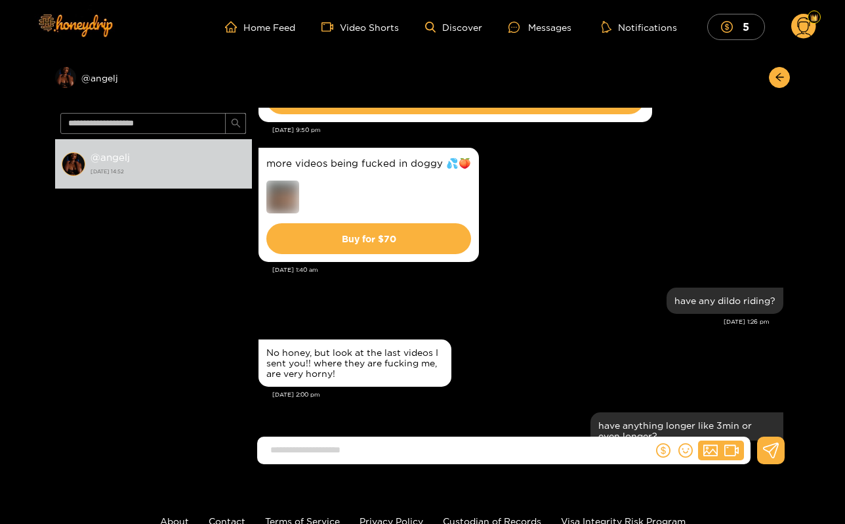
scroll to position [1829, 0]
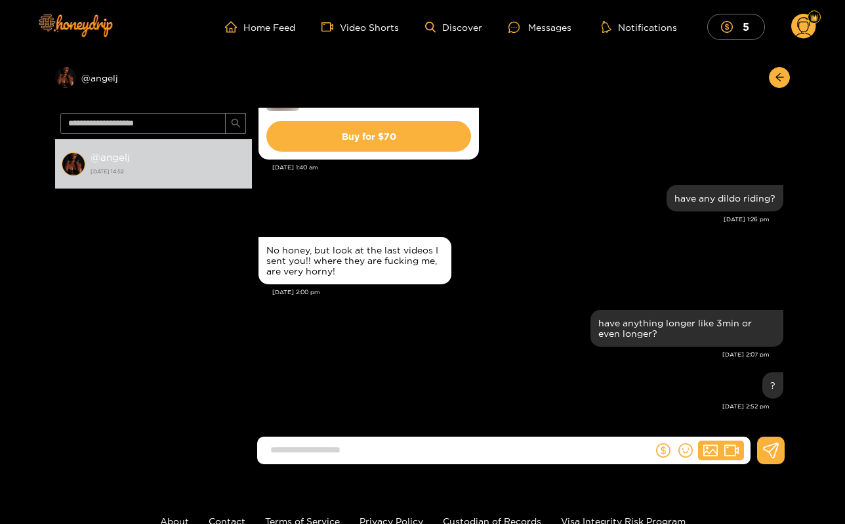
click at [564, 455] on input at bounding box center [458, 450] width 389 height 22
type input "*********"
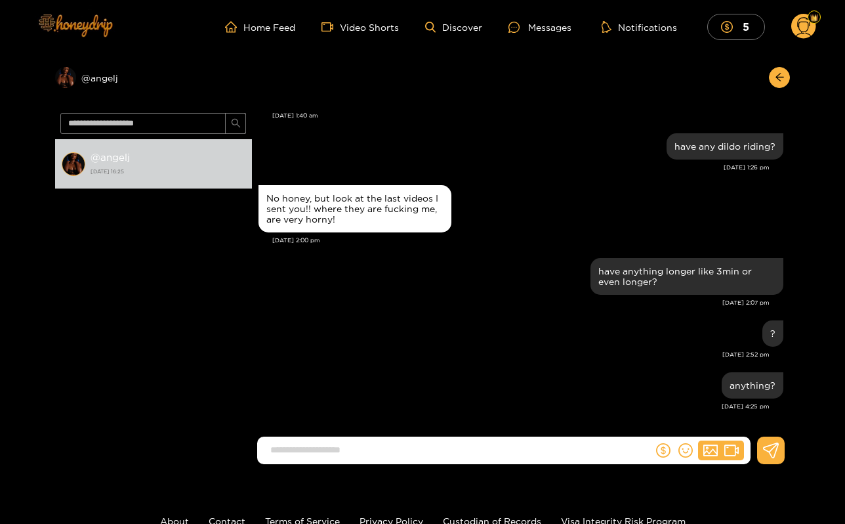
click at [98, 34] on img at bounding box center [75, 24] width 92 height 55
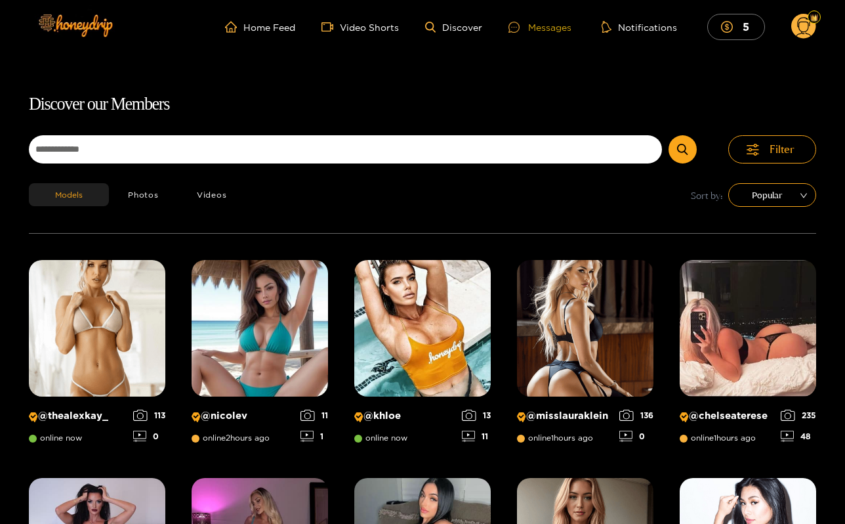
click at [515, 26] on icon at bounding box center [514, 27] width 11 height 11
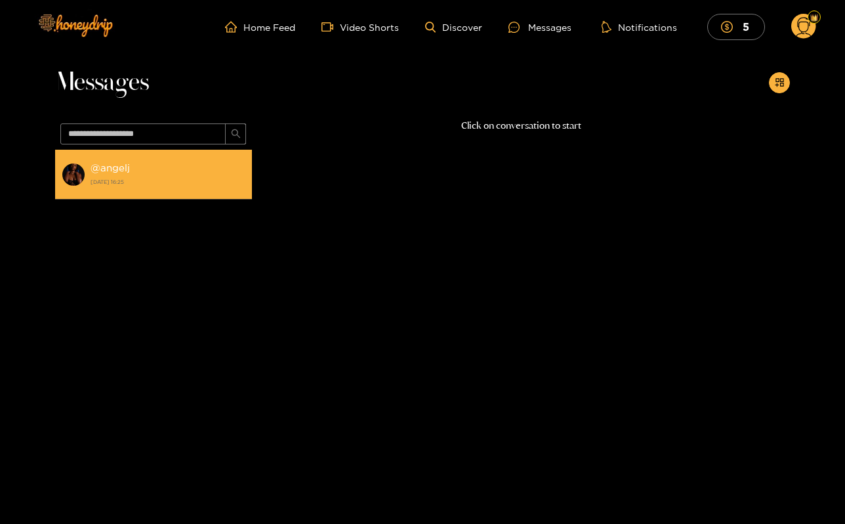
click at [165, 179] on strong "[DATE] 16:25" at bounding box center [168, 182] width 155 height 12
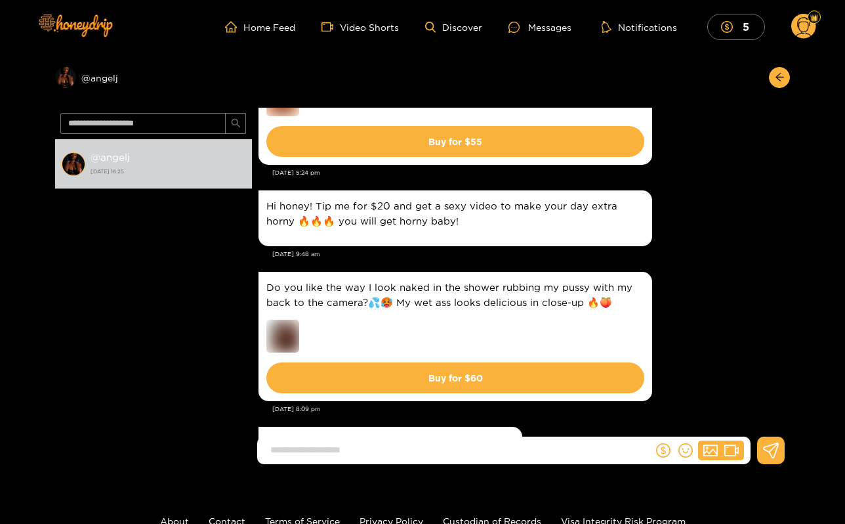
scroll to position [429, 0]
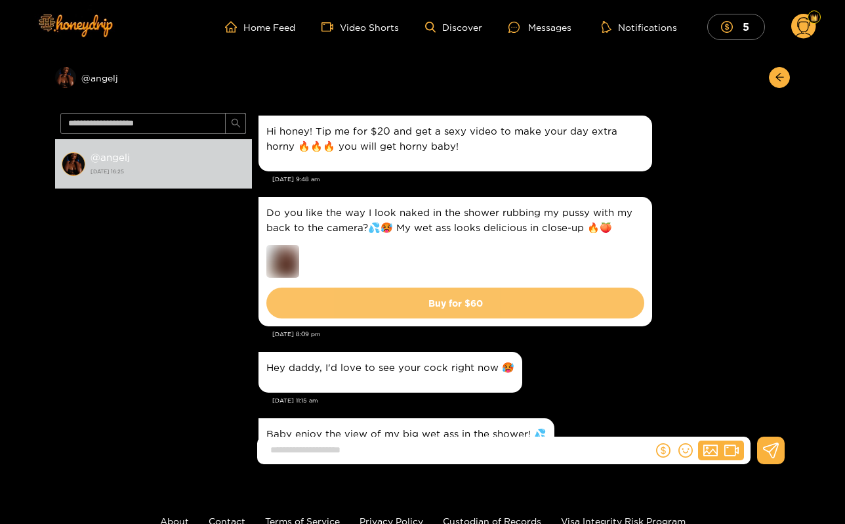
click at [574, 290] on button "Buy for $ 60" at bounding box center [455, 302] width 378 height 31
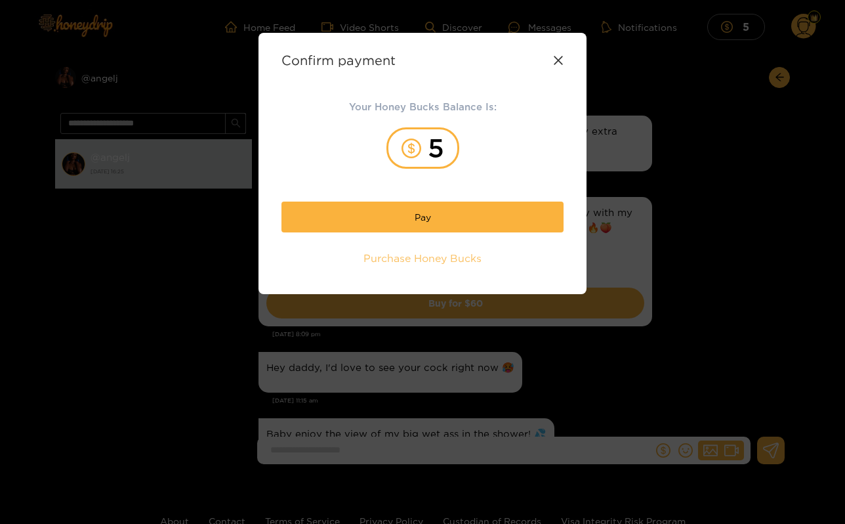
click at [479, 261] on span "Purchase Honey Bucks" at bounding box center [423, 258] width 118 height 15
click at [556, 58] on icon at bounding box center [558, 60] width 9 height 9
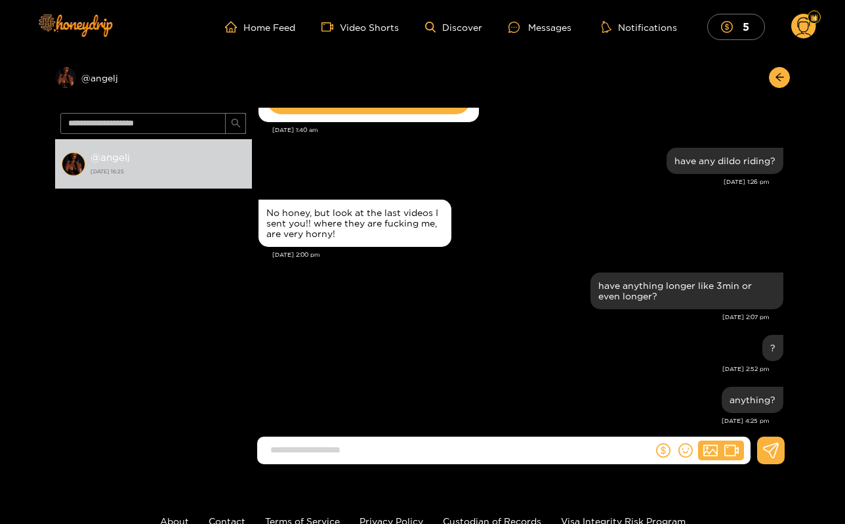
scroll to position [4286, 0]
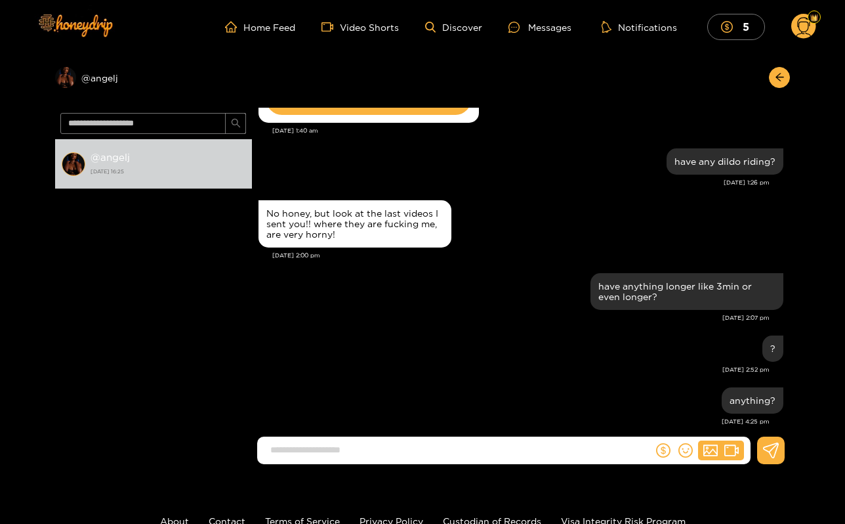
click at [235, 19] on ul "Home Feed Video Shorts Discover Messages Notifications 5" at bounding box center [520, 27] width 591 height 26
click at [239, 25] on span "home" at bounding box center [234, 27] width 18 height 12
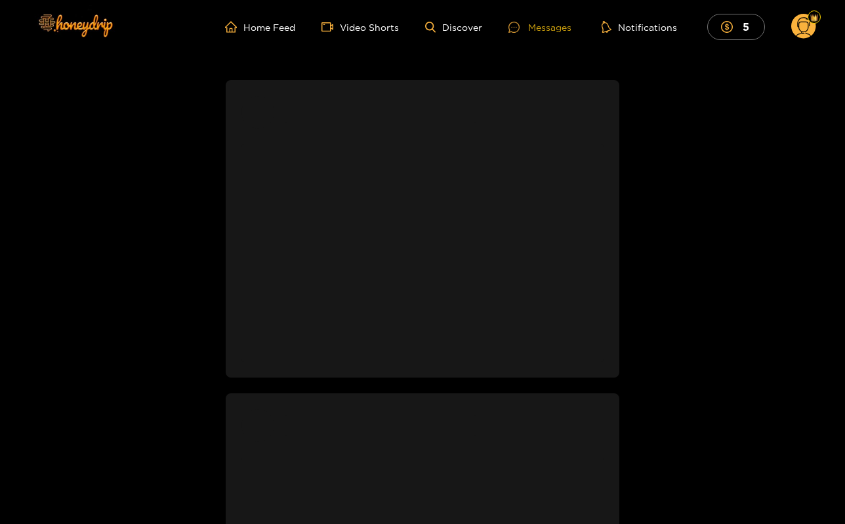
click at [536, 22] on div "Messages" at bounding box center [540, 27] width 63 height 15
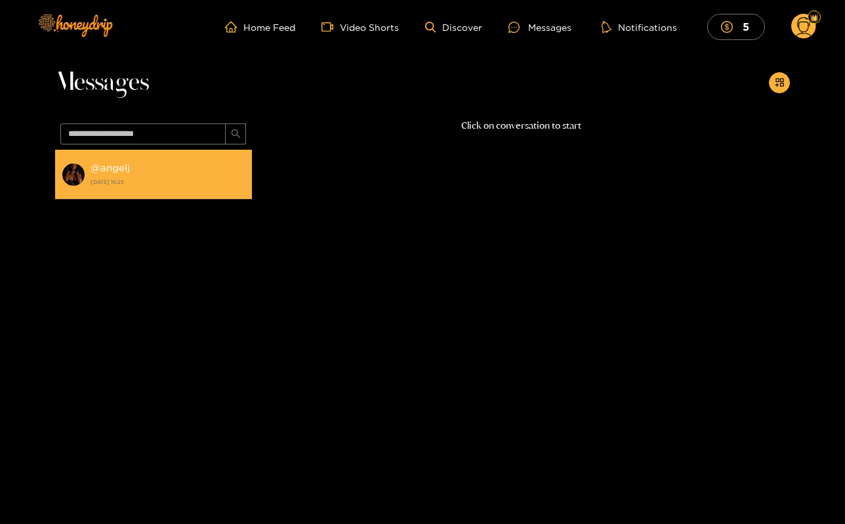
click at [212, 193] on li "@ angelj [DATE] 16:25" at bounding box center [153, 175] width 197 height 50
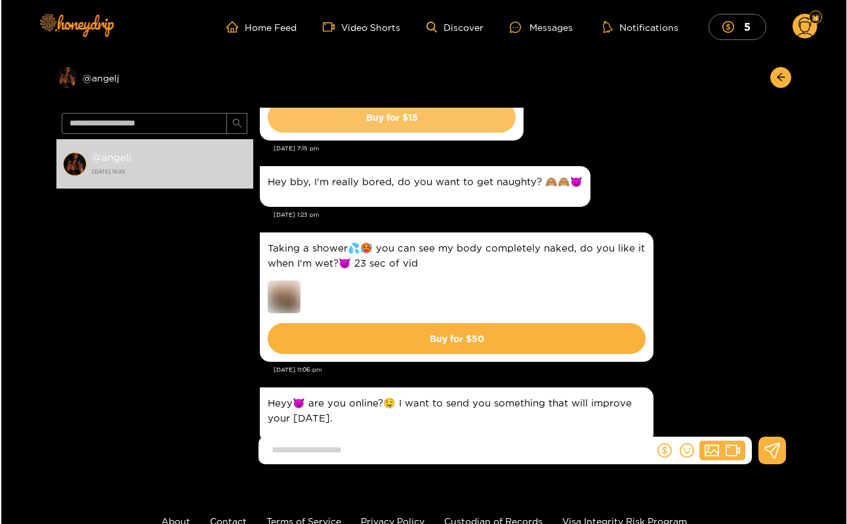
scroll to position [2111, 0]
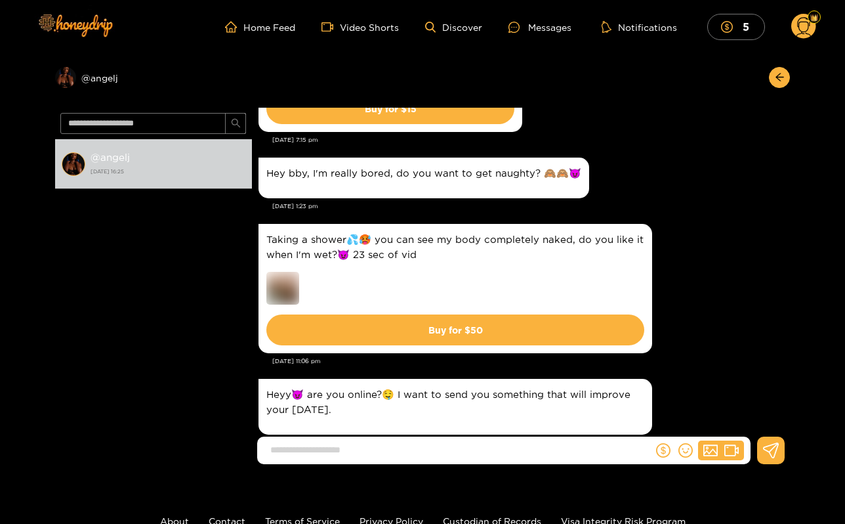
click at [809, 20] on div at bounding box center [814, 17] width 13 height 13
click at [807, 32] on div "Level 1" at bounding box center [814, 42] width 39 height 21
click at [258, 23] on link "Home Feed" at bounding box center [260, 27] width 70 height 12
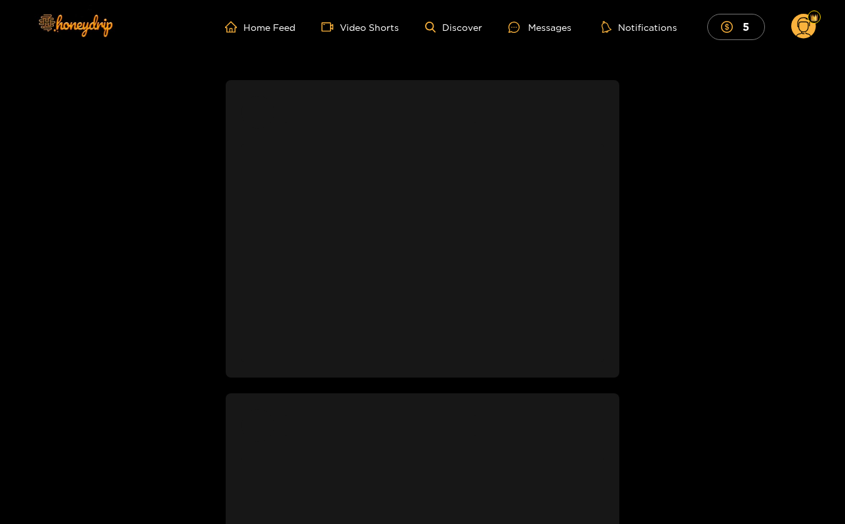
click at [814, 28] on circle at bounding box center [804, 26] width 25 height 25
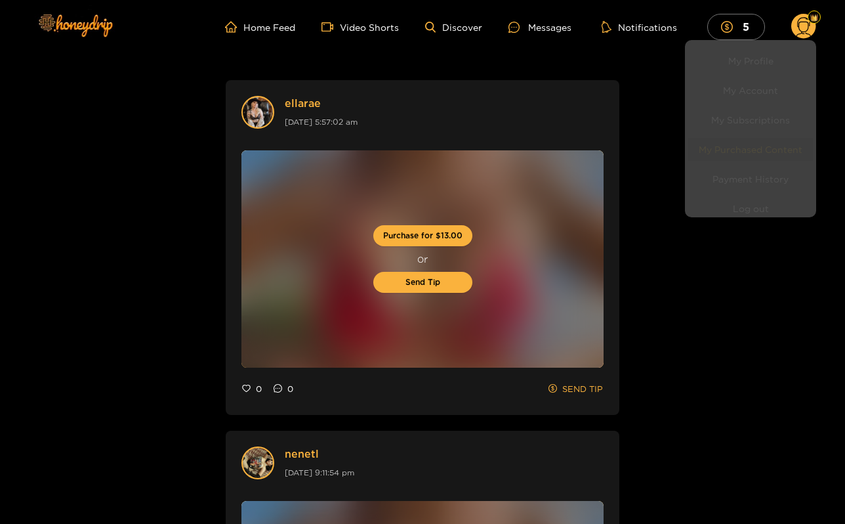
click at [732, 152] on link "My Purchased Content" at bounding box center [750, 143] width 125 height 23
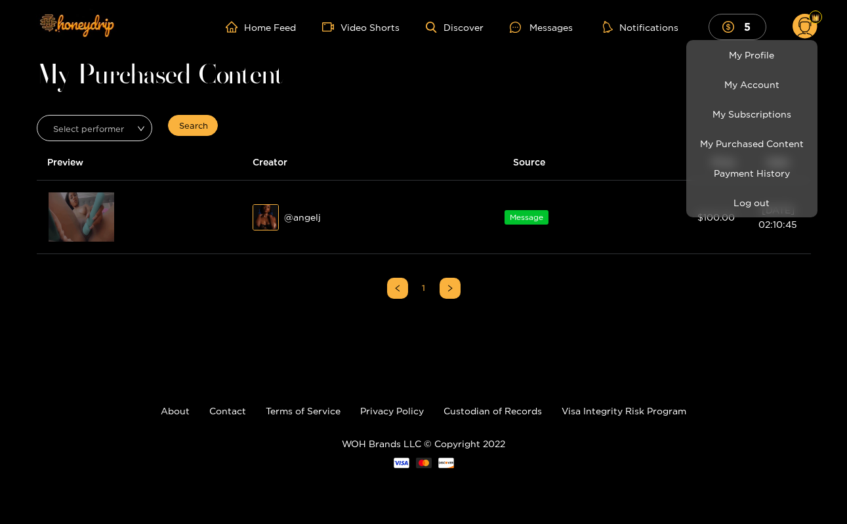
click at [284, 337] on div at bounding box center [423, 262] width 847 height 524
